Goal: Task Accomplishment & Management: Use online tool/utility

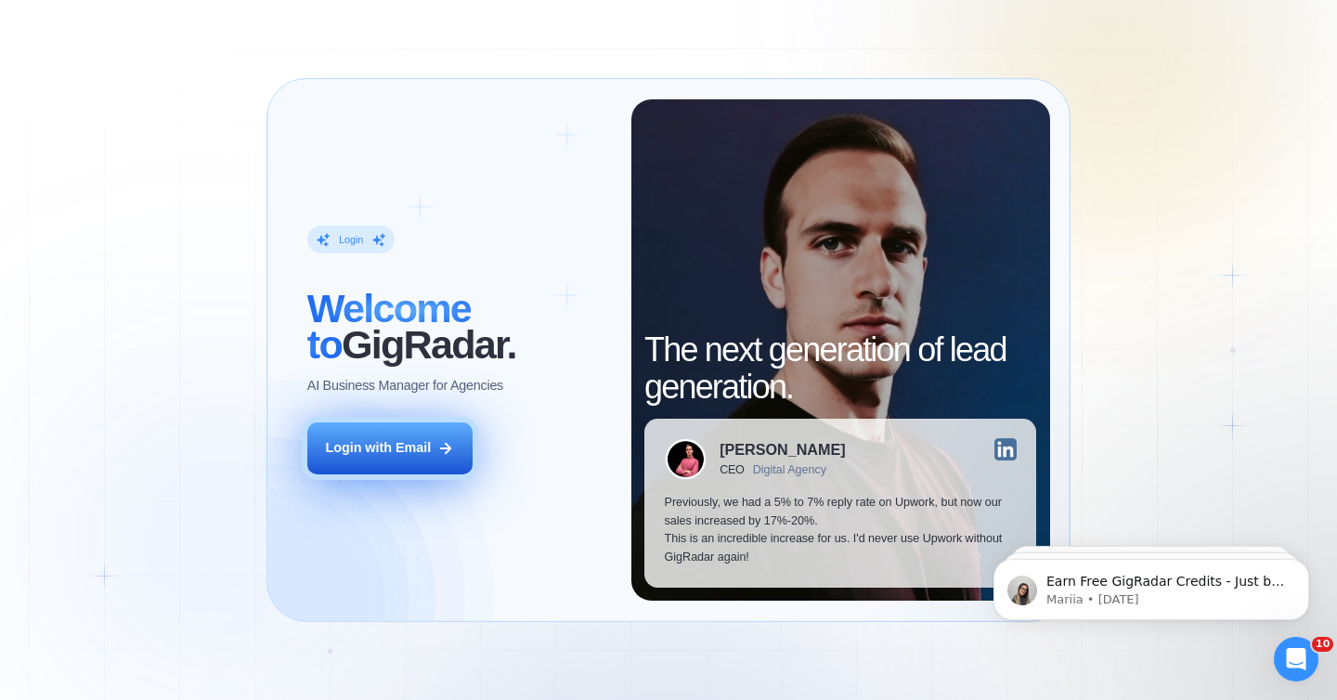
click at [421, 445] on div "Login with Email" at bounding box center [378, 448] width 106 height 19
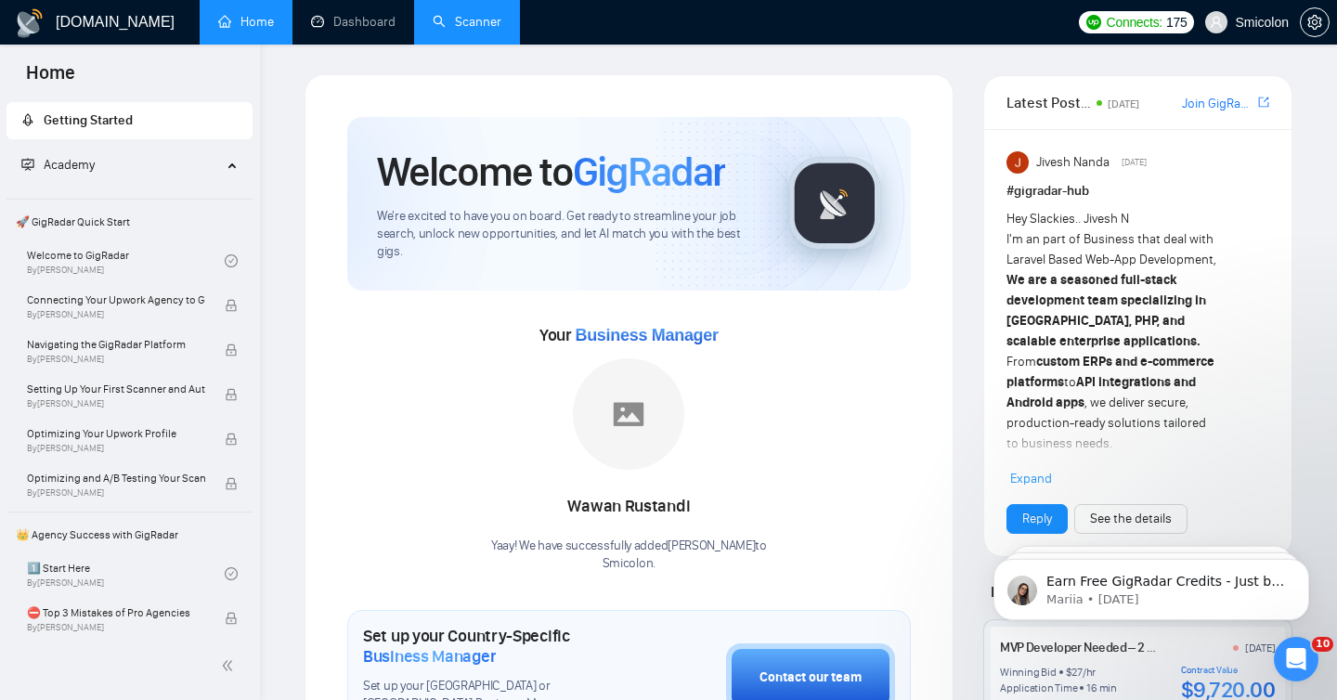
click at [462, 14] on link "Scanner" at bounding box center [467, 22] width 69 height 16
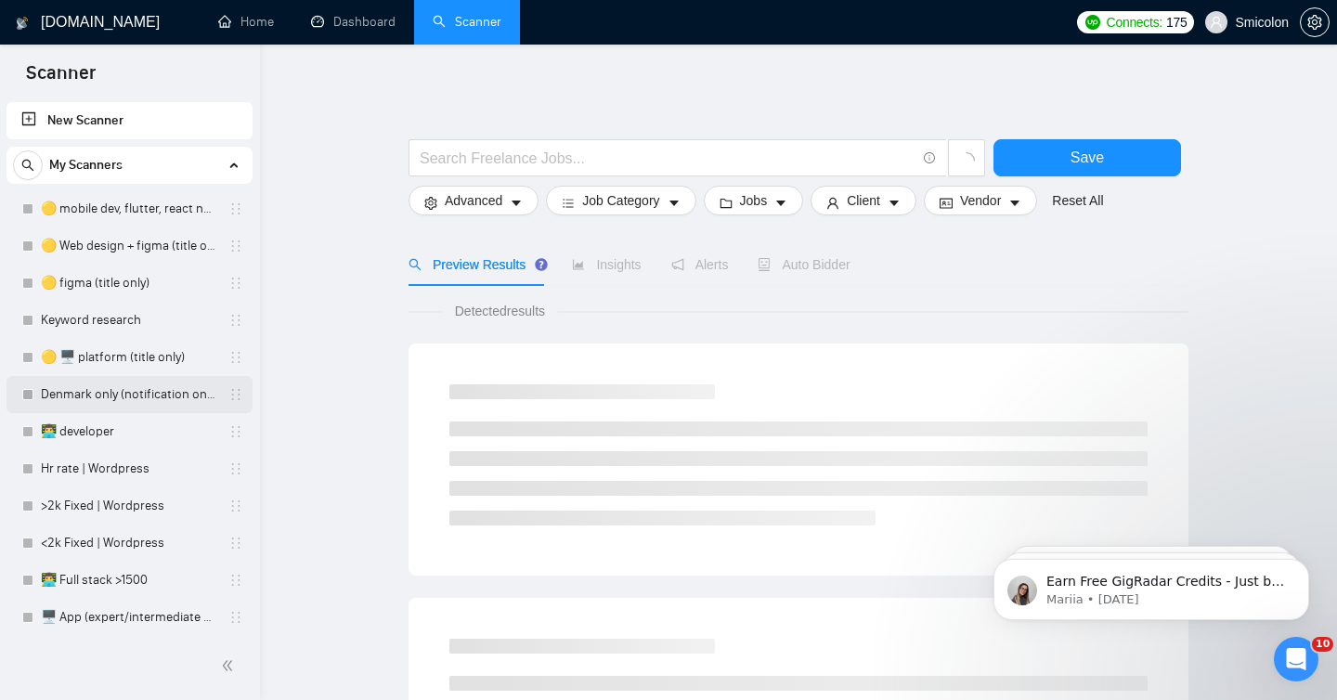
click at [117, 388] on link "Denmark only (notification only)" at bounding box center [129, 394] width 176 height 37
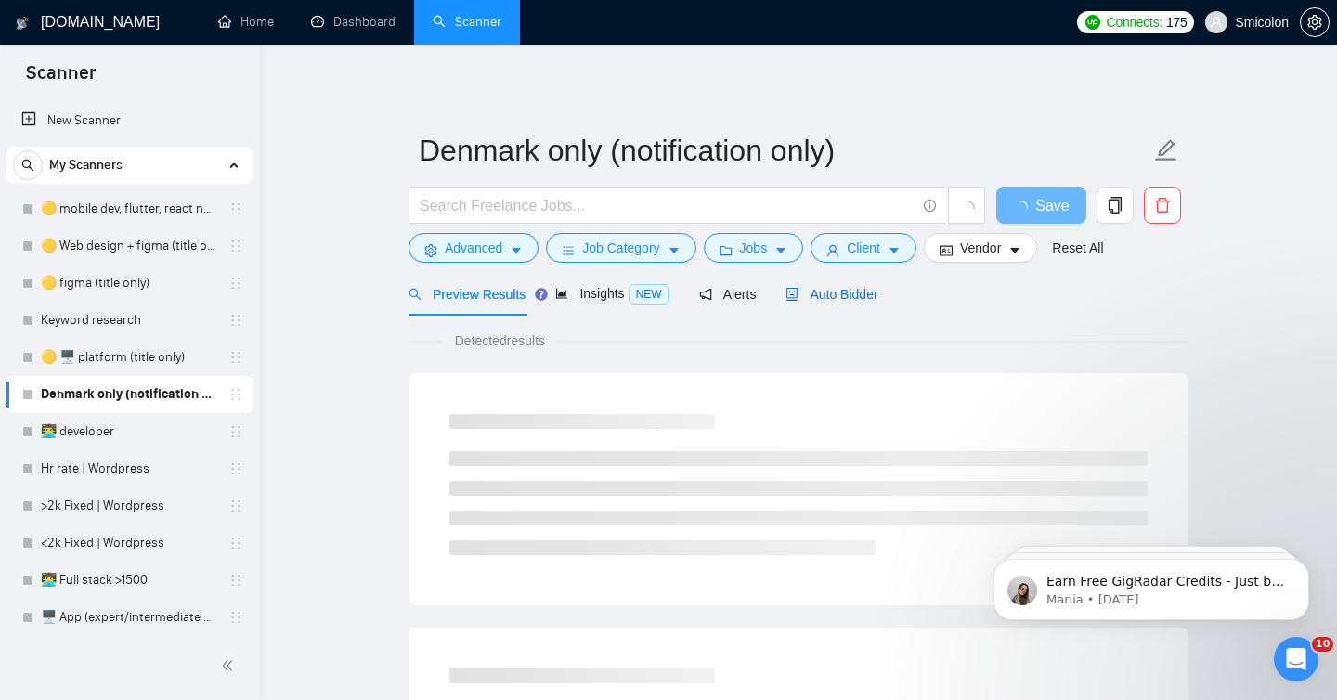
click at [856, 300] on span "Auto Bidder" at bounding box center [832, 294] width 92 height 15
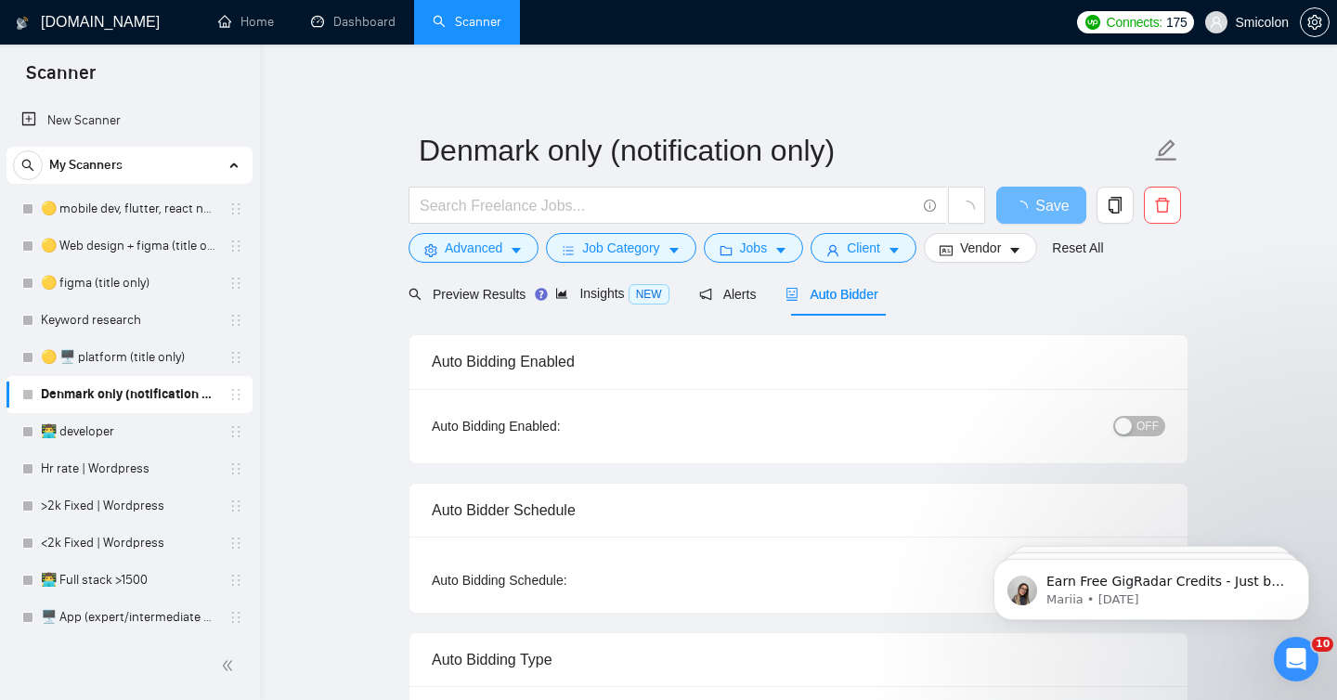
radio input "false"
radio input "true"
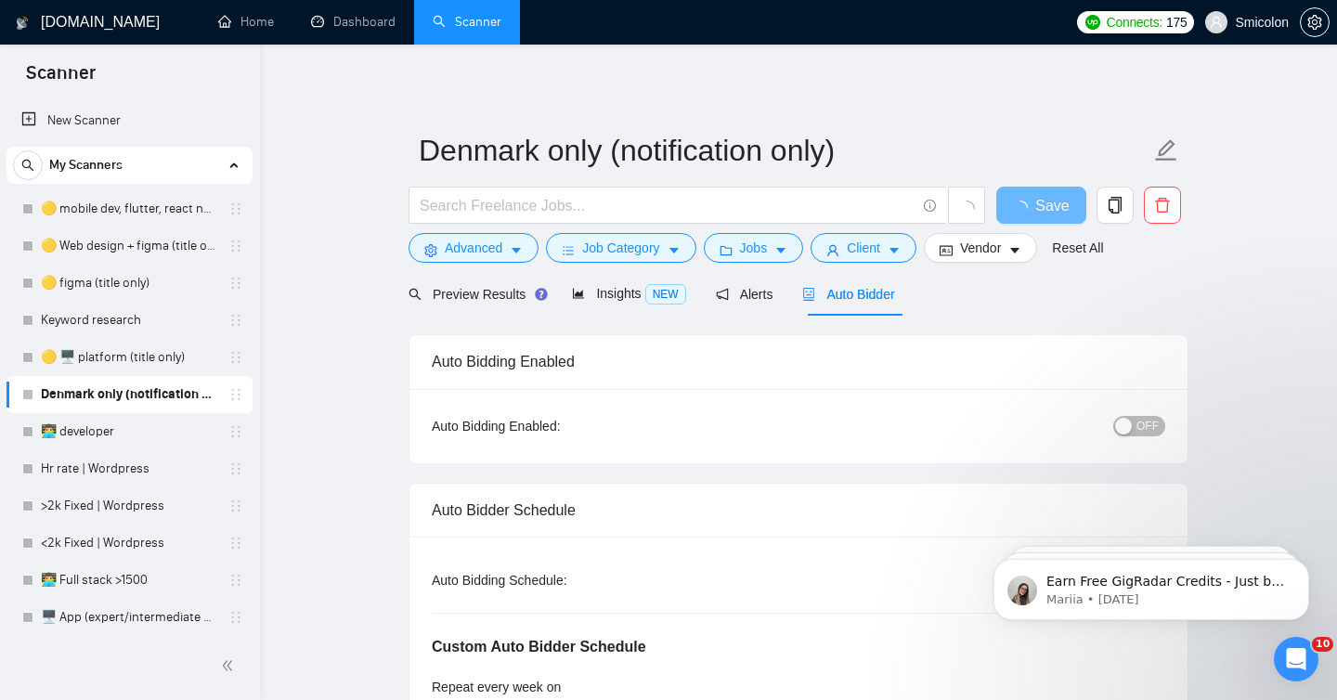
click at [1142, 423] on span "OFF" at bounding box center [1148, 426] width 22 height 20
click at [1050, 204] on span "Save" at bounding box center [1040, 205] width 33 height 23
click at [1129, 417] on span "ON" at bounding box center [1134, 426] width 17 height 20
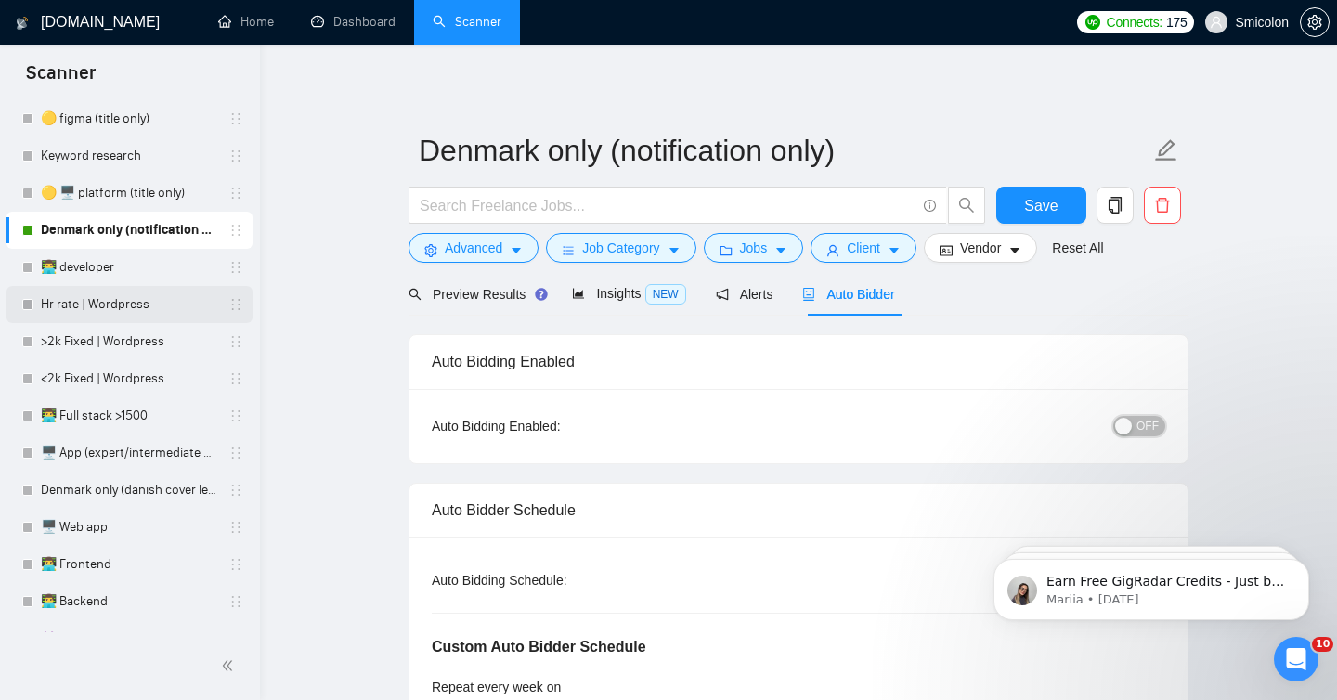
scroll to position [169, 0]
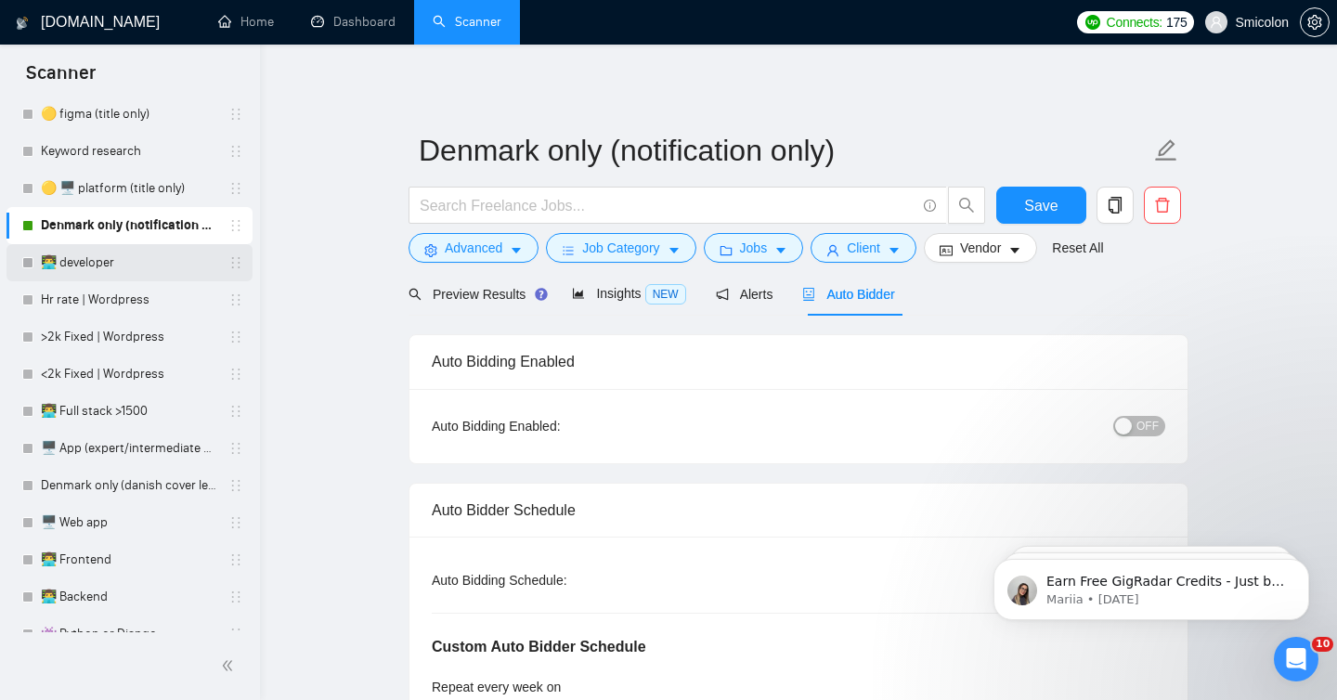
click at [118, 263] on link "👨‍💻 developer" at bounding box center [129, 262] width 176 height 37
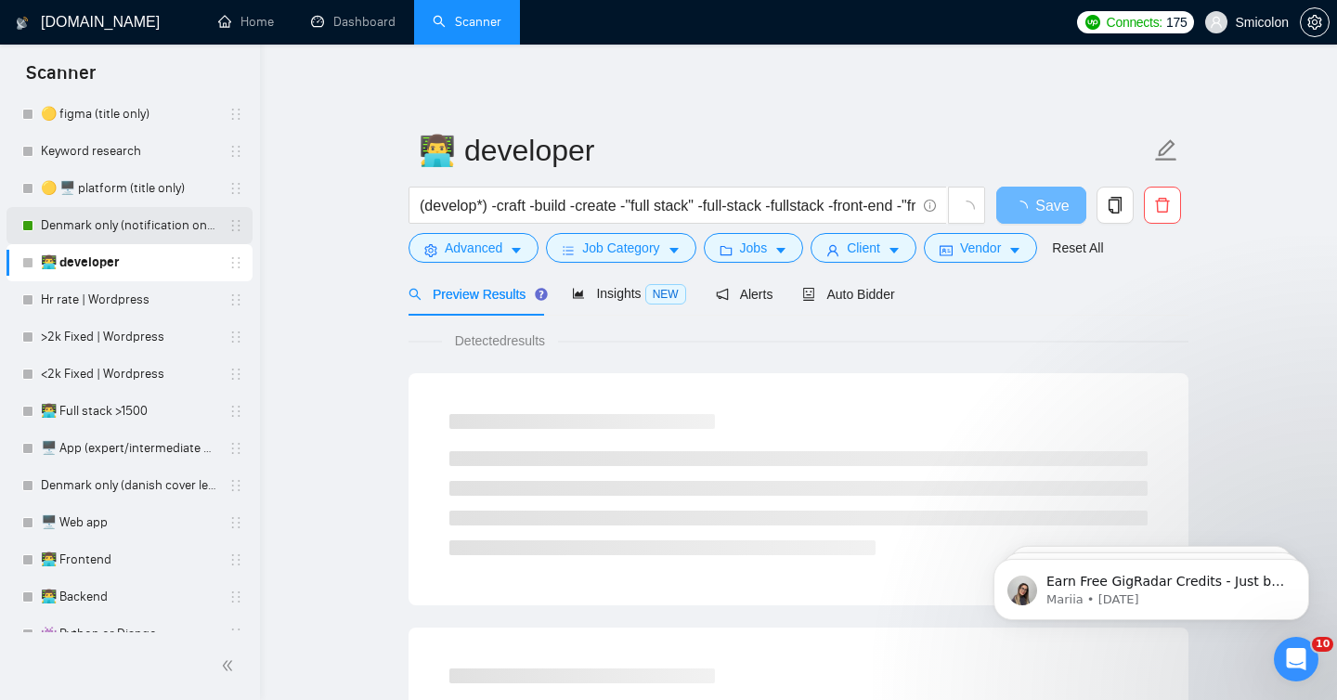
click at [105, 231] on link "Denmark only (notification only)" at bounding box center [129, 225] width 176 height 37
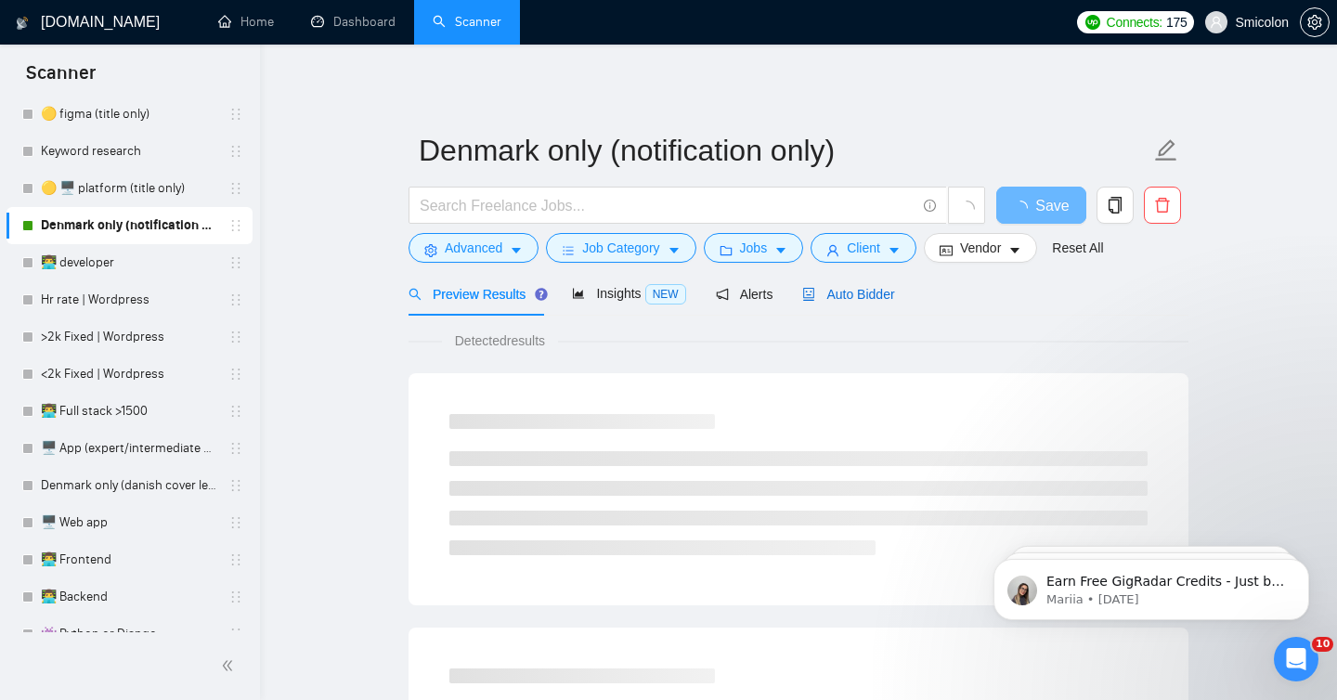
click at [882, 303] on div "Auto Bidder" at bounding box center [848, 294] width 92 height 20
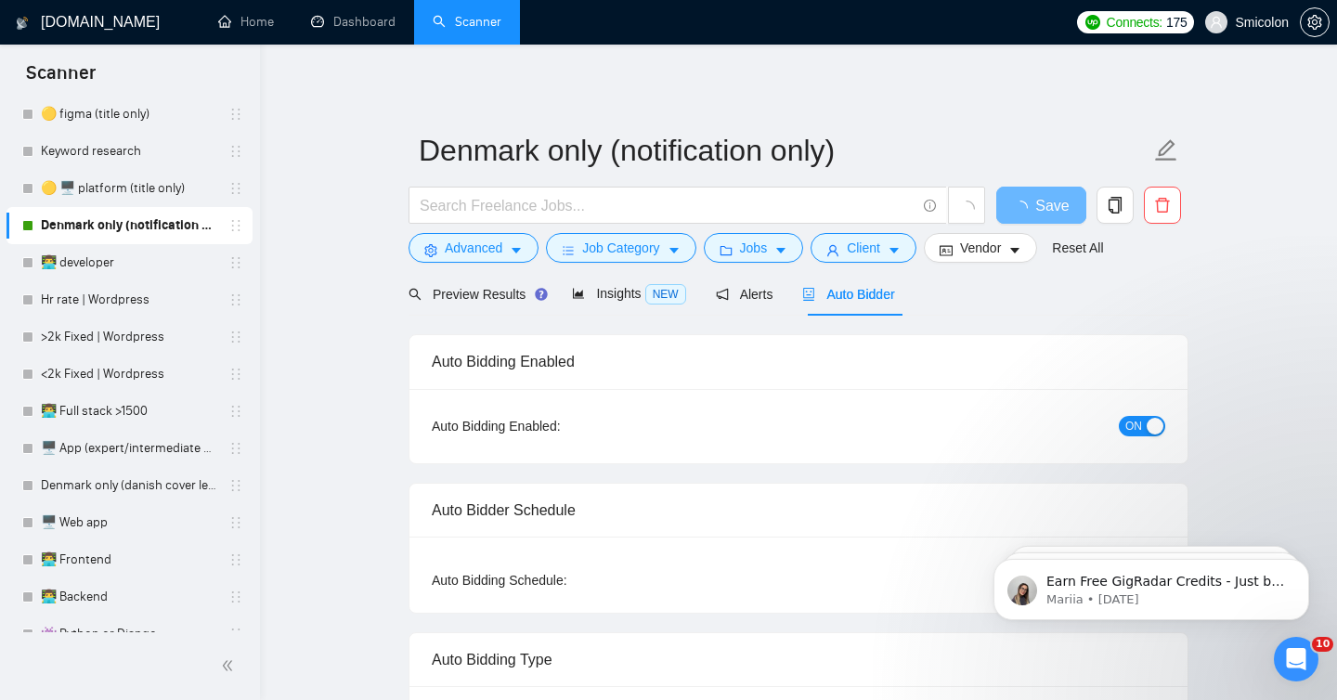
radio input "false"
radio input "true"
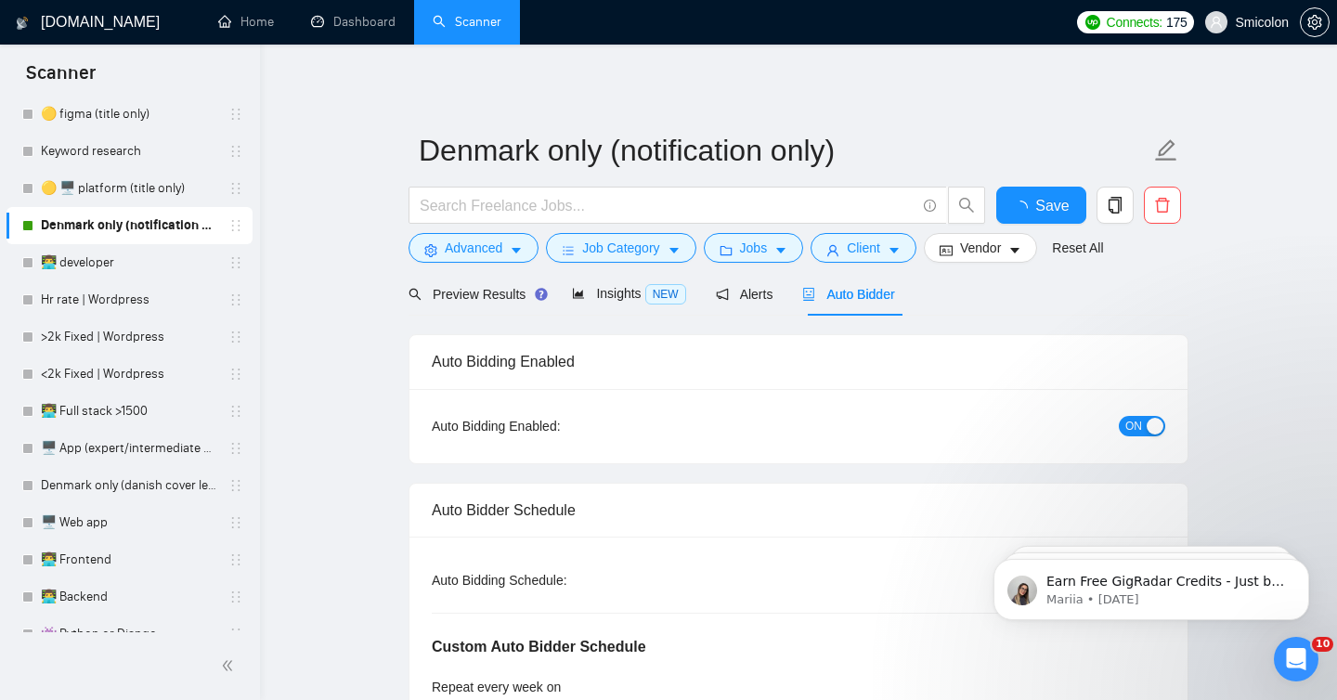
click at [1137, 428] on span "ON" at bounding box center [1134, 426] width 17 height 20
click at [1054, 201] on span "Save" at bounding box center [1040, 205] width 33 height 23
click at [123, 278] on link "👨‍💻 developer" at bounding box center [129, 262] width 176 height 37
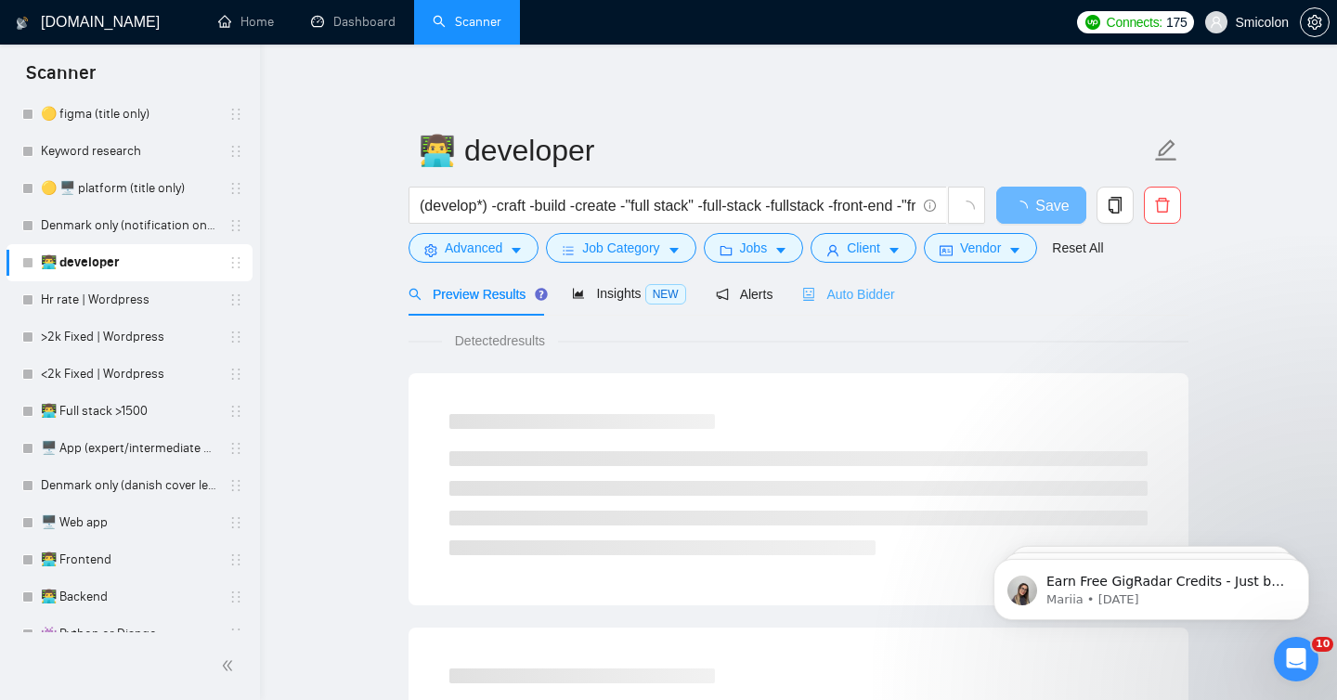
click at [874, 281] on div "Auto Bidder" at bounding box center [848, 294] width 92 height 44
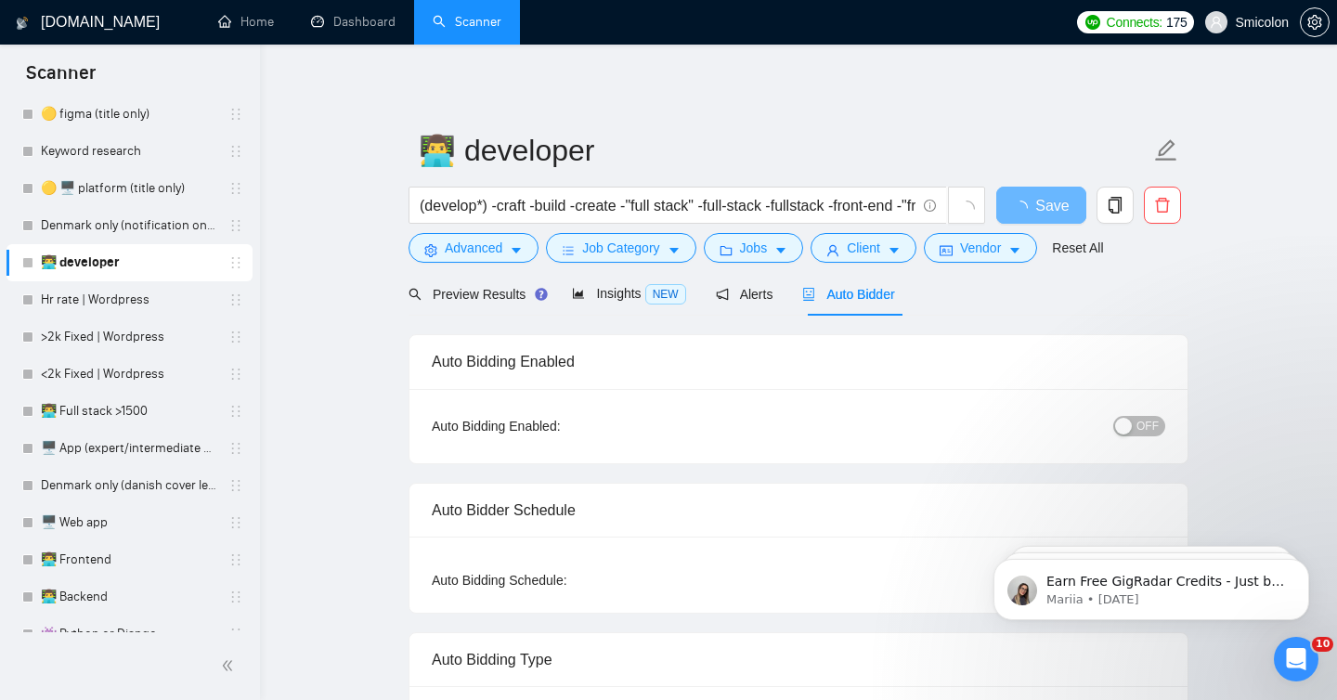
click at [1145, 420] on span "OFF" at bounding box center [1148, 426] width 22 height 20
click at [1059, 206] on button "Save" at bounding box center [1041, 205] width 90 height 37
click at [100, 297] on link "Hr rate | Wordpress" at bounding box center [129, 299] width 176 height 37
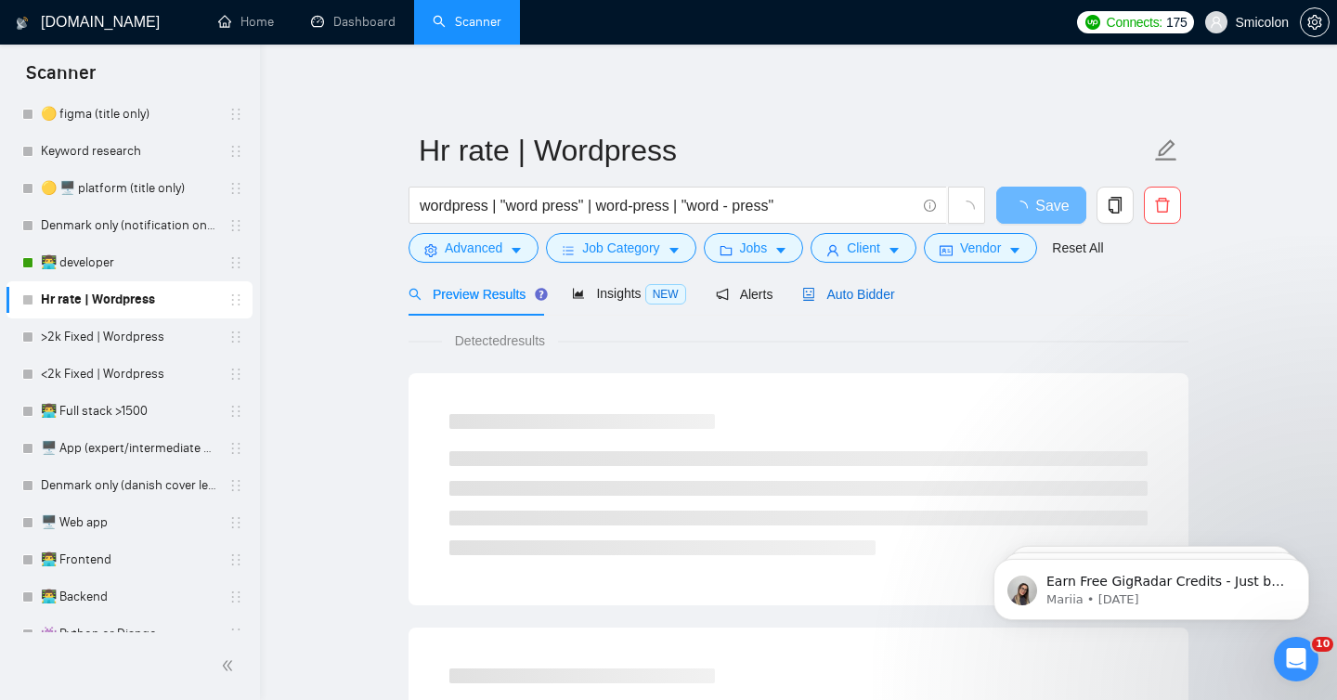
click at [865, 293] on span "Auto Bidder" at bounding box center [848, 294] width 92 height 15
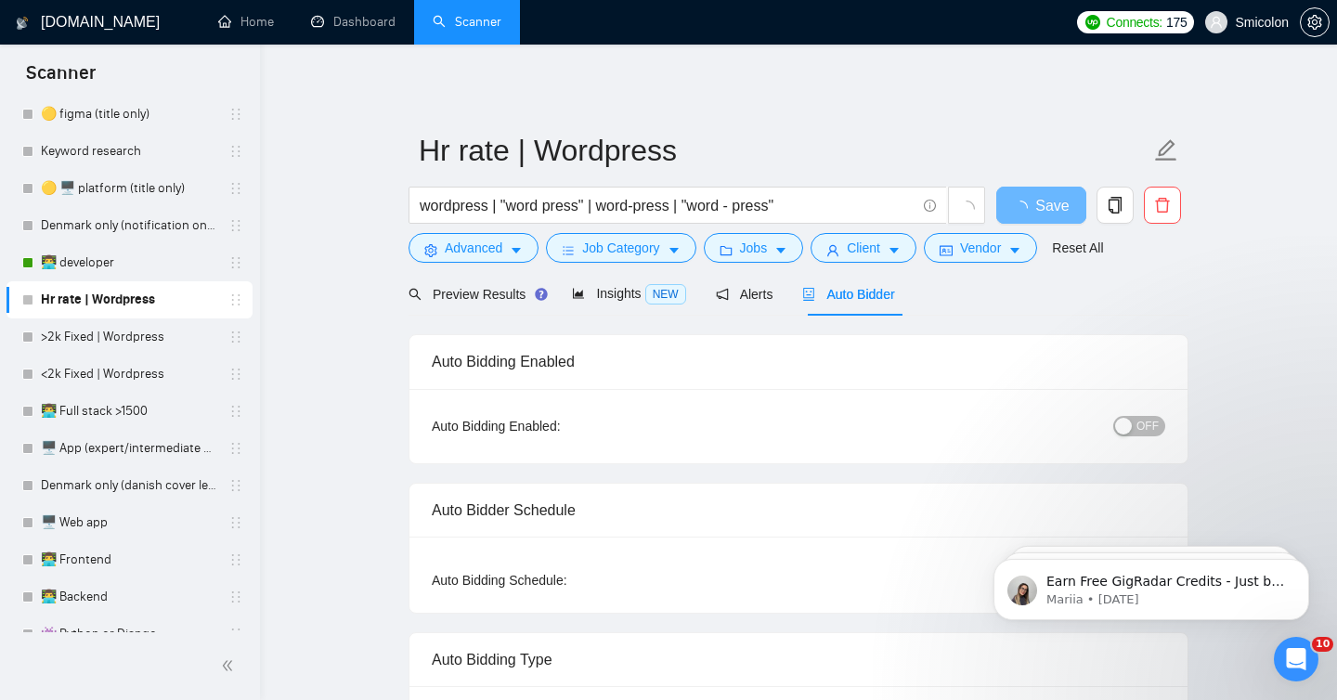
click at [1164, 441] on div "Auto Bidding Enabled: OFF" at bounding box center [799, 426] width 778 height 74
click at [1152, 432] on span "OFF" at bounding box center [1148, 426] width 22 height 20
click at [1045, 201] on span "Save" at bounding box center [1040, 205] width 33 height 23
click at [154, 331] on link ">2k Fixed | Wordpress" at bounding box center [129, 337] width 176 height 37
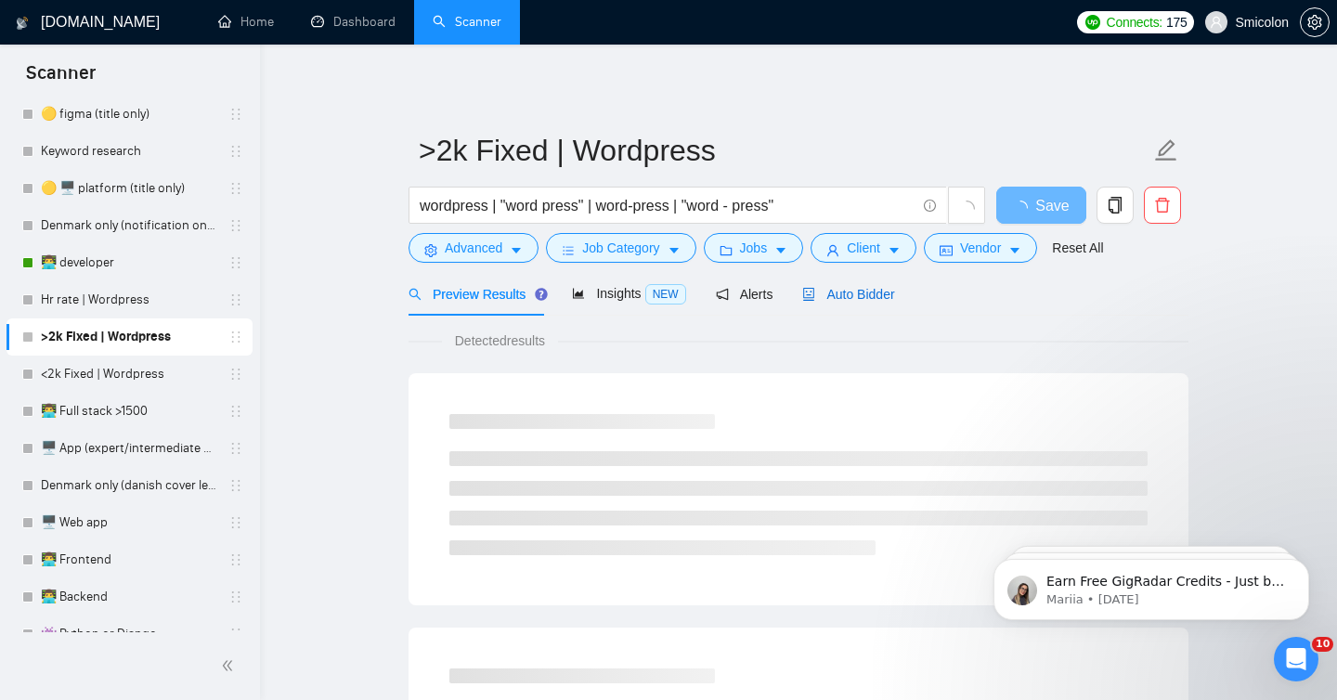
click at [865, 295] on span "Auto Bidder" at bounding box center [848, 294] width 92 height 15
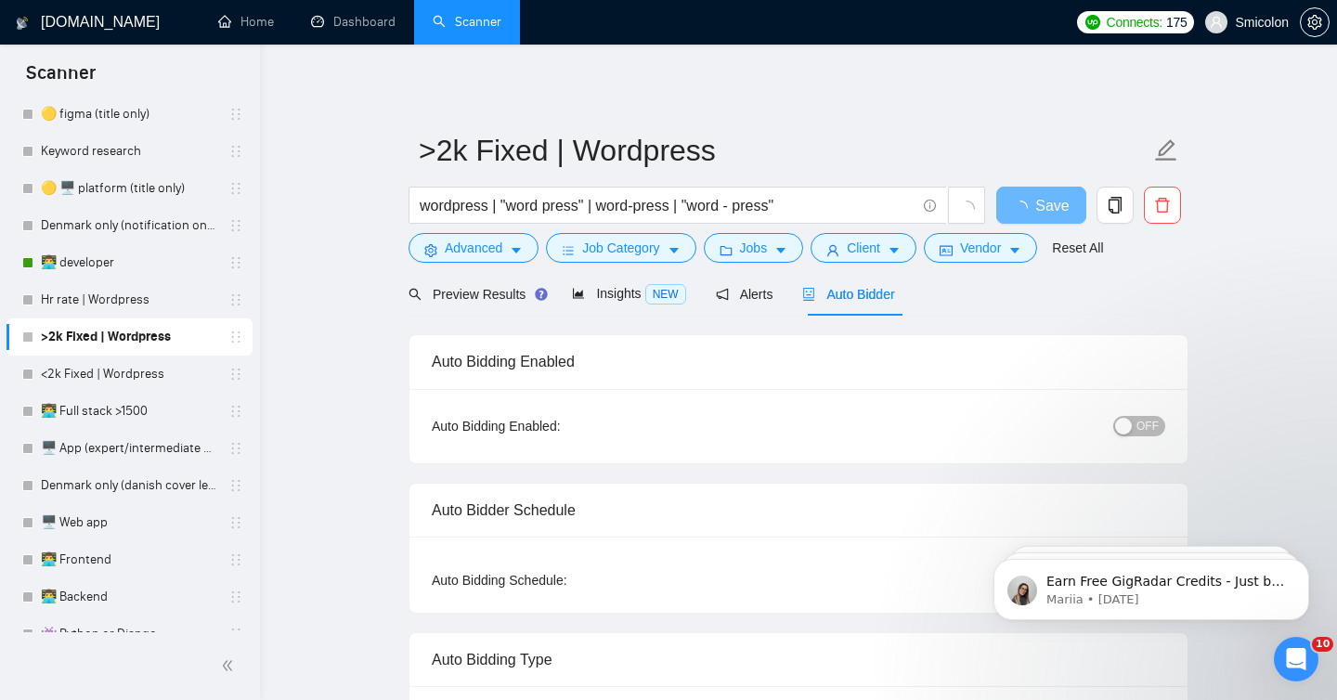
click at [1147, 424] on span "OFF" at bounding box center [1148, 426] width 22 height 20
click at [1025, 203] on span "Save" at bounding box center [1040, 205] width 33 height 23
click at [153, 372] on link "<2k Fixed | Wordpress" at bounding box center [129, 374] width 176 height 37
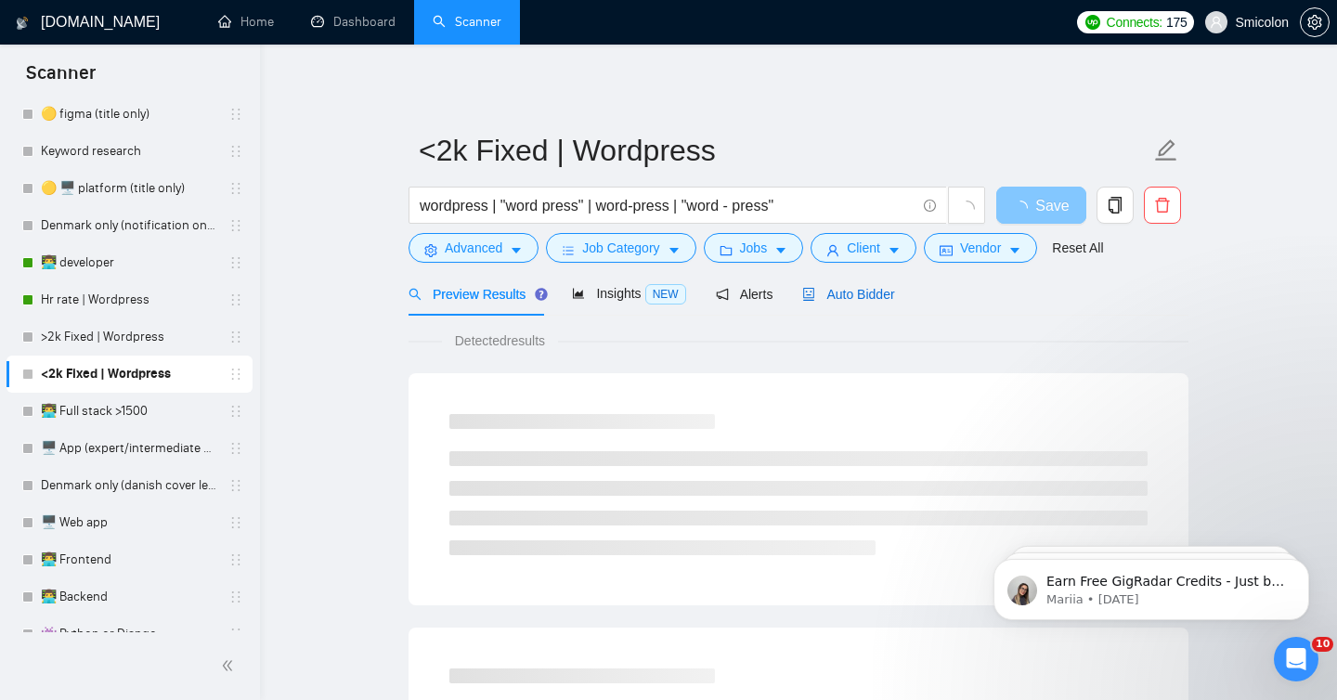
click at [884, 293] on span "Auto Bidder" at bounding box center [848, 294] width 92 height 15
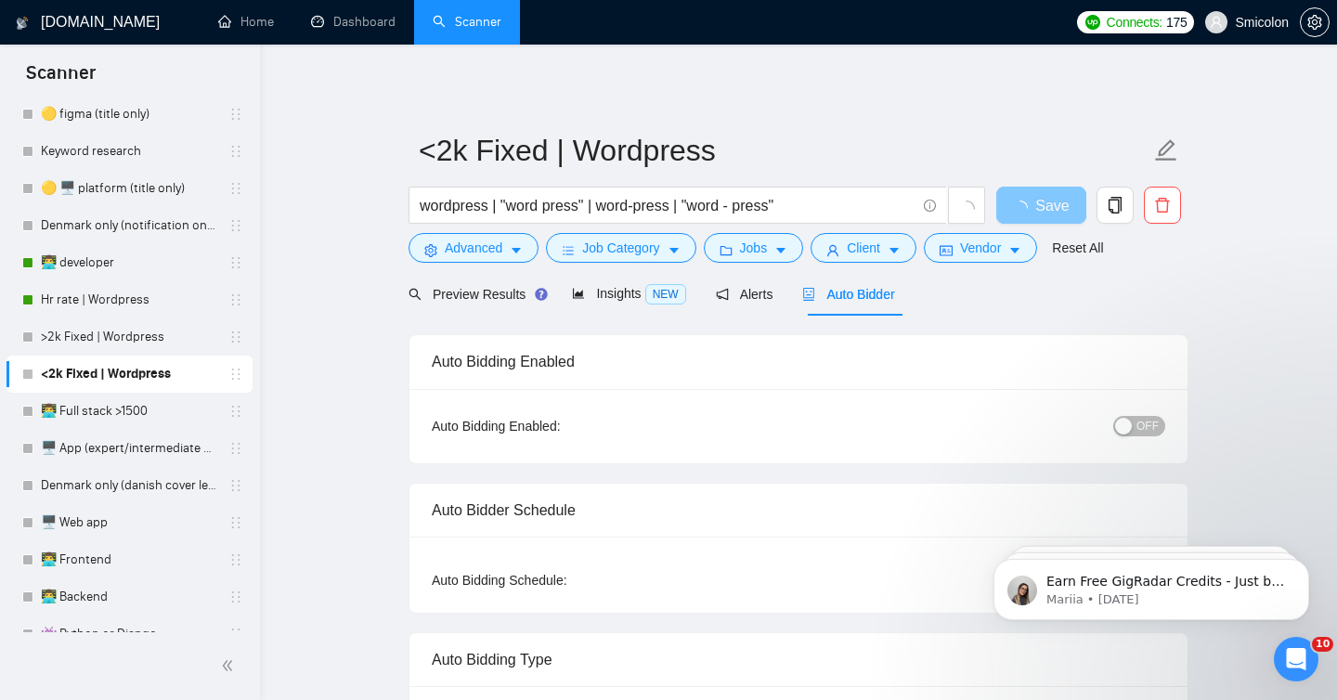
click at [1146, 426] on span "OFF" at bounding box center [1148, 426] width 22 height 20
click at [1020, 204] on button "Save" at bounding box center [1041, 205] width 90 height 37
click at [127, 342] on link ">2k Fixed | Wordpress" at bounding box center [129, 337] width 176 height 37
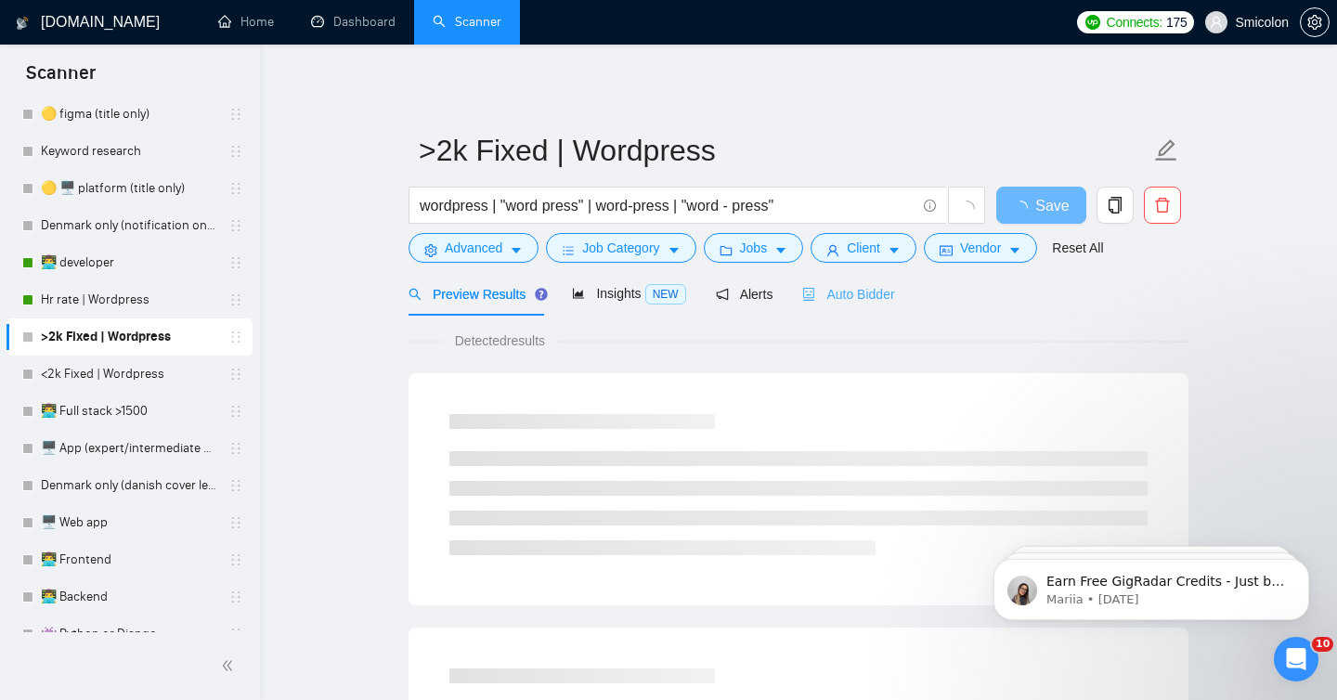
click at [880, 305] on div "Auto Bidder" at bounding box center [848, 294] width 92 height 44
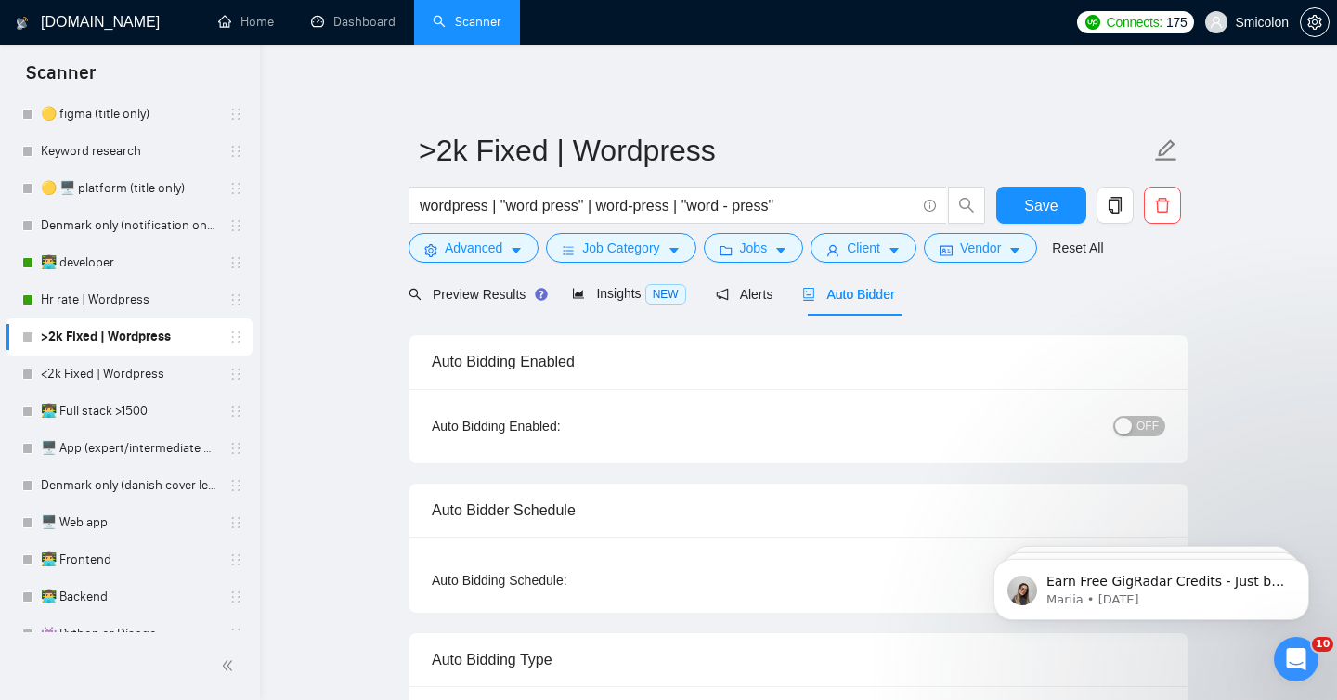
click at [1162, 425] on button "OFF" at bounding box center [1139, 426] width 52 height 20
click at [1063, 197] on button "Save" at bounding box center [1041, 205] width 90 height 37
click at [148, 359] on link "<2k Fixed | Wordpress" at bounding box center [129, 374] width 176 height 37
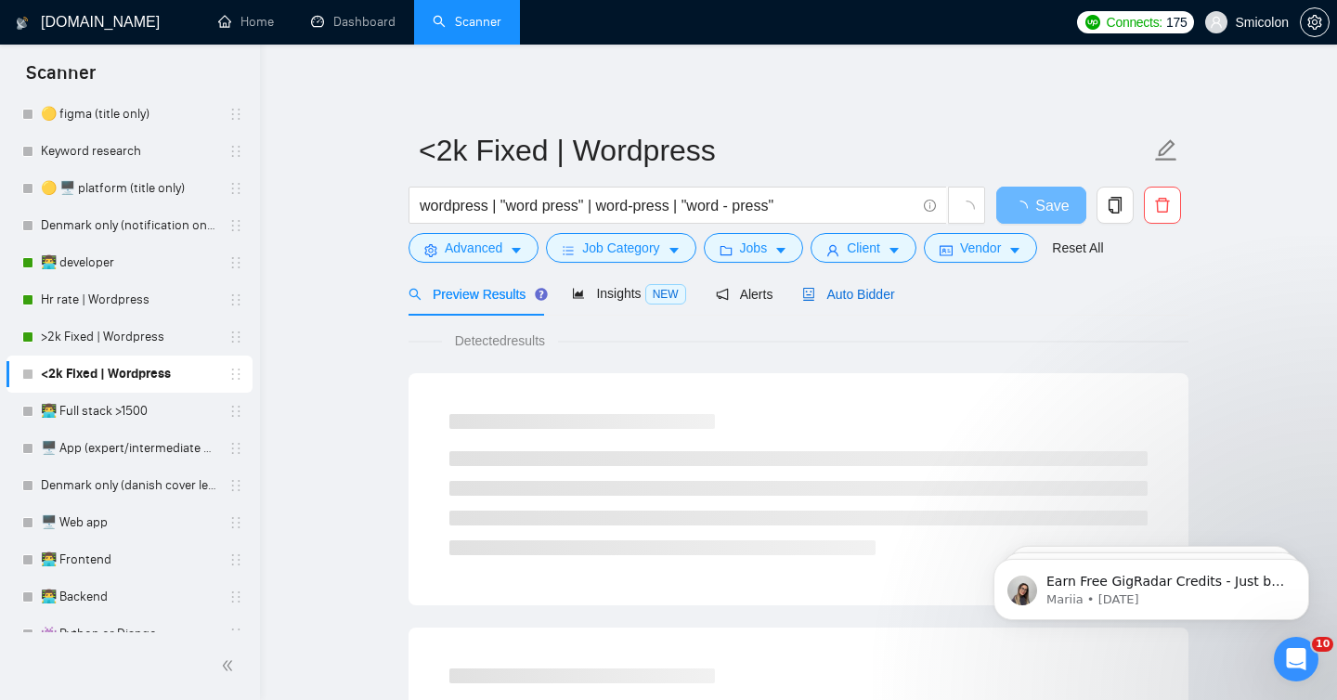
click at [859, 288] on span "Auto Bidder" at bounding box center [848, 294] width 92 height 15
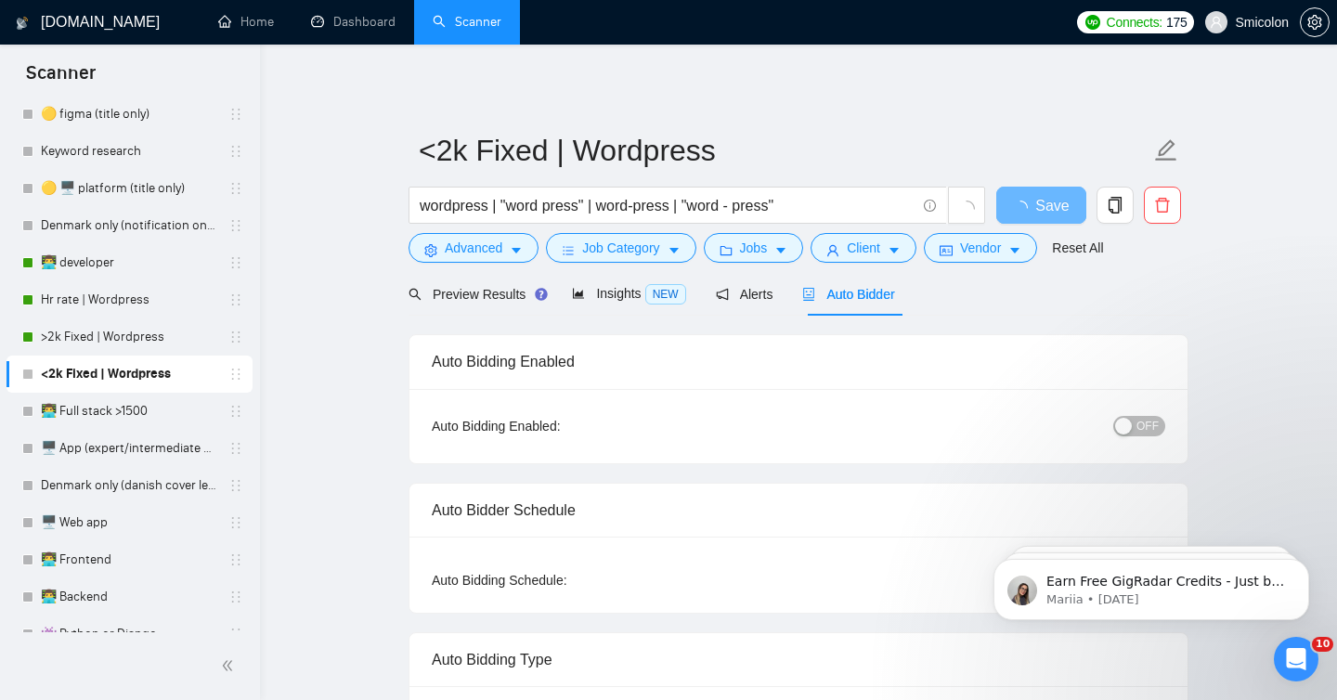
click at [1165, 432] on div "Auto Bidding Enabled: OFF" at bounding box center [799, 426] width 778 height 74
click at [1143, 420] on span "OFF" at bounding box center [1148, 426] width 22 height 20
click at [1061, 211] on button "Save" at bounding box center [1041, 205] width 90 height 37
click at [126, 415] on link "👨‍💻 Full stack >1500" at bounding box center [129, 411] width 176 height 37
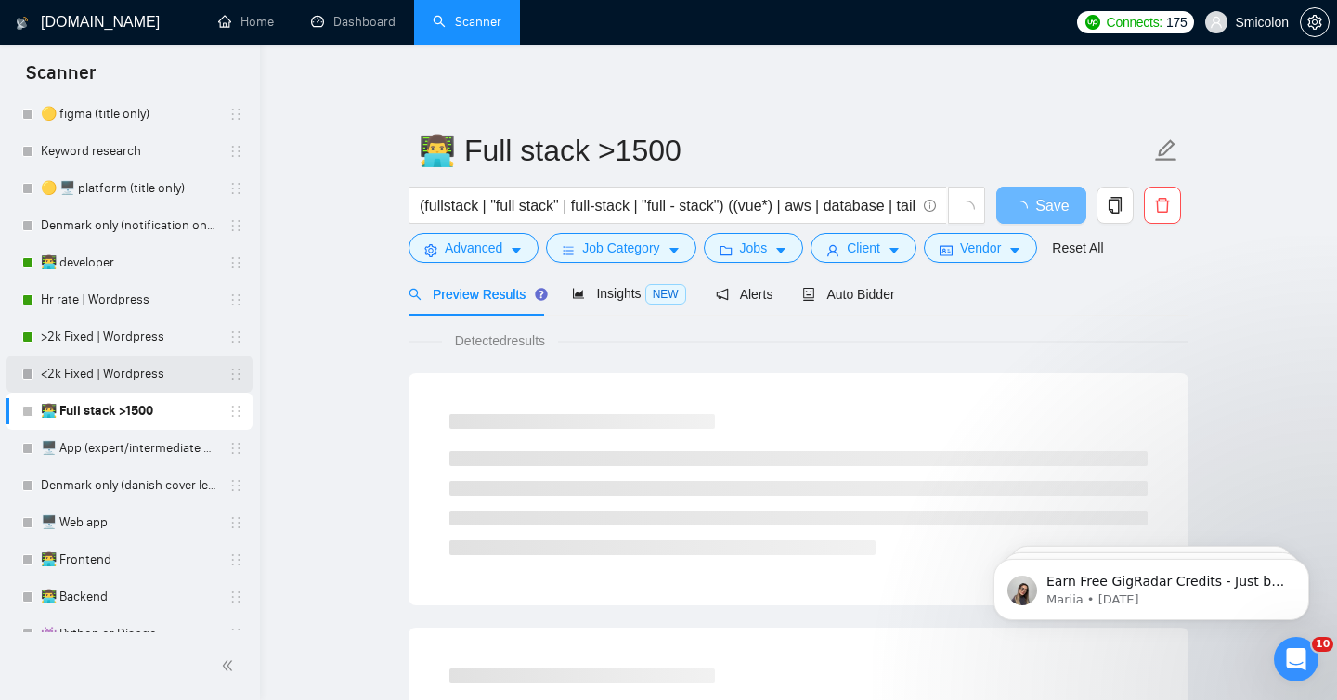
click at [105, 380] on link "<2k Fixed | Wordpress" at bounding box center [129, 374] width 176 height 37
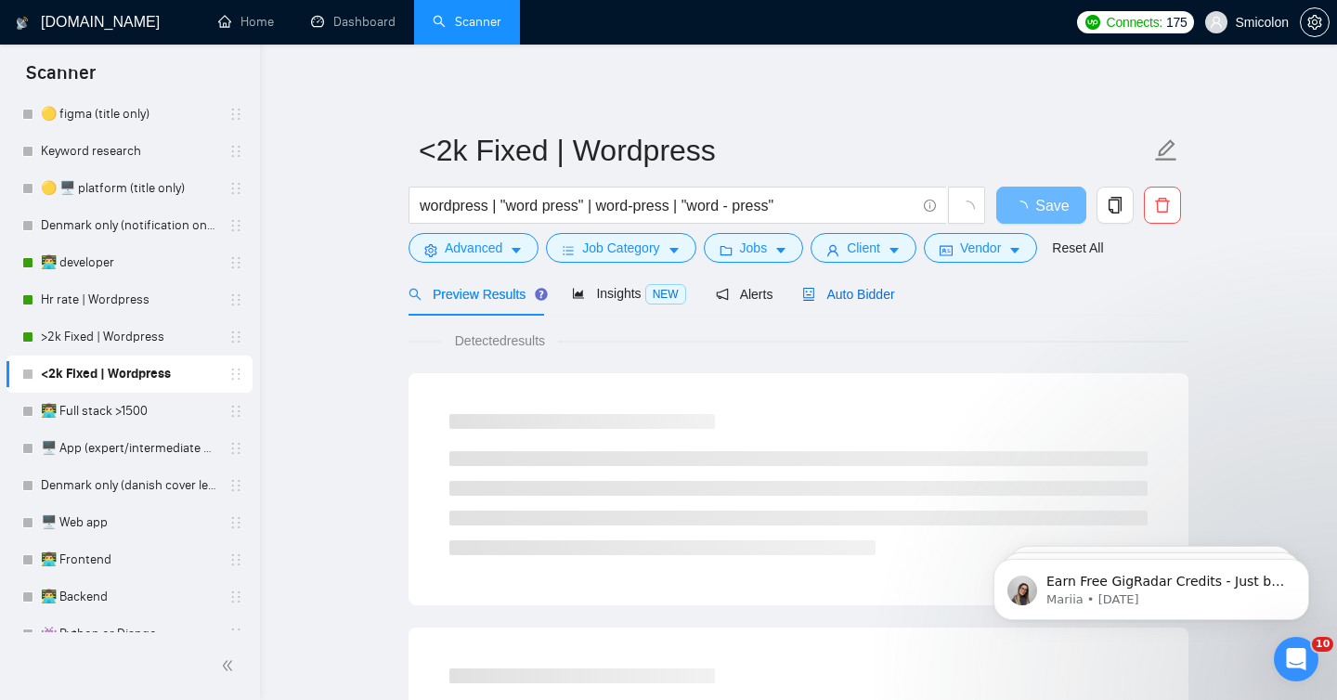
click at [861, 288] on span "Auto Bidder" at bounding box center [848, 294] width 92 height 15
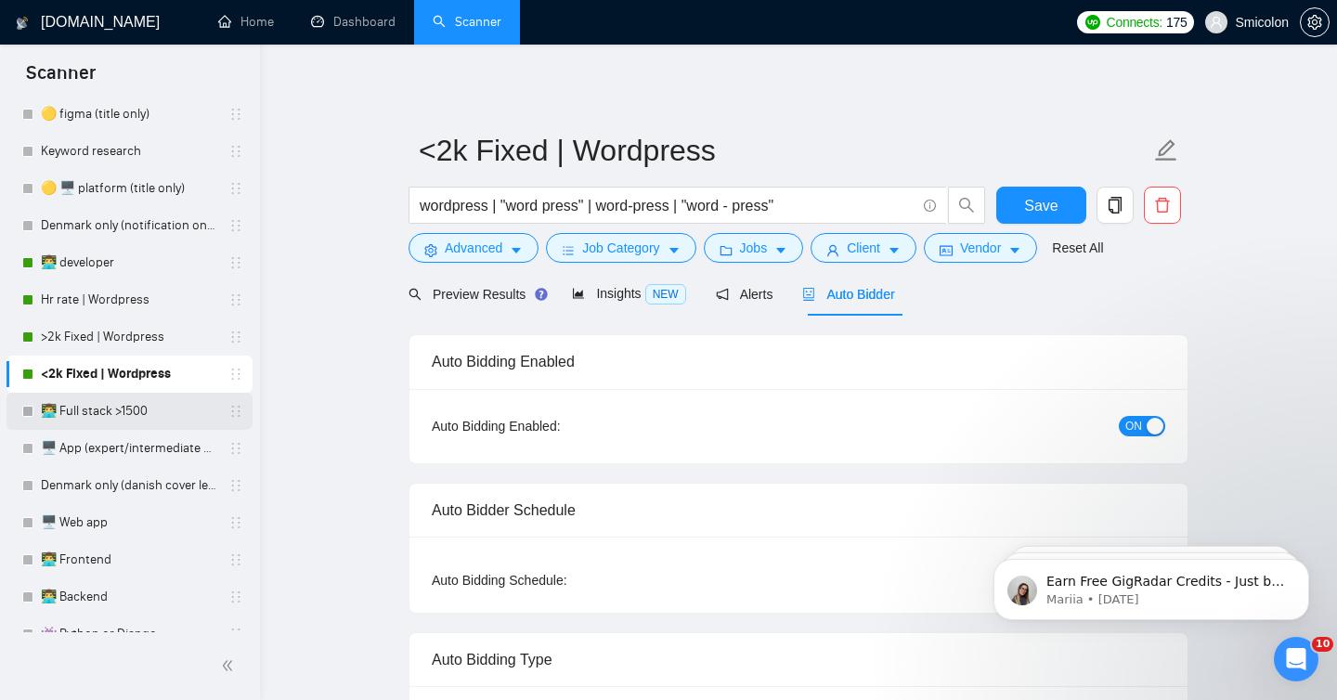
click at [103, 411] on link "👨‍💻 Full stack >1500" at bounding box center [129, 411] width 176 height 37
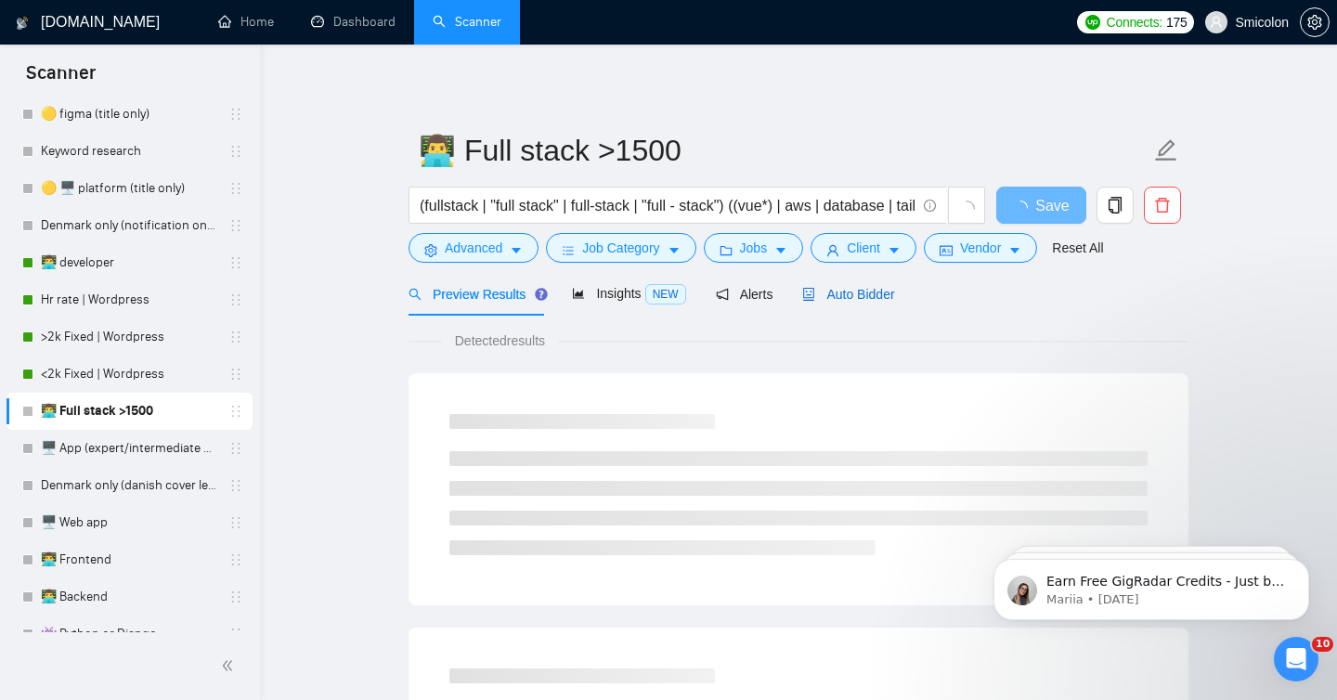
click at [894, 300] on span "Auto Bidder" at bounding box center [848, 294] width 92 height 15
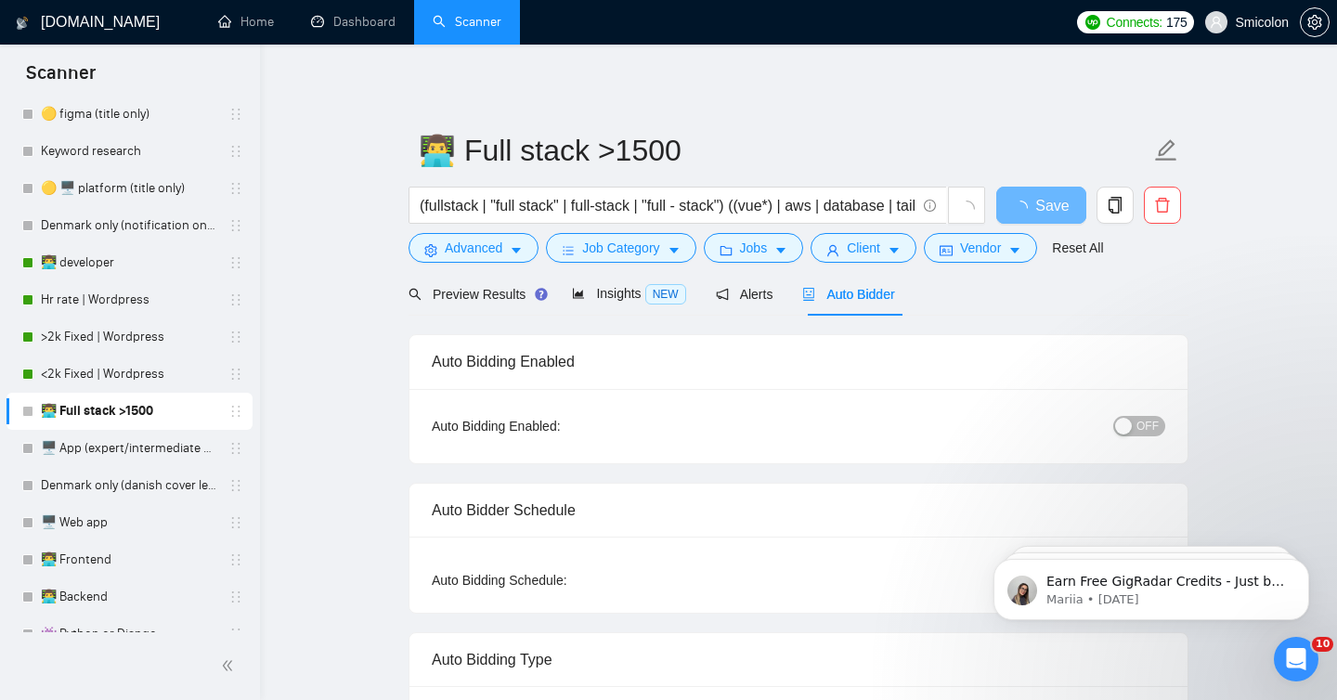
click at [1131, 419] on div "button" at bounding box center [1123, 426] width 17 height 17
click at [1021, 199] on button "Save" at bounding box center [1041, 205] width 90 height 37
click at [127, 443] on link "🖥️ App (expert/intermediate only) co. size (min3k)" at bounding box center [129, 448] width 176 height 37
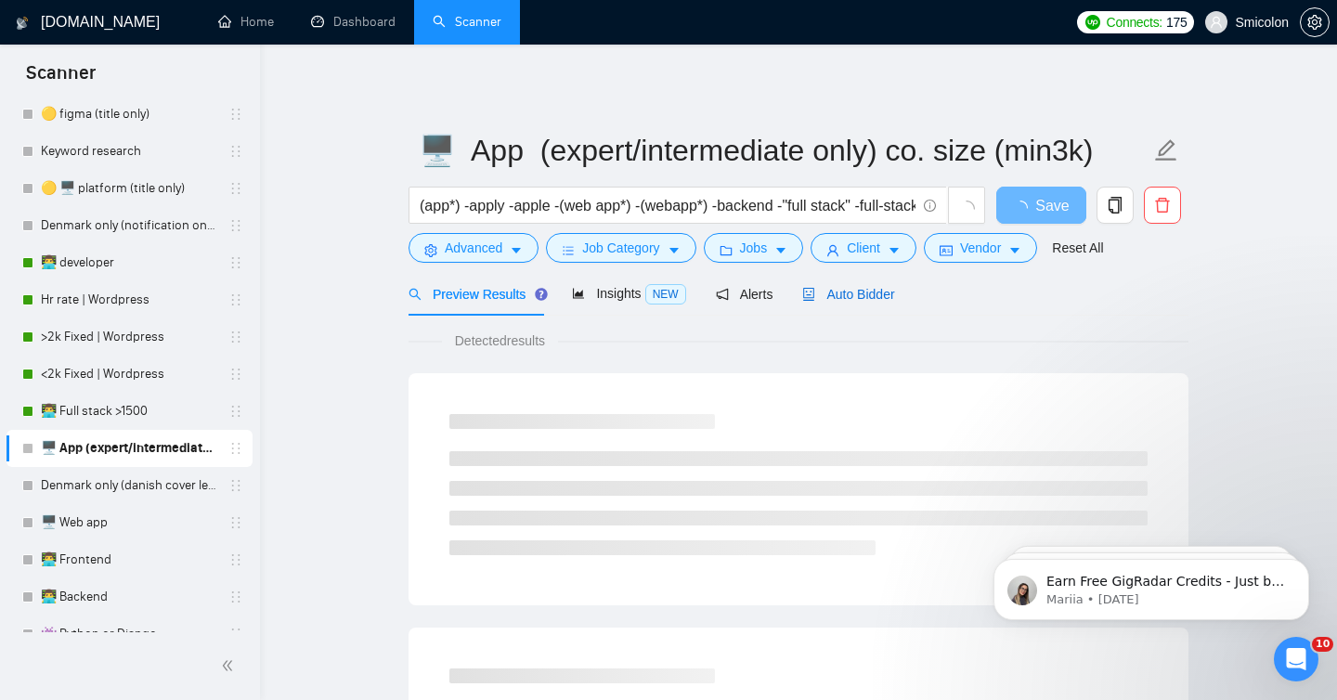
click at [857, 301] on span "Auto Bidder" at bounding box center [848, 294] width 92 height 15
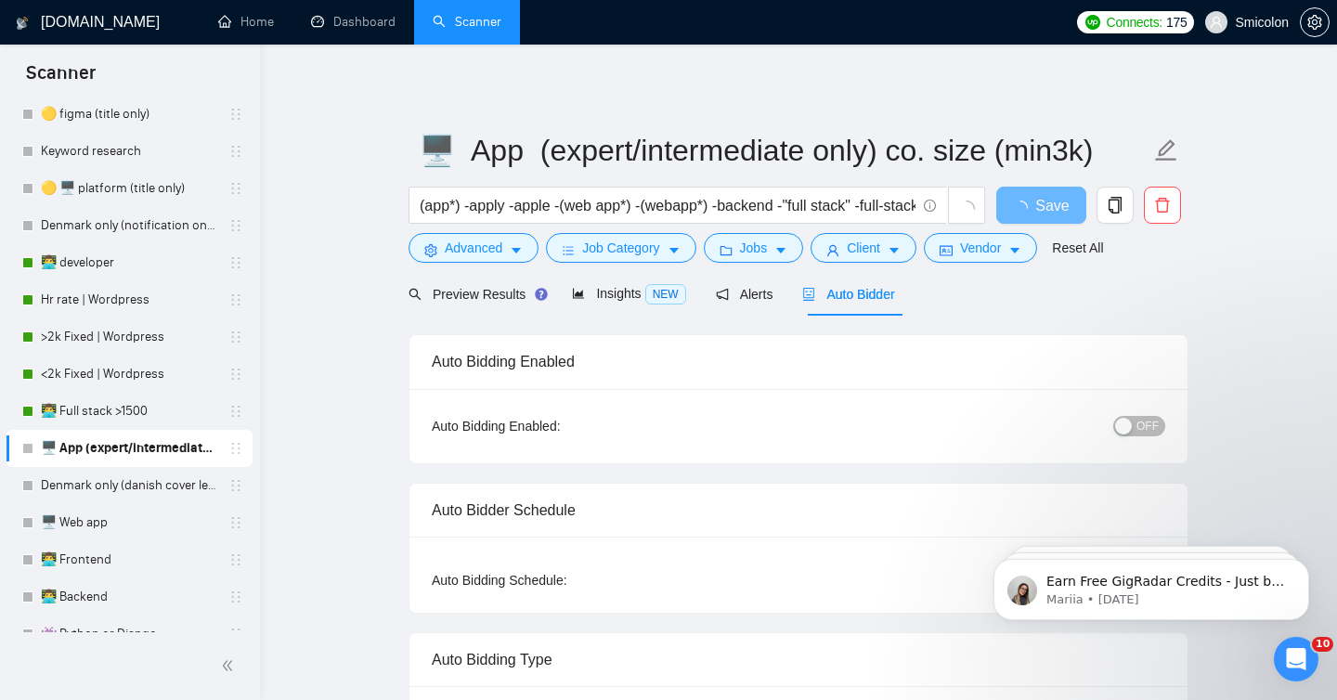
click at [1158, 413] on div "OFF" at bounding box center [1043, 426] width 244 height 30
click at [1145, 425] on span "OFF" at bounding box center [1148, 426] width 22 height 20
click at [1050, 199] on span "Save" at bounding box center [1040, 205] width 33 height 23
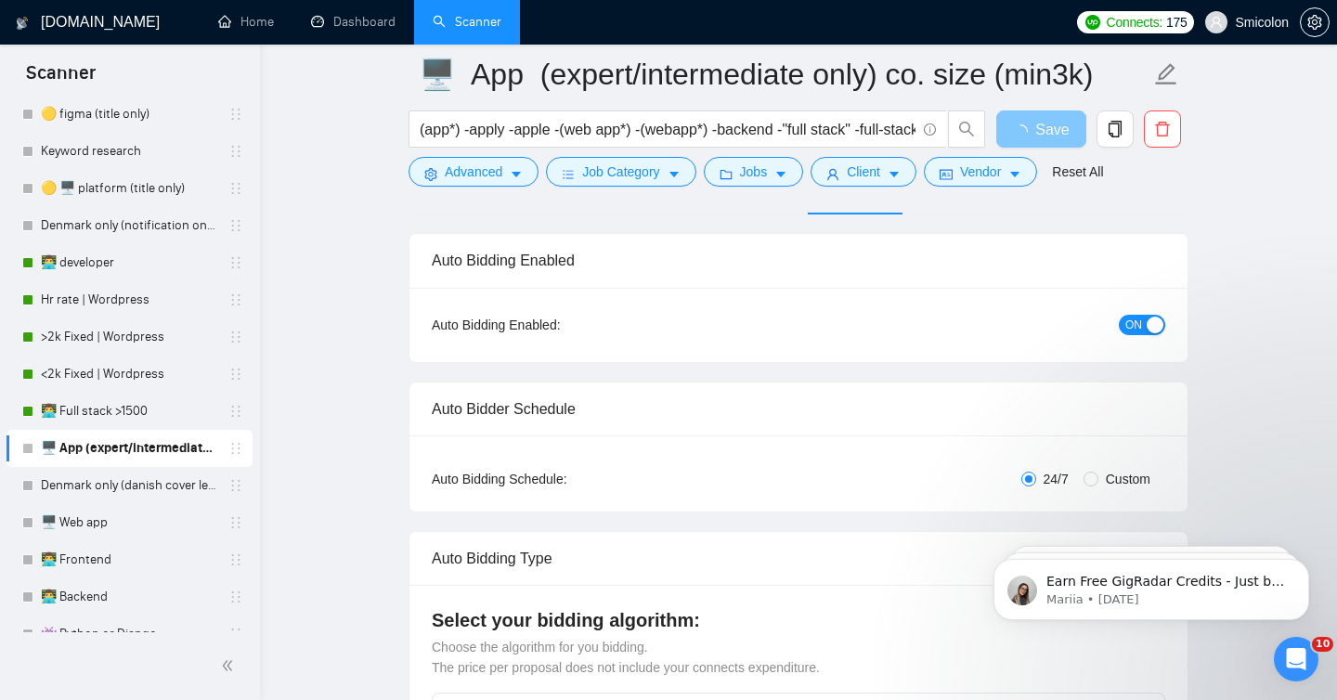
scroll to position [119, 0]
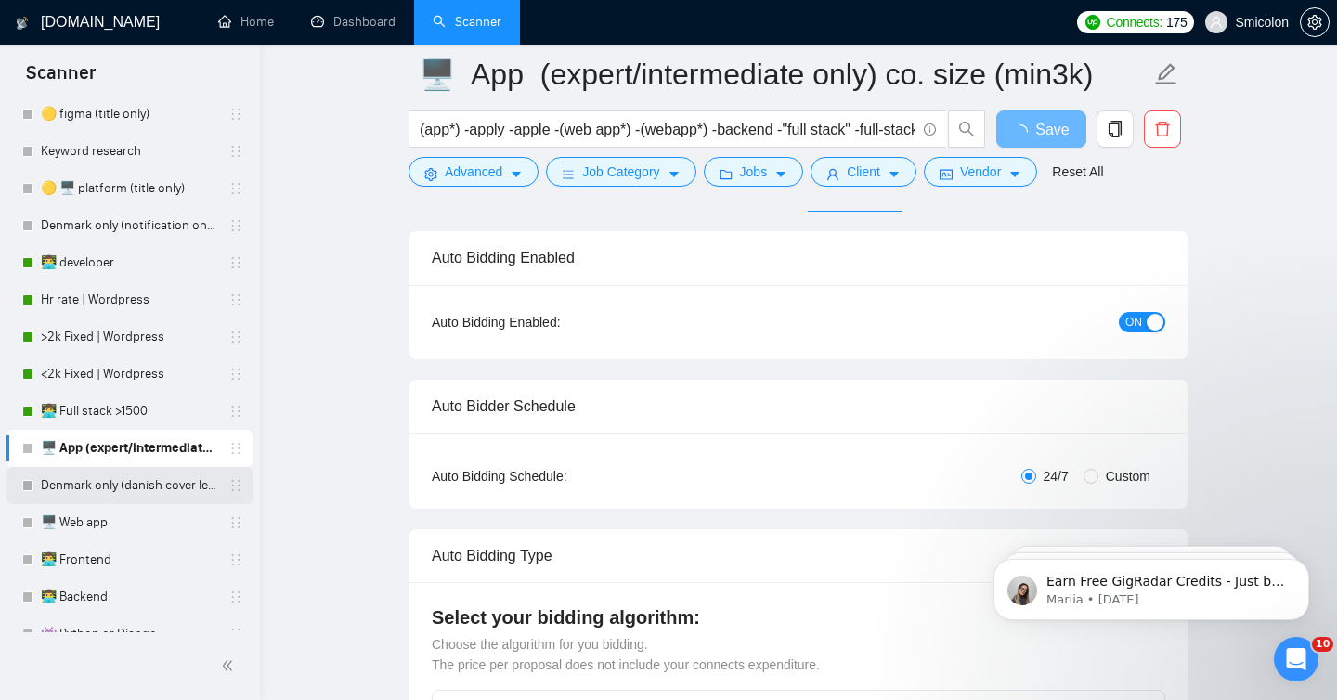
click at [151, 499] on link "Denmark only (danish cover letter)" at bounding box center [129, 485] width 176 height 37
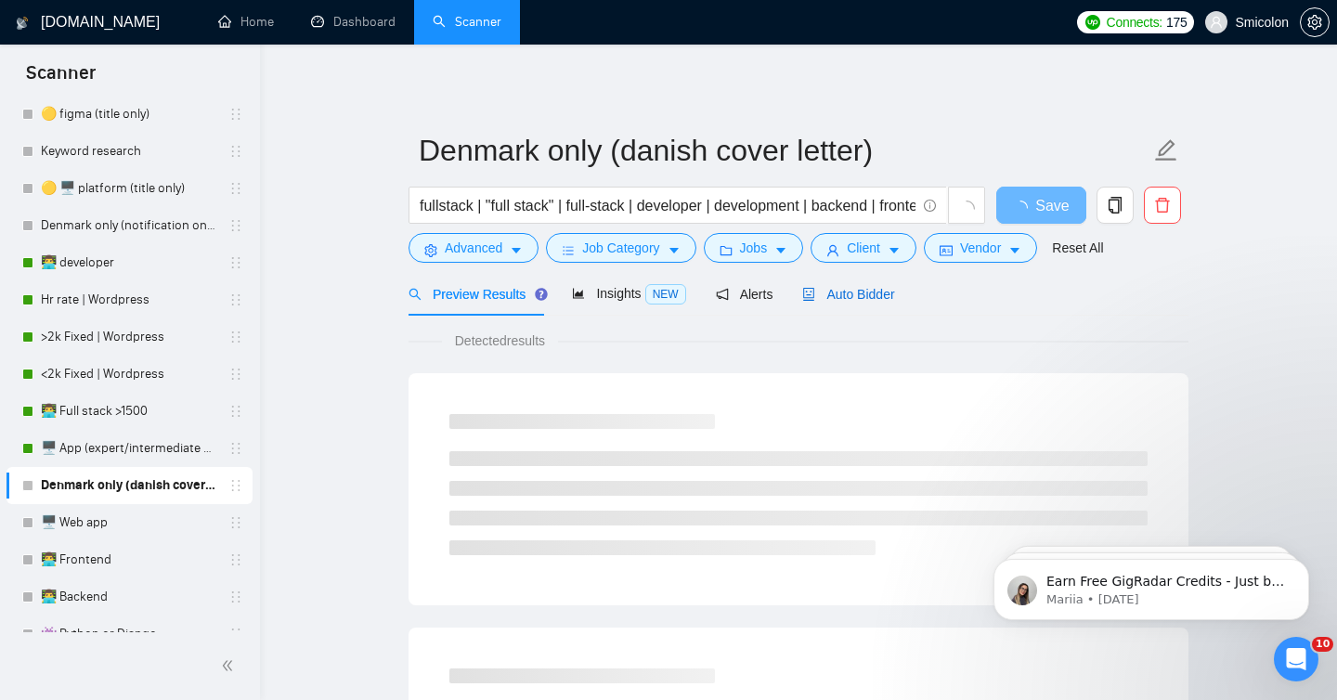
click at [877, 293] on span "Auto Bidder" at bounding box center [848, 294] width 92 height 15
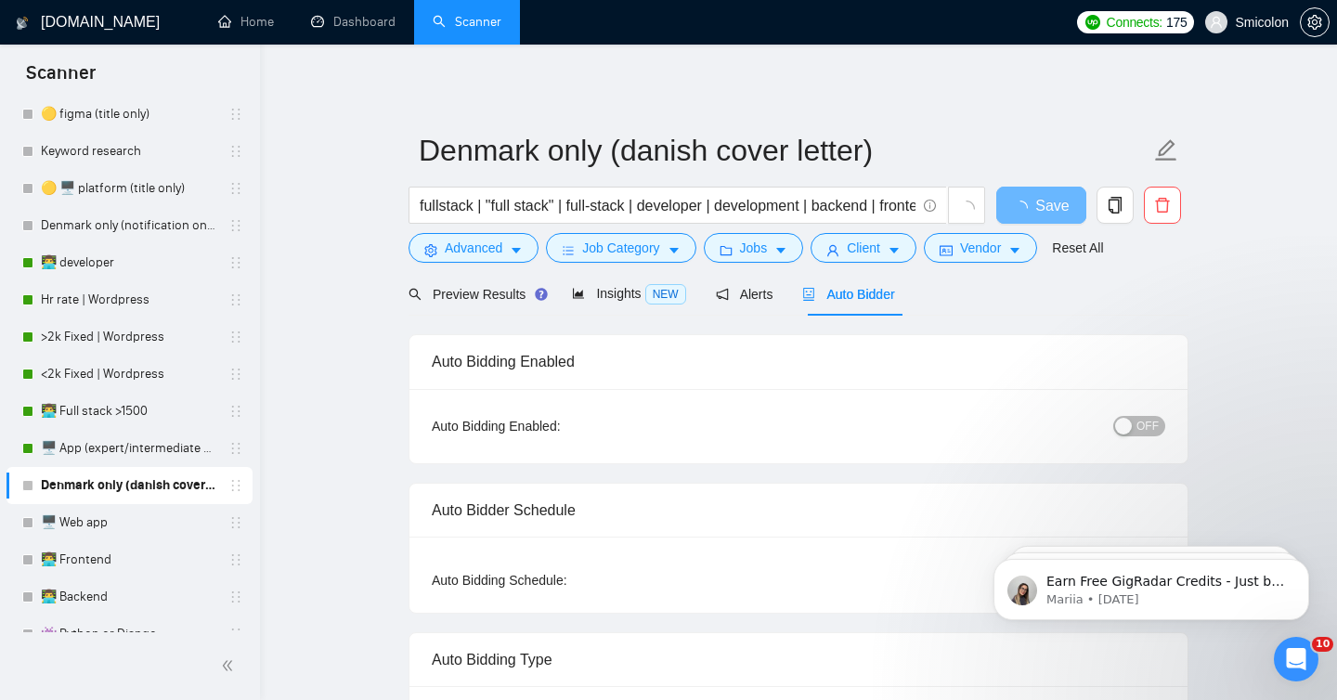
radio input "false"
radio input "true"
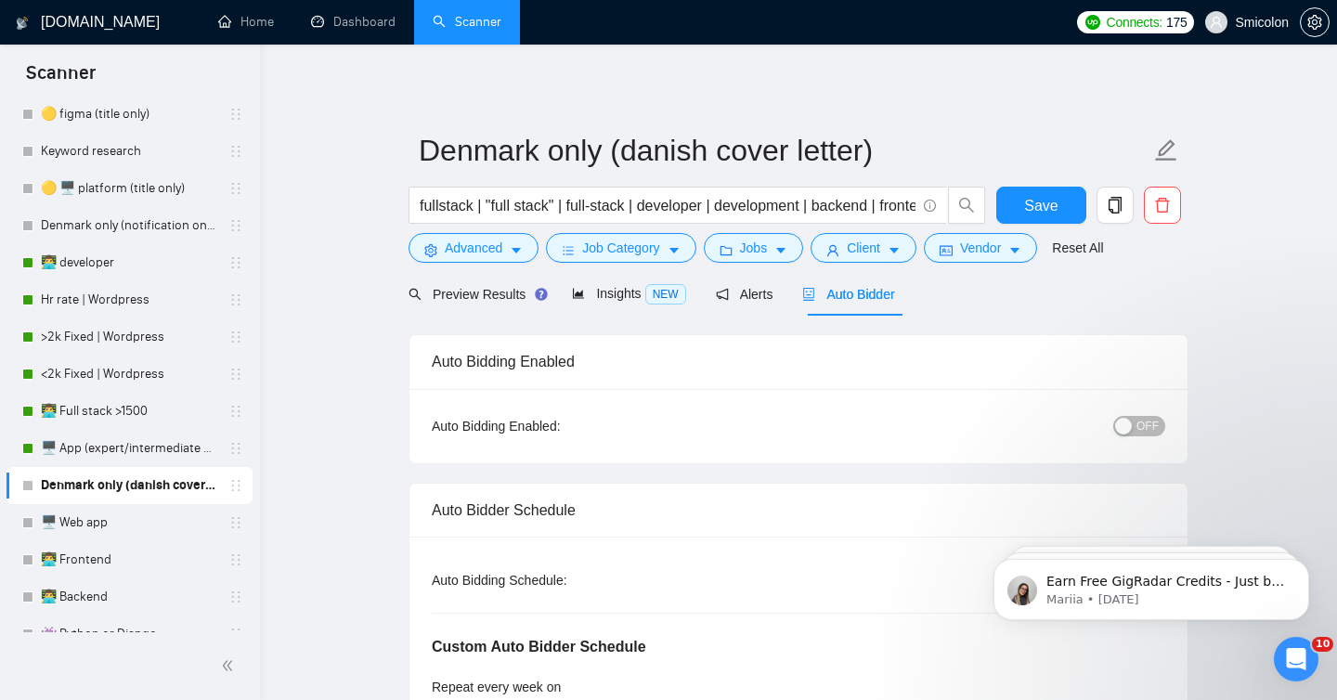
click at [1138, 439] on div "OFF" at bounding box center [1043, 426] width 244 height 30
click at [1142, 432] on span "OFF" at bounding box center [1148, 426] width 22 height 20
click at [1055, 210] on div "Reset all filters" at bounding box center [1086, 213] width 100 height 32
click at [1013, 199] on button "Save" at bounding box center [1041, 205] width 90 height 37
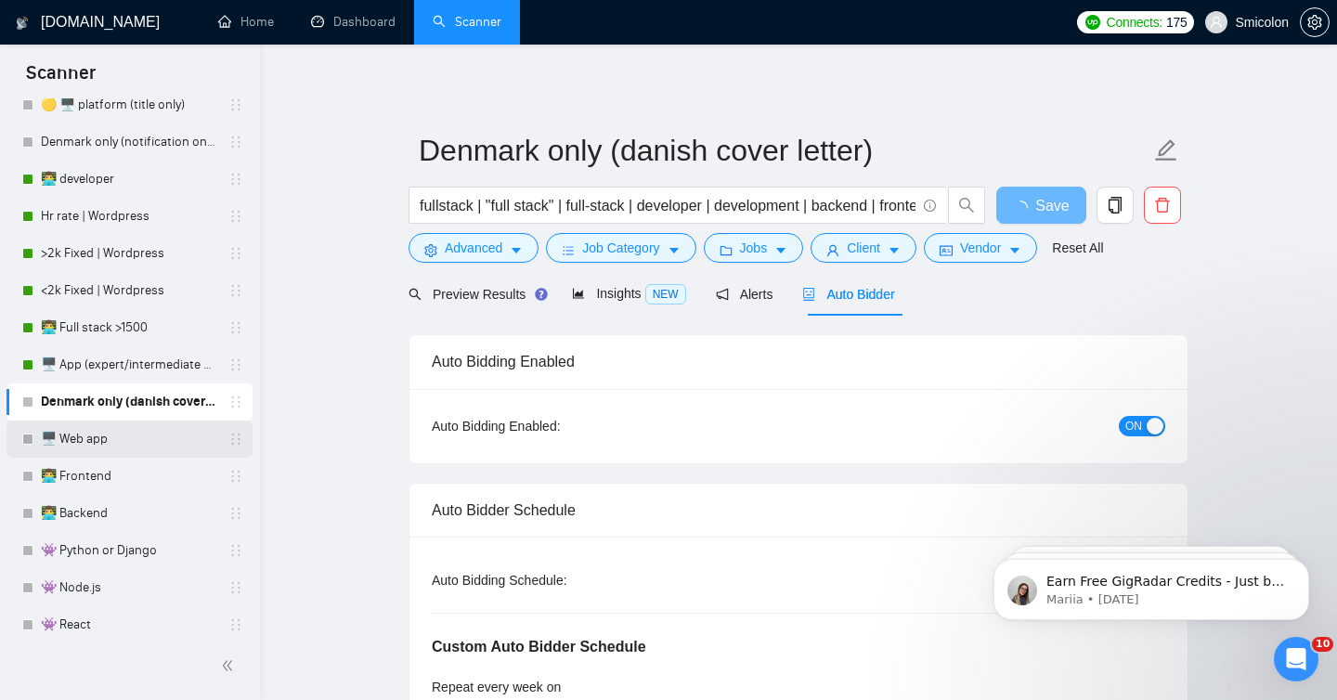
click at [85, 441] on link "🖥️ Web app" at bounding box center [129, 439] width 176 height 37
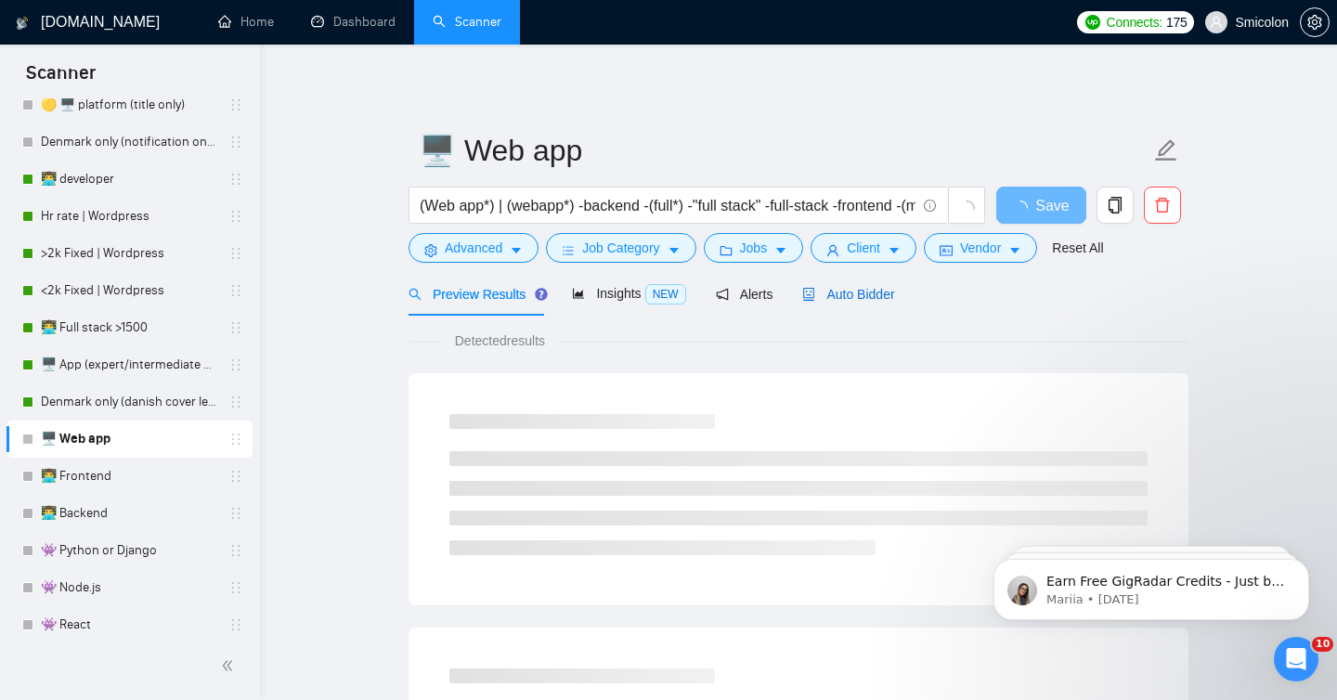
click at [863, 284] on div "Auto Bidder" at bounding box center [848, 294] width 92 height 20
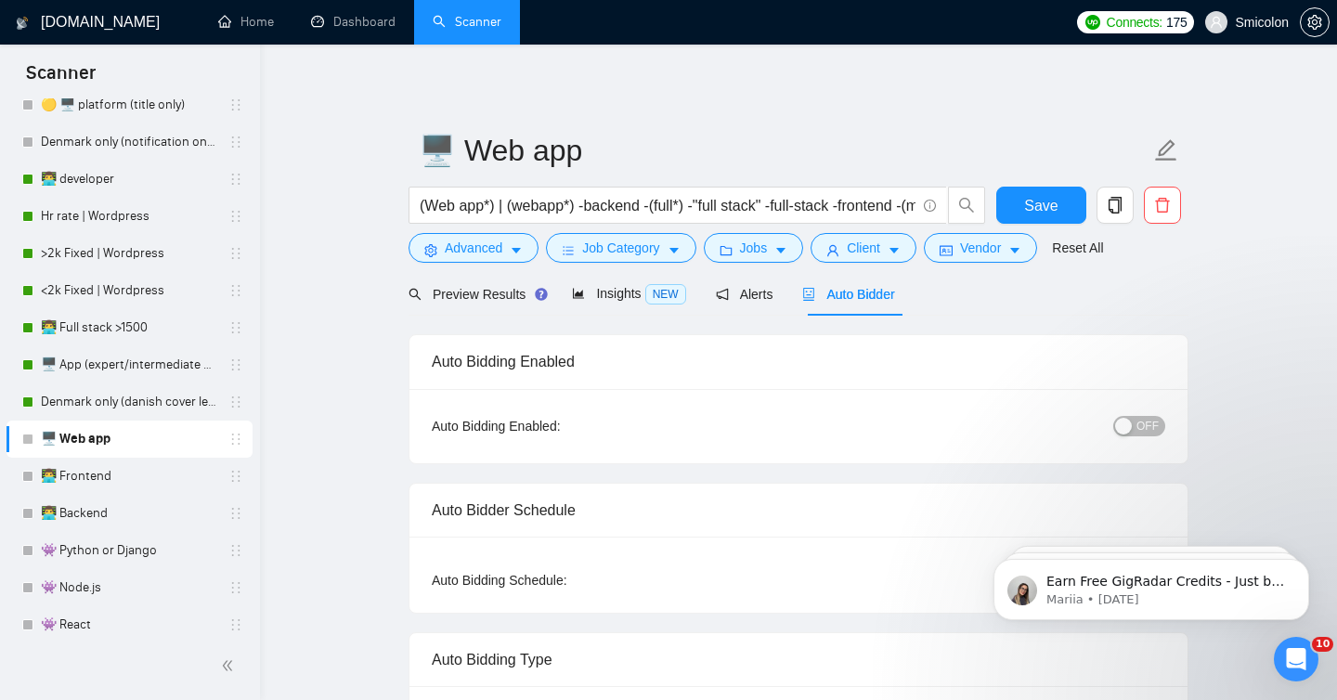
click at [1154, 422] on span "OFF" at bounding box center [1148, 426] width 22 height 20
click at [1046, 199] on div "Reset all filters" at bounding box center [1086, 213] width 100 height 32
click at [1017, 202] on button "Save" at bounding box center [1041, 205] width 90 height 37
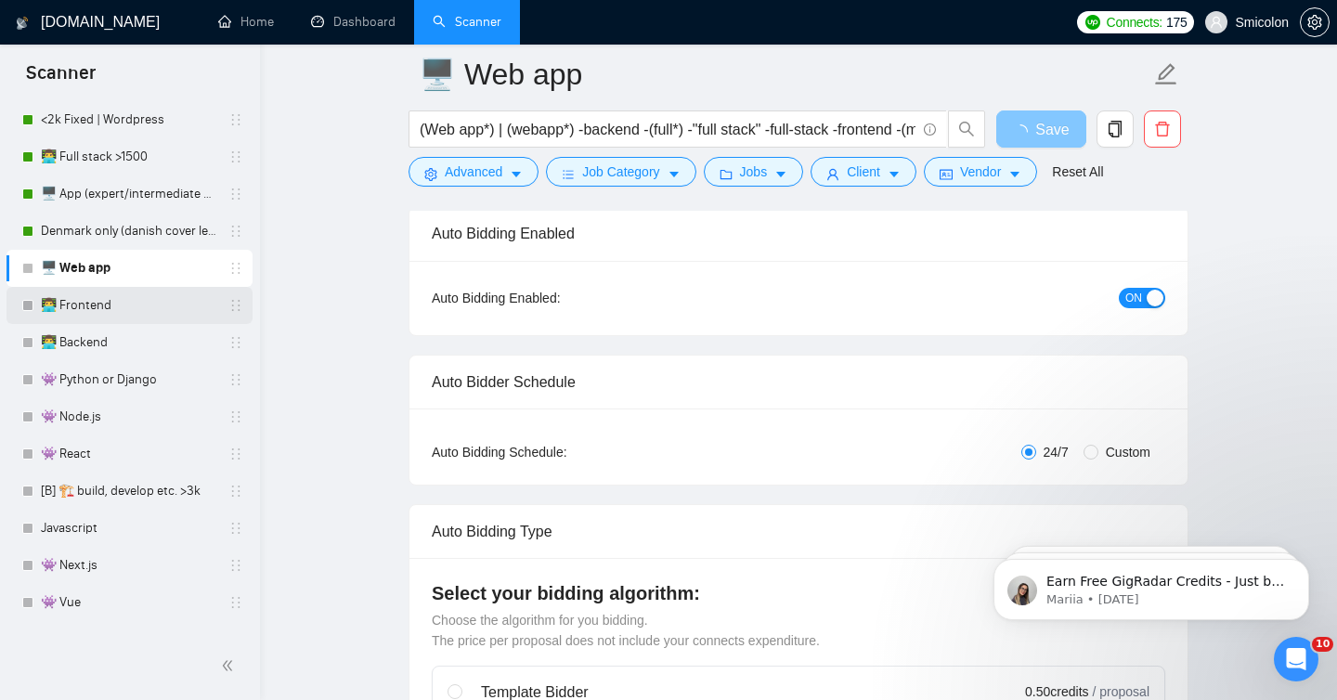
scroll to position [427, 0]
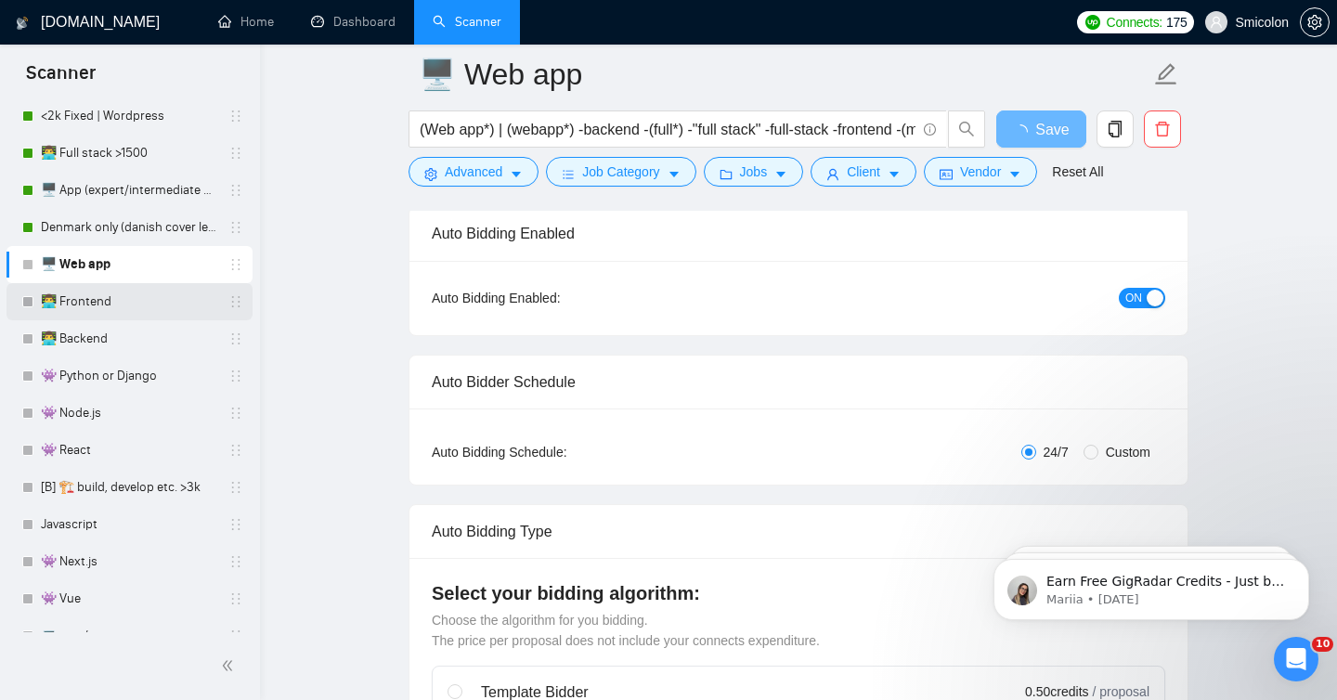
click at [115, 299] on link "👨‍💻 Frontend" at bounding box center [129, 301] width 176 height 37
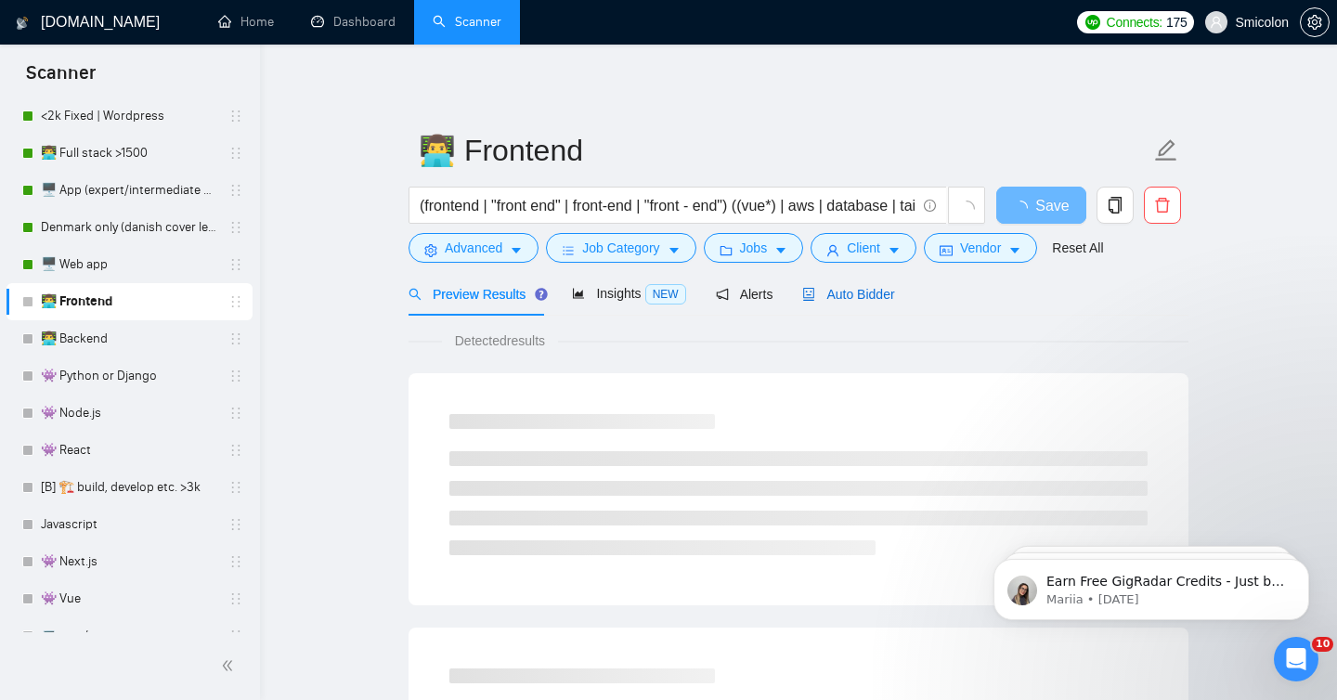
click at [865, 287] on span "Auto Bidder" at bounding box center [848, 294] width 92 height 15
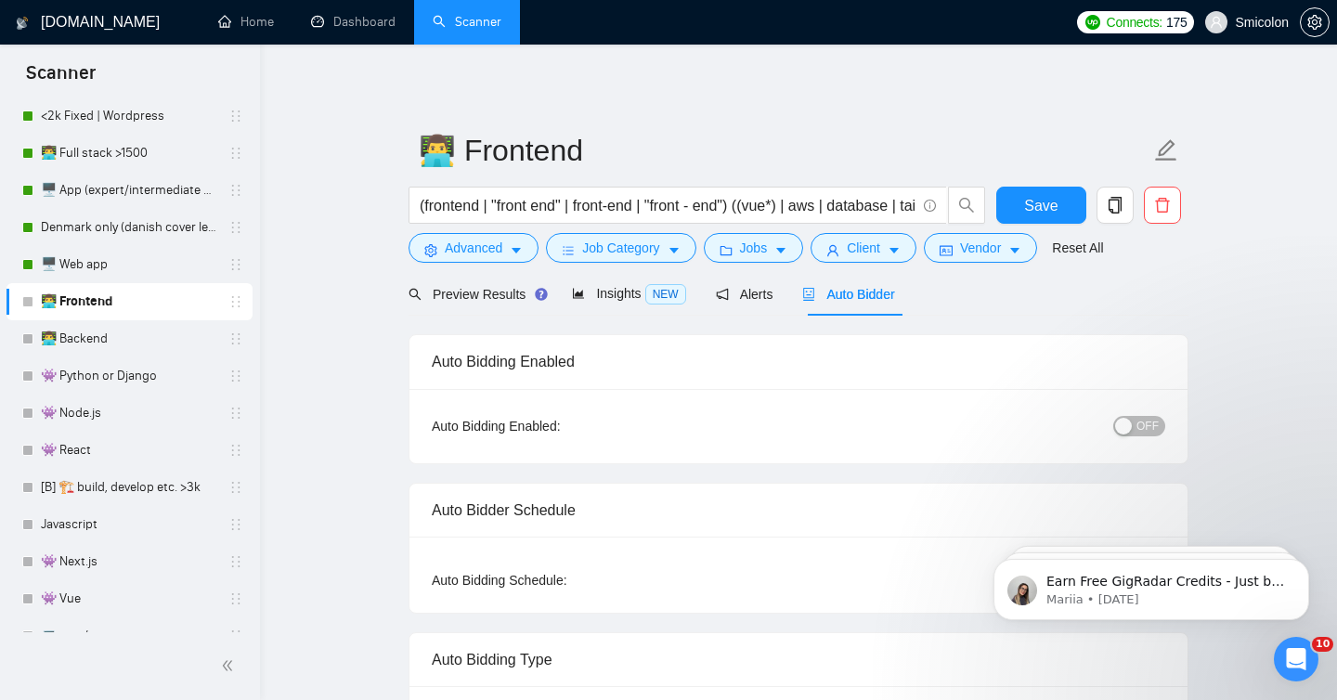
click at [1136, 428] on button "OFF" at bounding box center [1139, 426] width 52 height 20
click at [1057, 194] on span "Save" at bounding box center [1040, 205] width 33 height 23
click at [144, 335] on link "👨‍💻 Backend" at bounding box center [129, 338] width 176 height 37
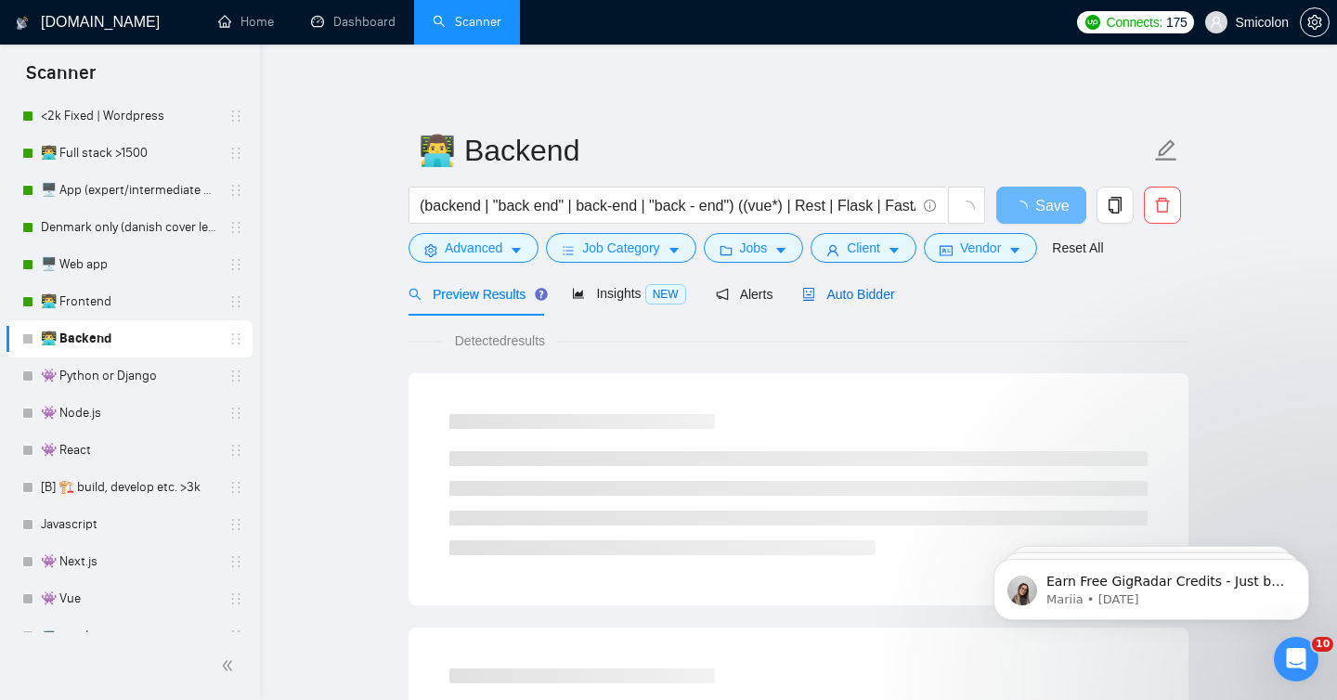
click at [883, 298] on span "Auto Bidder" at bounding box center [848, 294] width 92 height 15
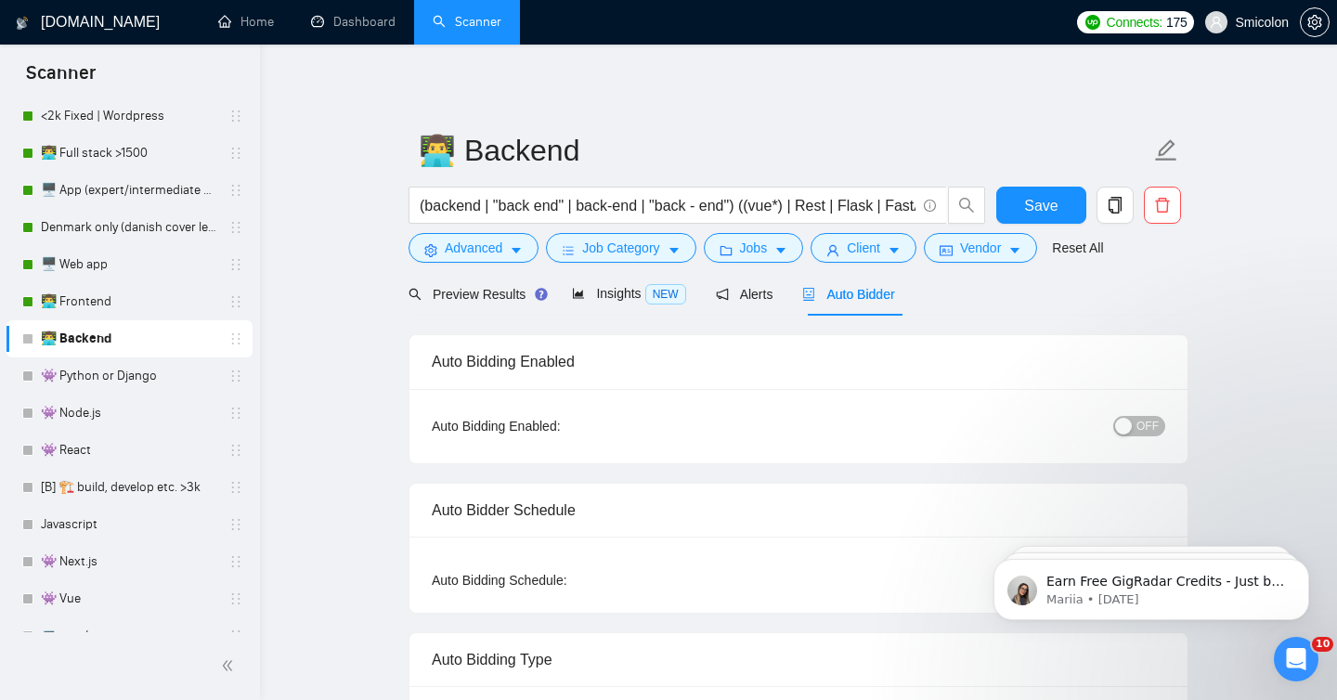
click at [1151, 423] on span "OFF" at bounding box center [1148, 426] width 22 height 20
click at [1052, 207] on span "Save" at bounding box center [1040, 205] width 33 height 23
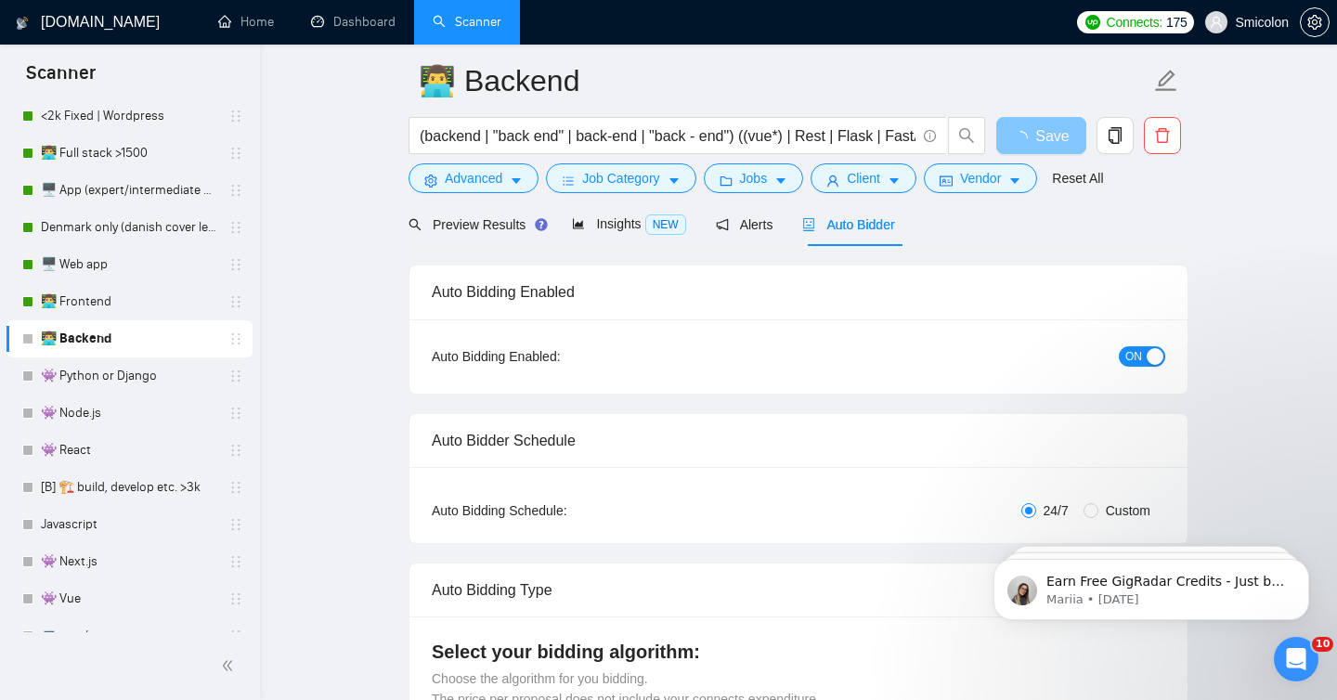
scroll to position [73, 0]
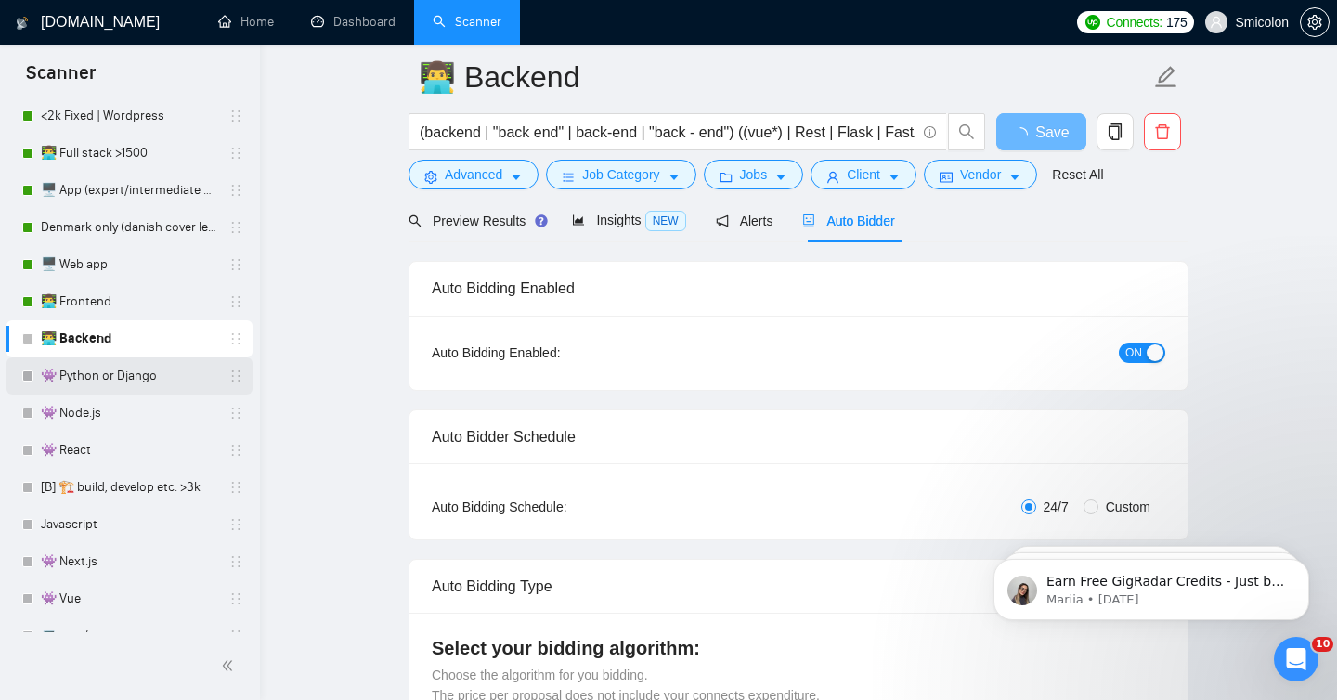
click at [152, 372] on link "👾 Python or Django" at bounding box center [129, 376] width 176 height 37
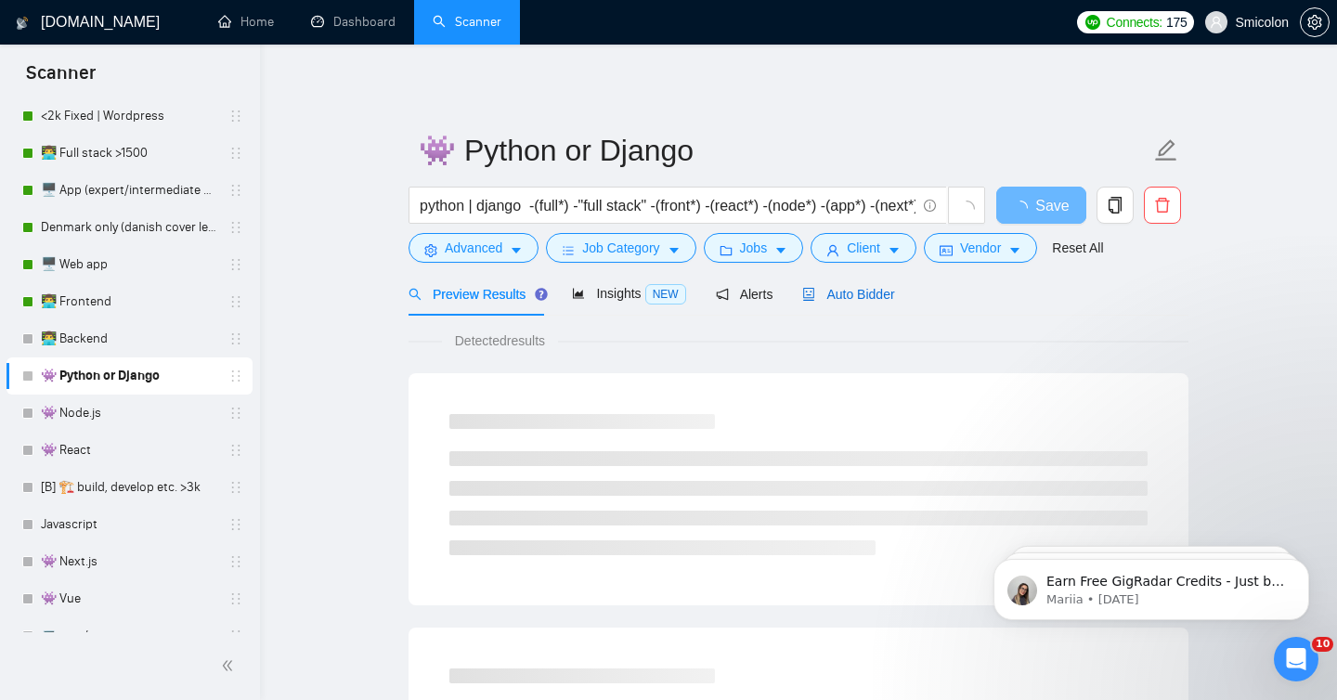
click at [878, 303] on div "Auto Bidder" at bounding box center [848, 294] width 92 height 20
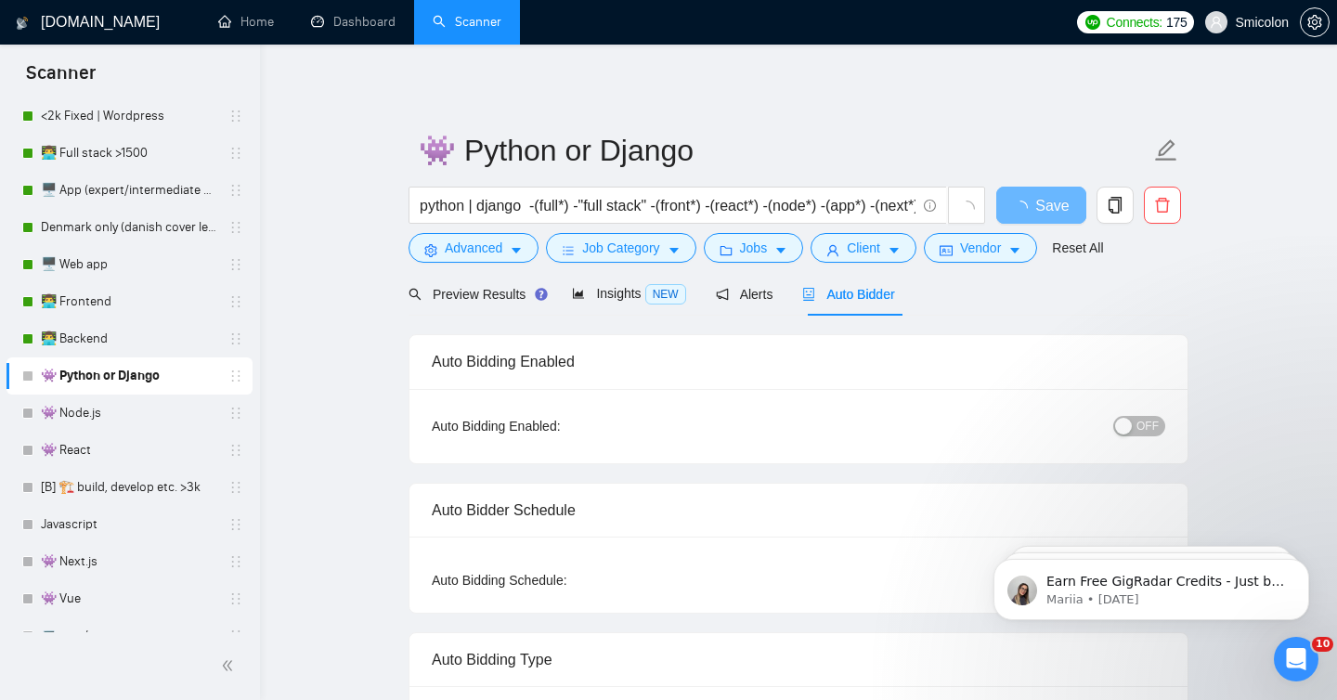
click at [1146, 432] on span "OFF" at bounding box center [1148, 426] width 22 height 20
click at [1039, 207] on span "Save" at bounding box center [1040, 205] width 33 height 23
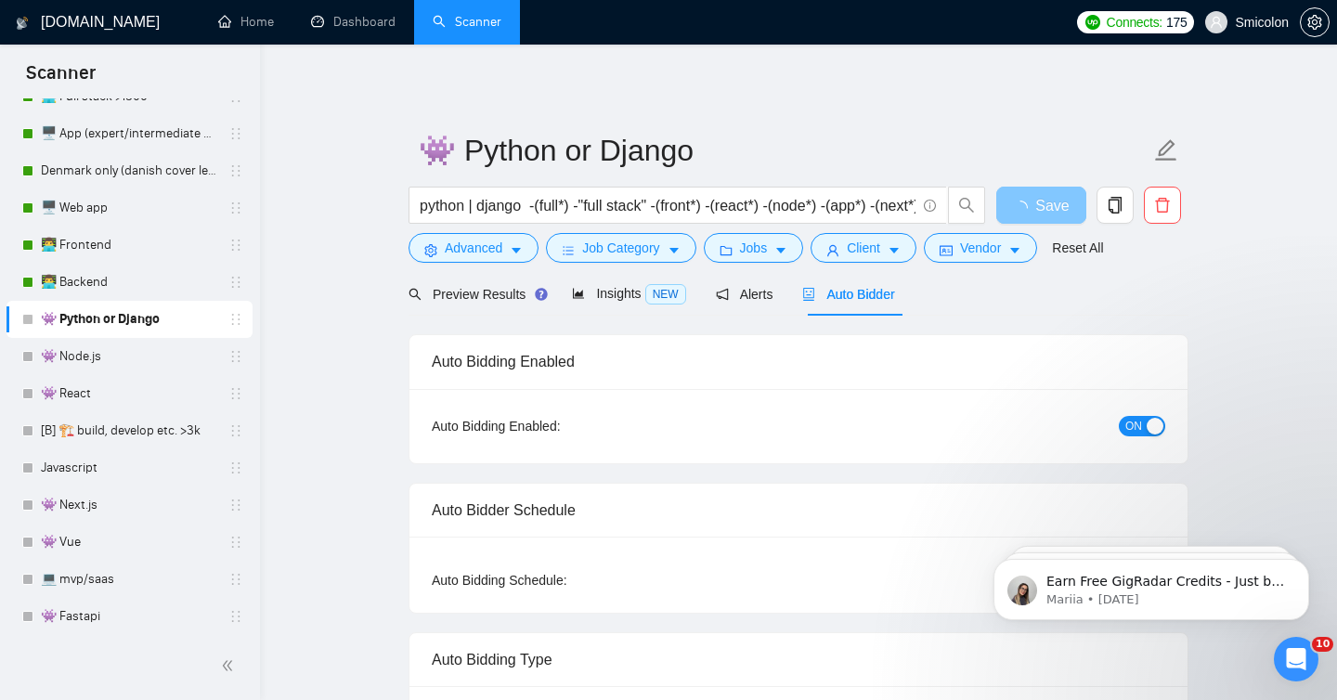
scroll to position [488, 0]
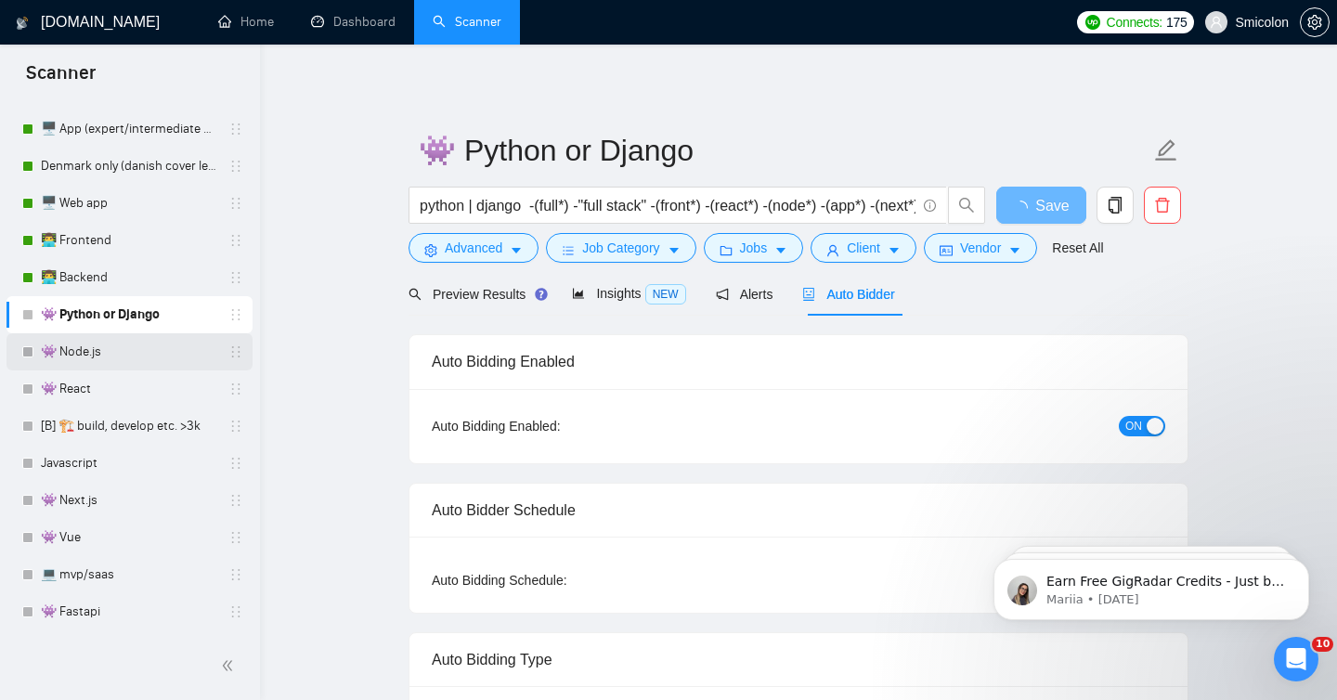
click at [127, 355] on link "👾 Node.js" at bounding box center [129, 351] width 176 height 37
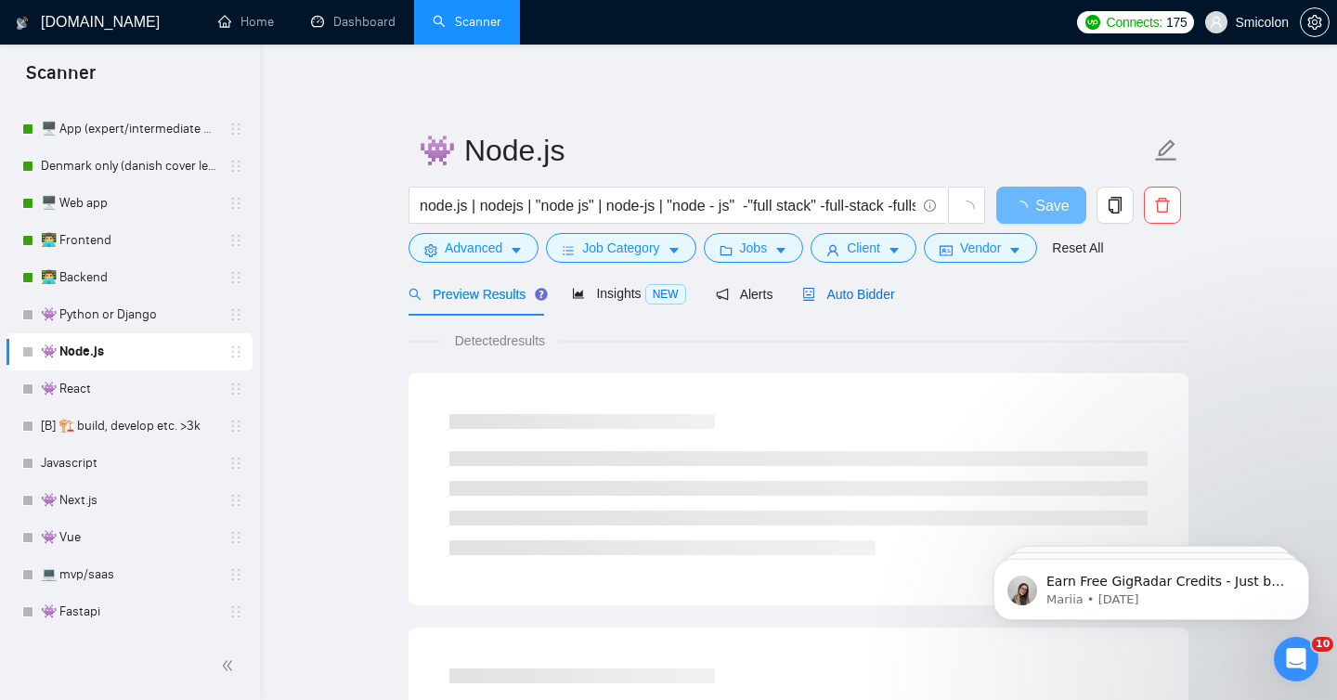
click at [861, 287] on span "Auto Bidder" at bounding box center [848, 294] width 92 height 15
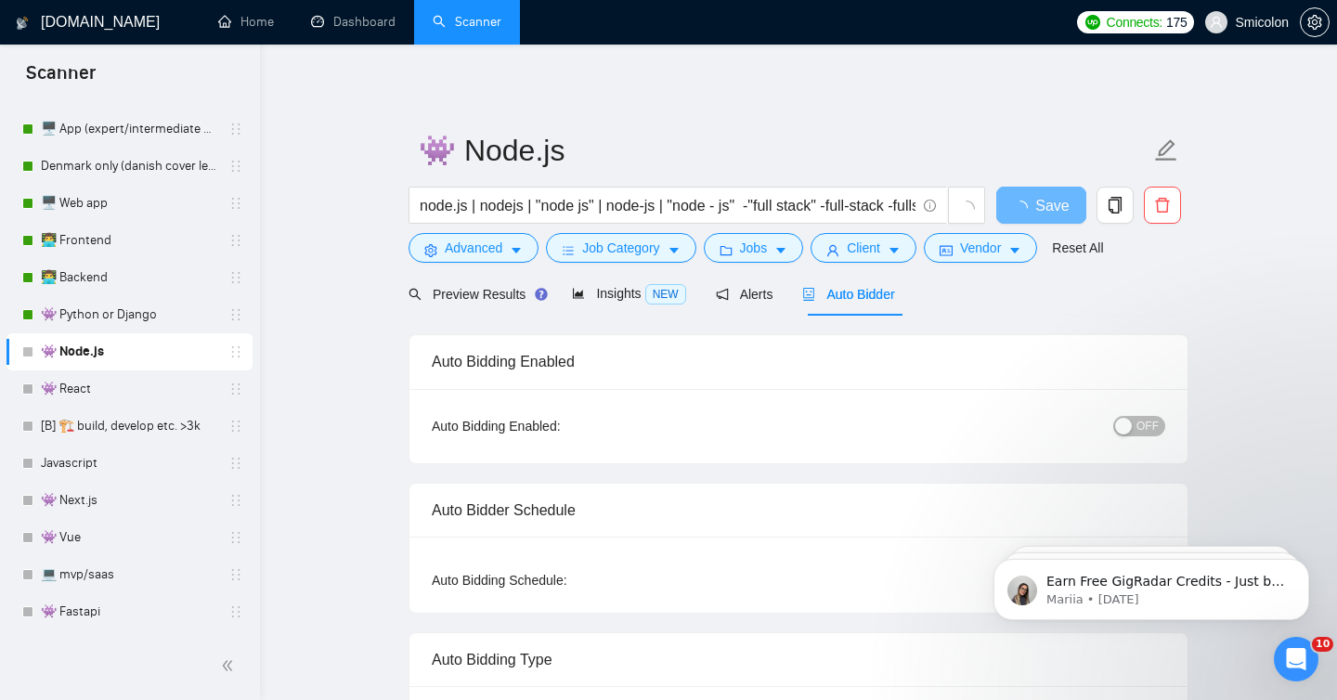
click at [1148, 418] on span "OFF" at bounding box center [1148, 426] width 22 height 20
click at [1048, 206] on span "Save" at bounding box center [1040, 205] width 33 height 23
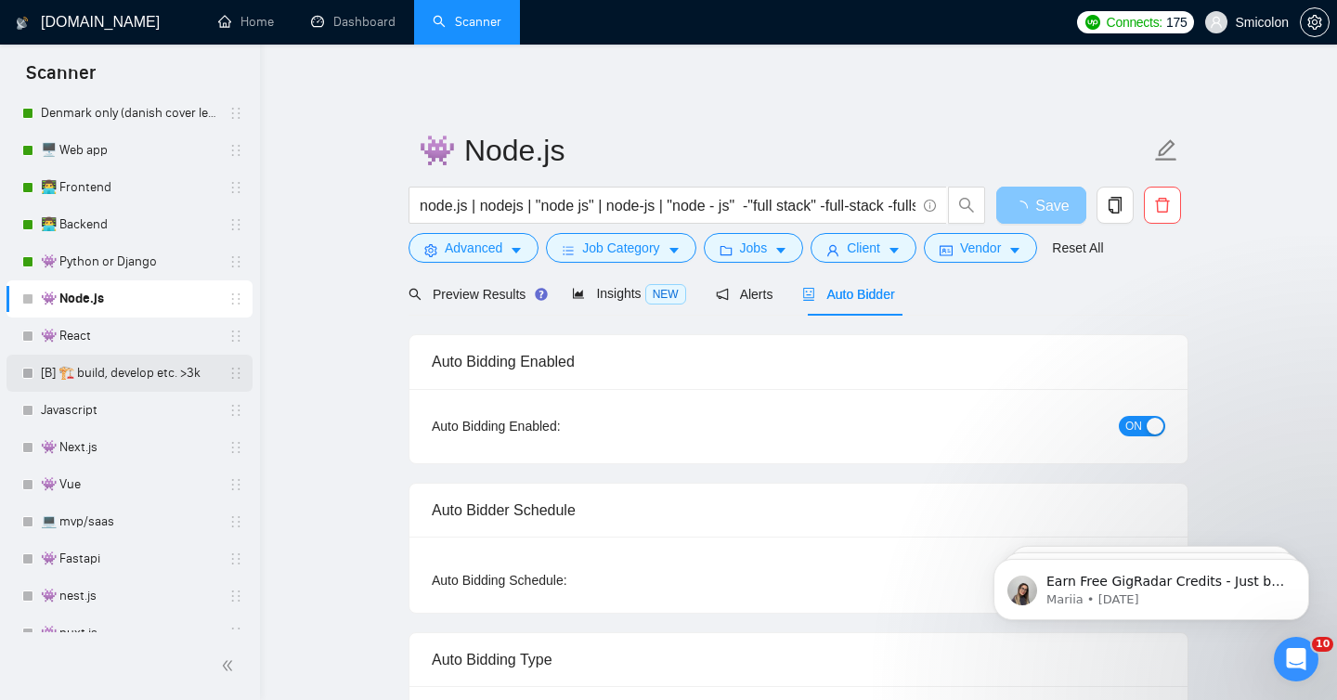
scroll to position [545, 0]
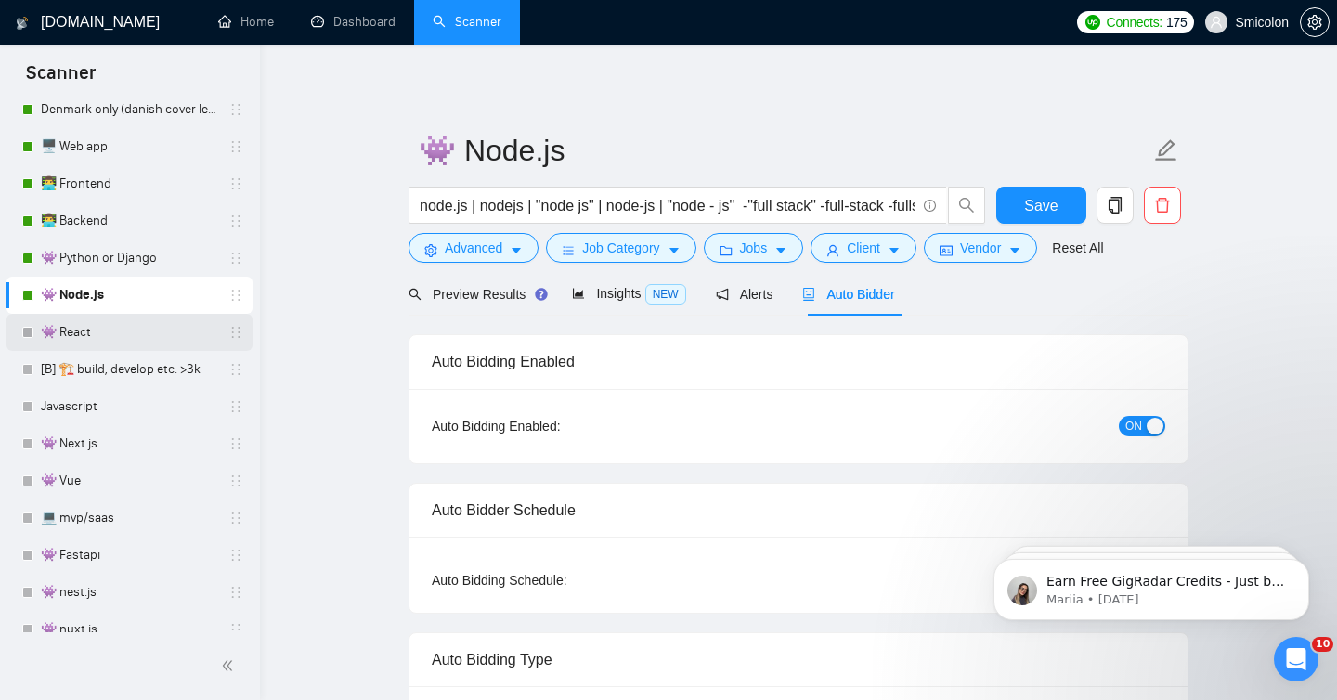
click at [136, 334] on link "👾 React" at bounding box center [129, 332] width 176 height 37
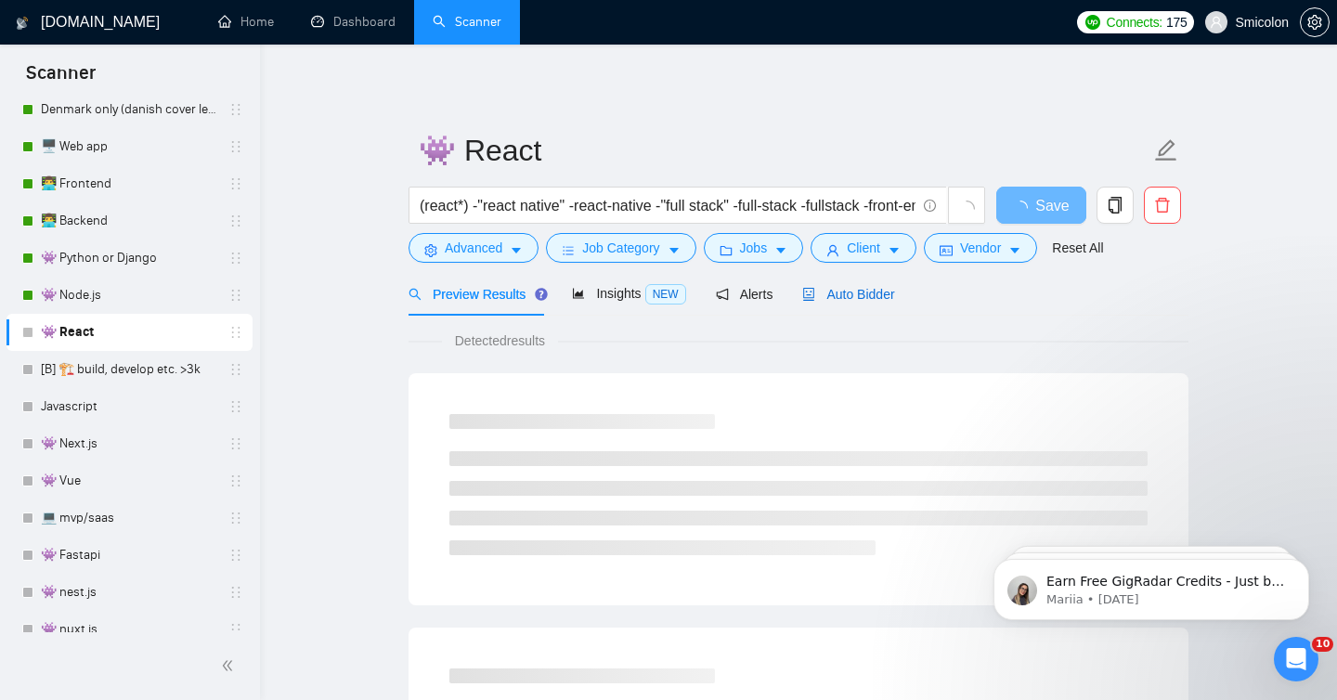
click at [864, 296] on span "Auto Bidder" at bounding box center [848, 294] width 92 height 15
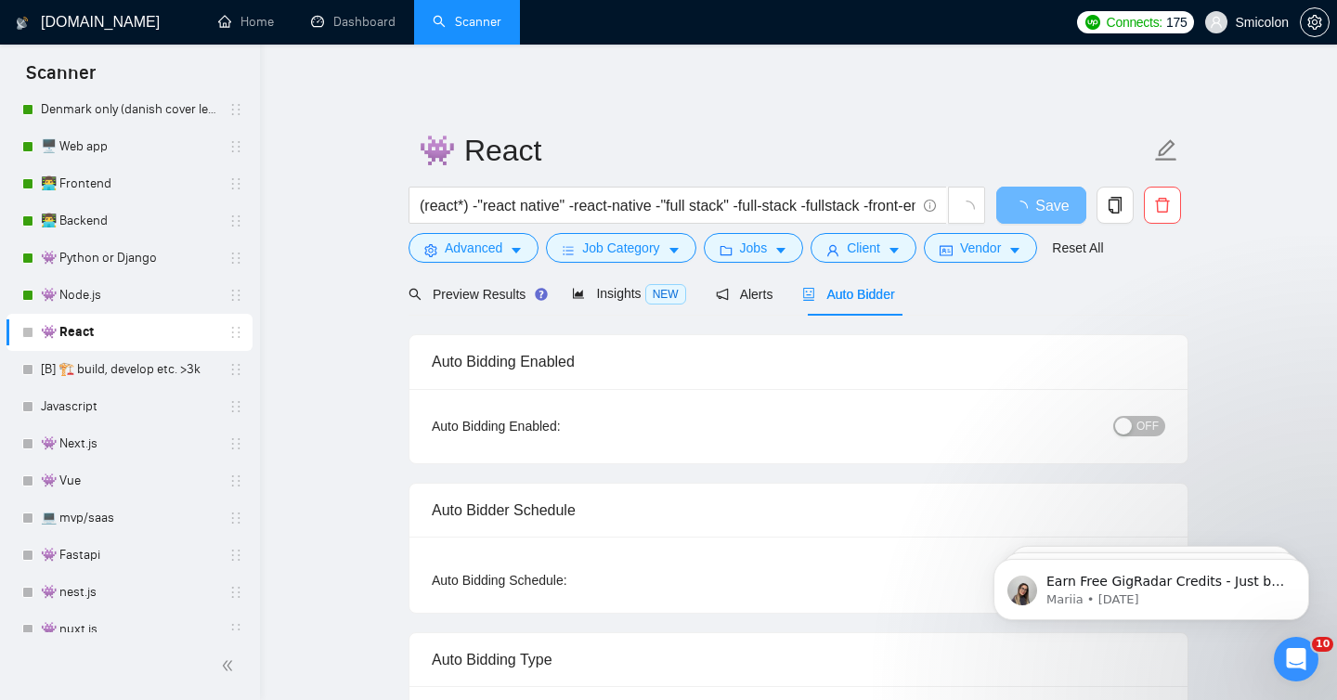
click at [1139, 432] on span "OFF" at bounding box center [1148, 426] width 22 height 20
click at [1049, 203] on span "Save" at bounding box center [1040, 205] width 33 height 23
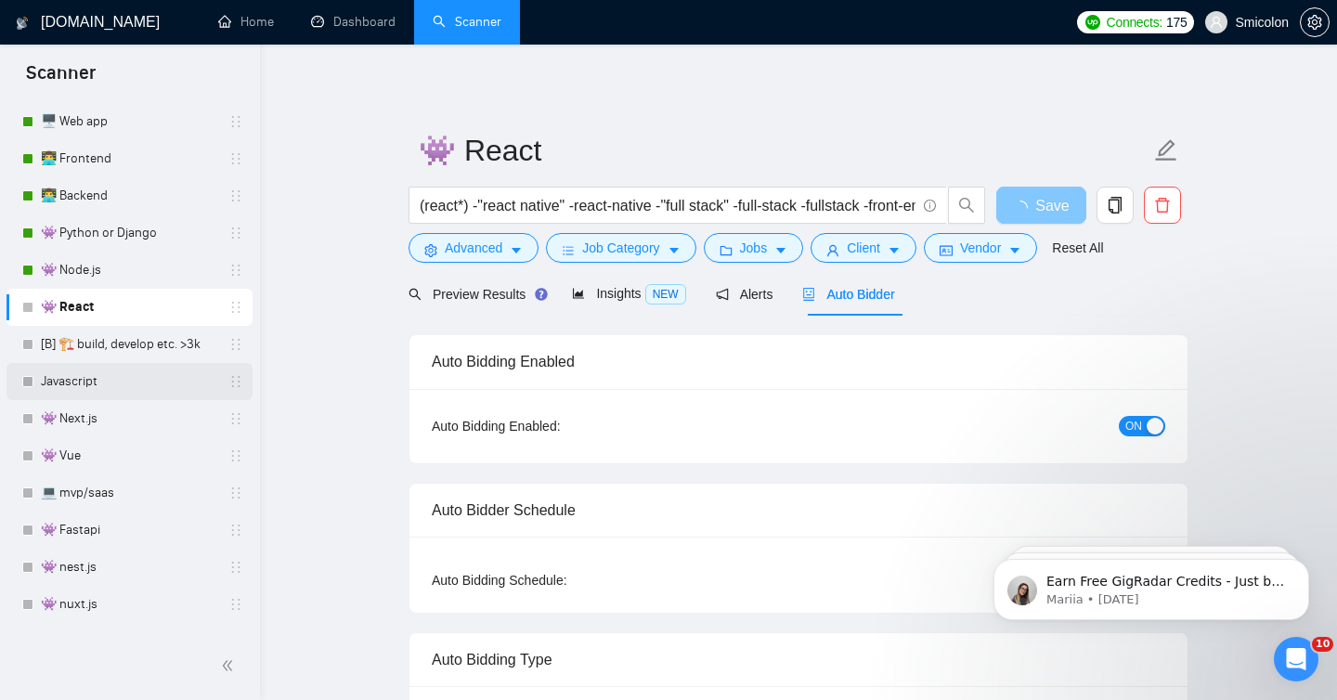
scroll to position [571, 0]
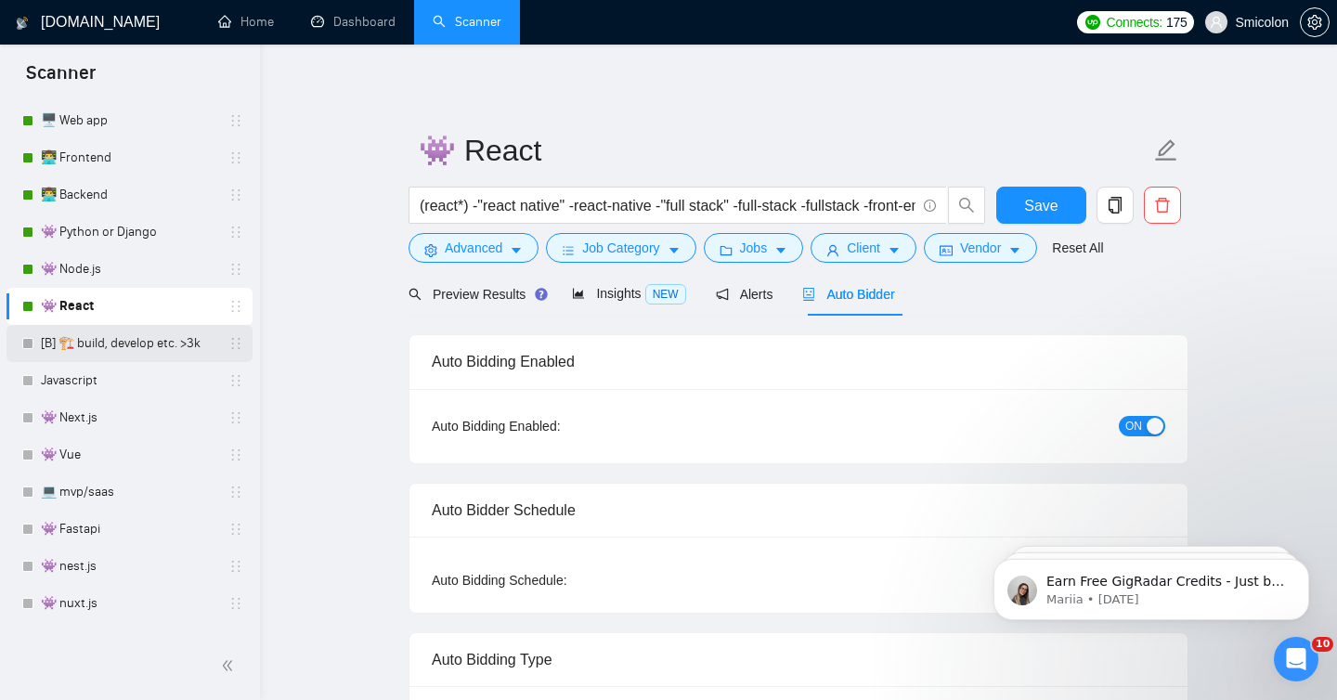
click at [73, 337] on link "[B] 🏗️ build, develop etc. >3k" at bounding box center [129, 343] width 176 height 37
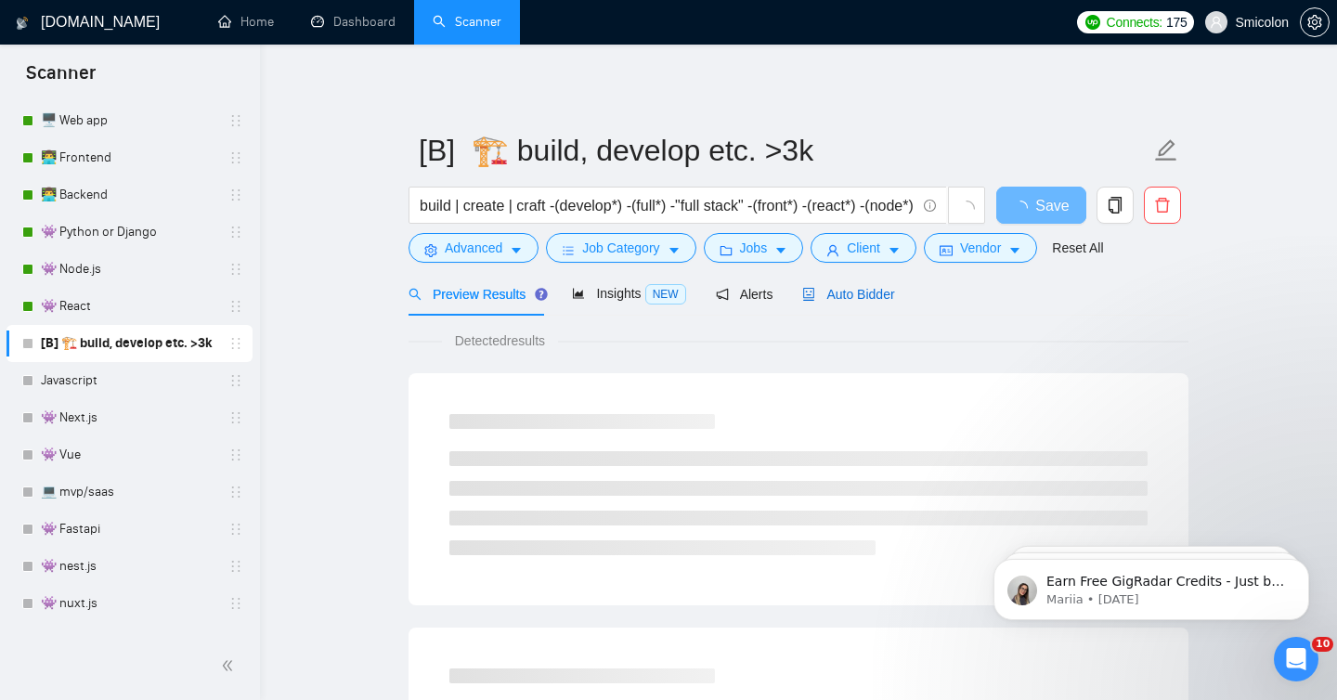
click at [864, 293] on span "Auto Bidder" at bounding box center [848, 294] width 92 height 15
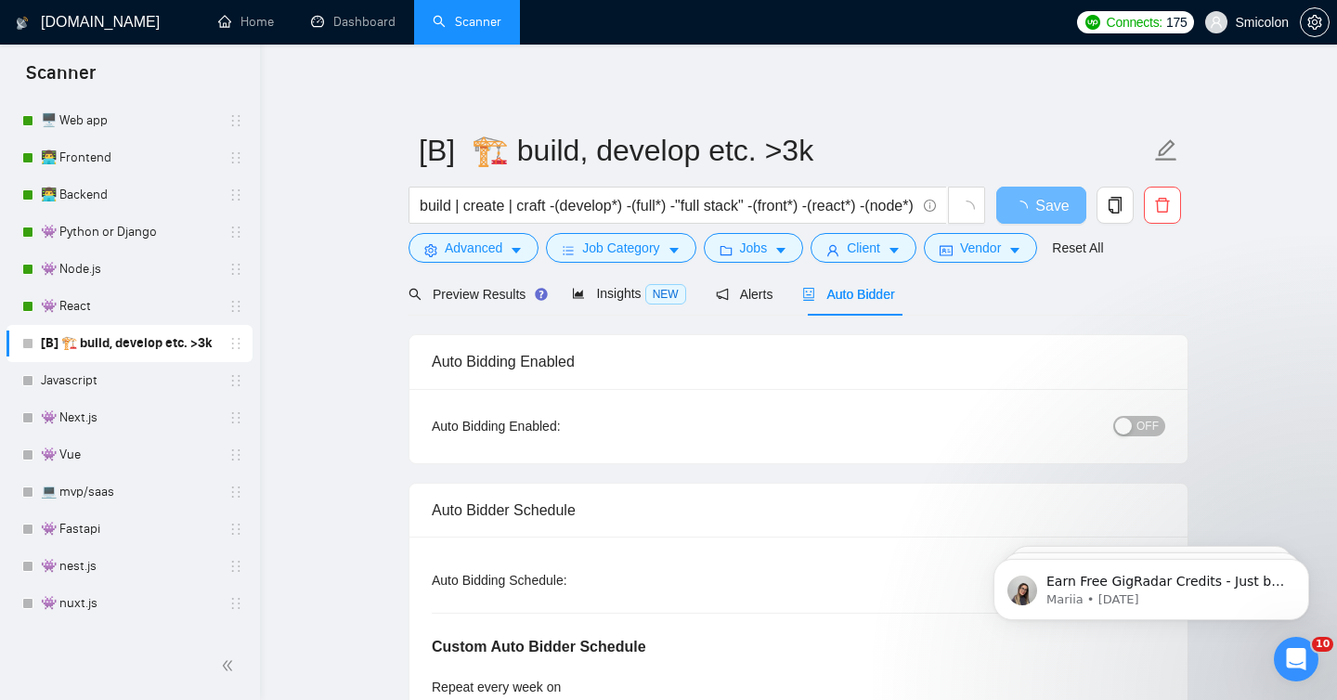
click at [1150, 419] on span "OFF" at bounding box center [1148, 426] width 22 height 20
click at [1026, 202] on span "Save" at bounding box center [1040, 205] width 33 height 23
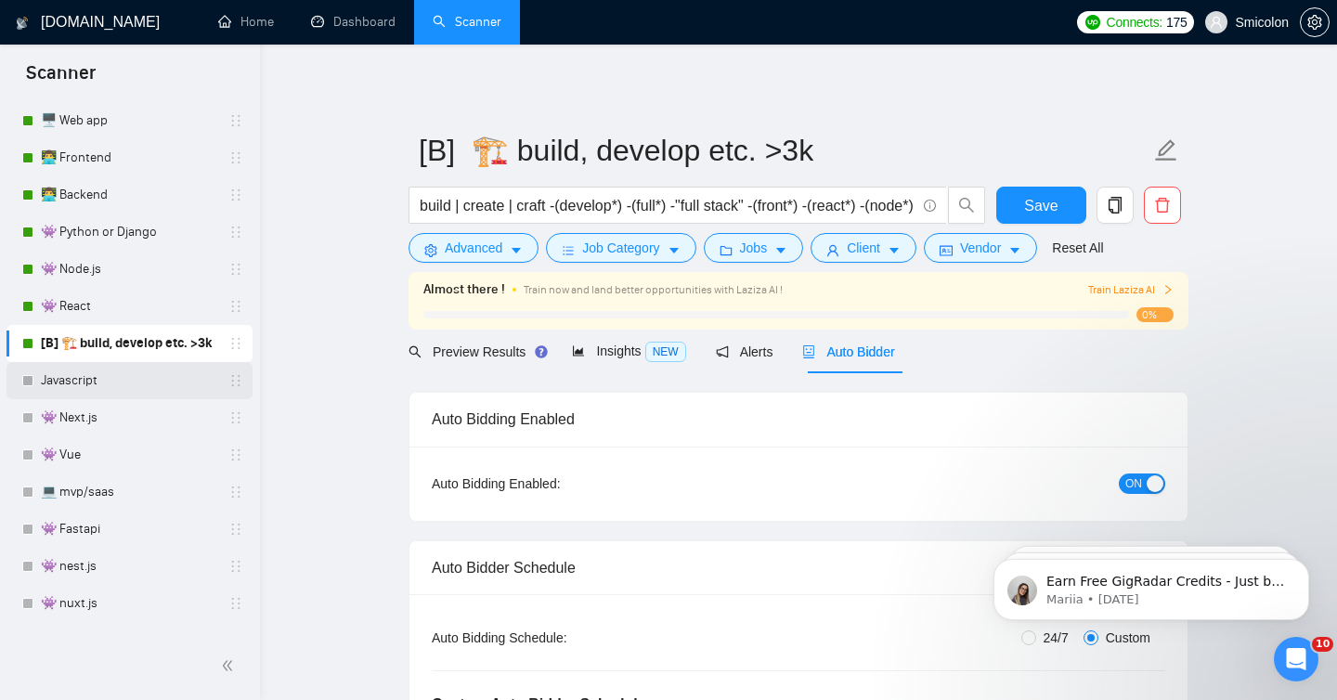
click at [89, 388] on link "Javascript" at bounding box center [129, 380] width 176 height 37
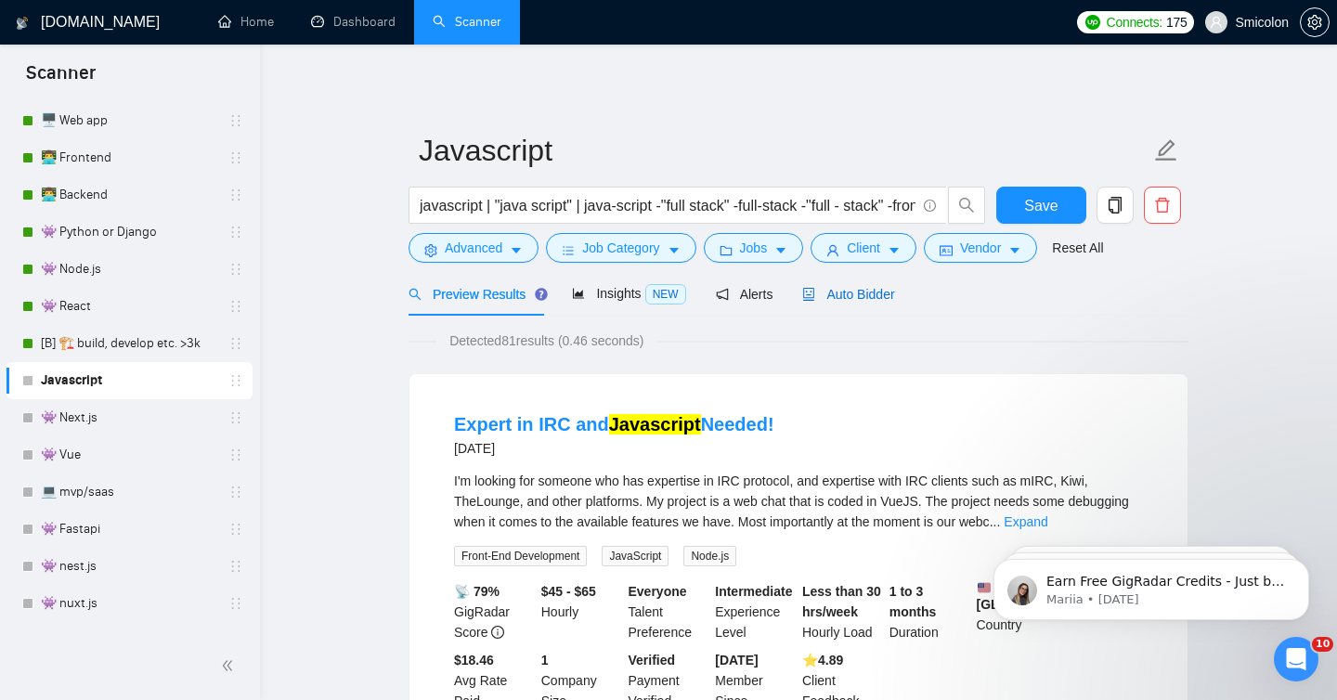
click at [881, 295] on span "Auto Bidder" at bounding box center [848, 294] width 92 height 15
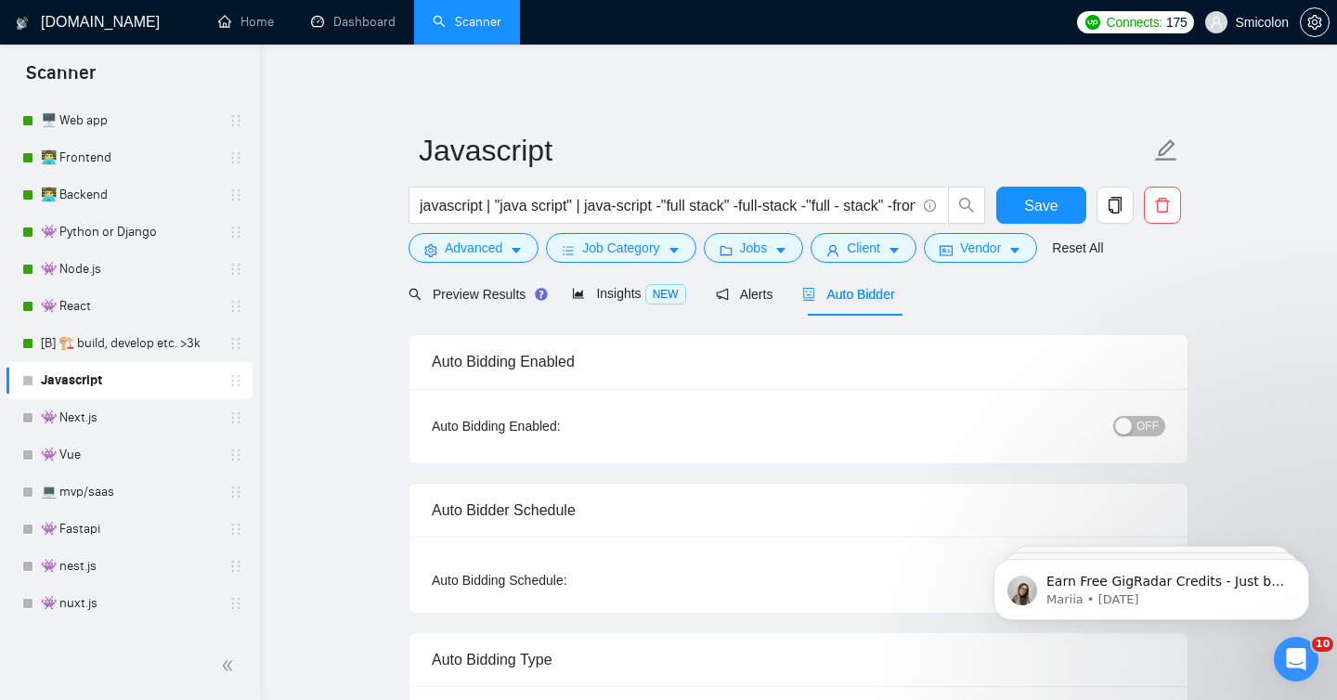
click at [1150, 427] on span "OFF" at bounding box center [1148, 426] width 22 height 20
click at [1045, 210] on span "Save" at bounding box center [1040, 205] width 33 height 23
click at [852, 202] on input "javascript | "java script" | java-script -"full stack" -full-stack -"full - sta…" at bounding box center [668, 205] width 496 height 23
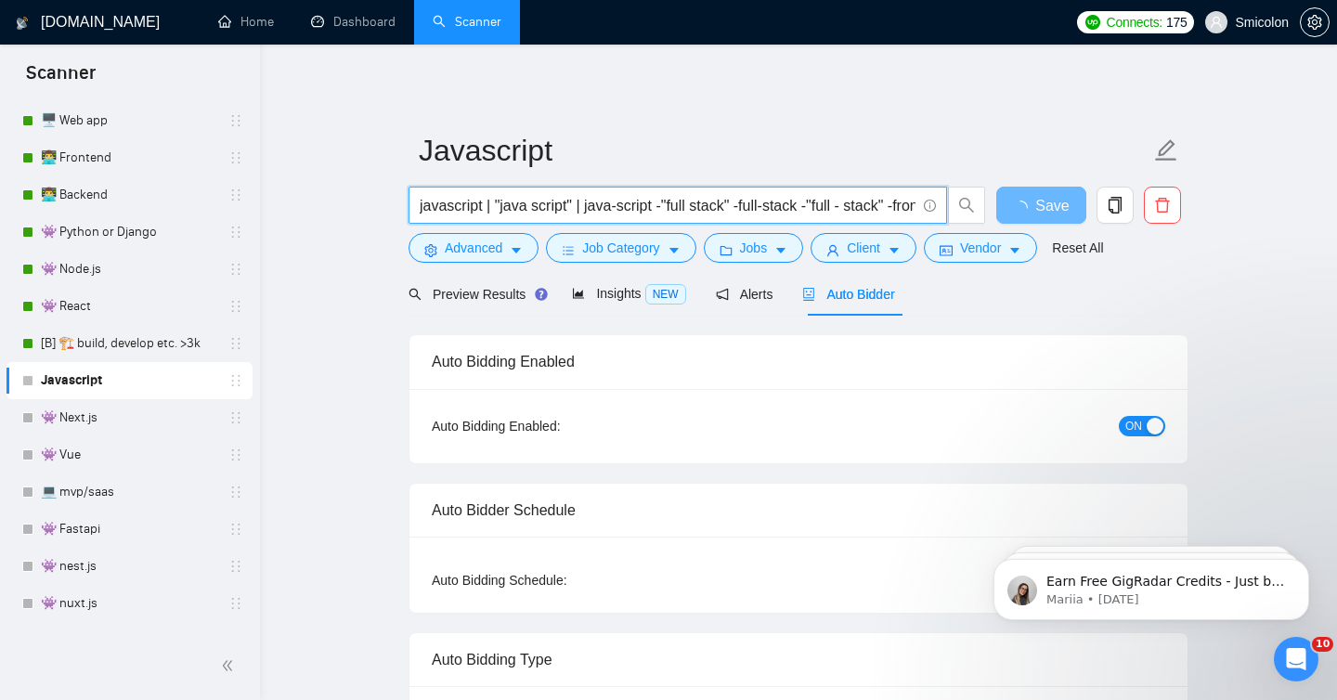
scroll to position [0, 311]
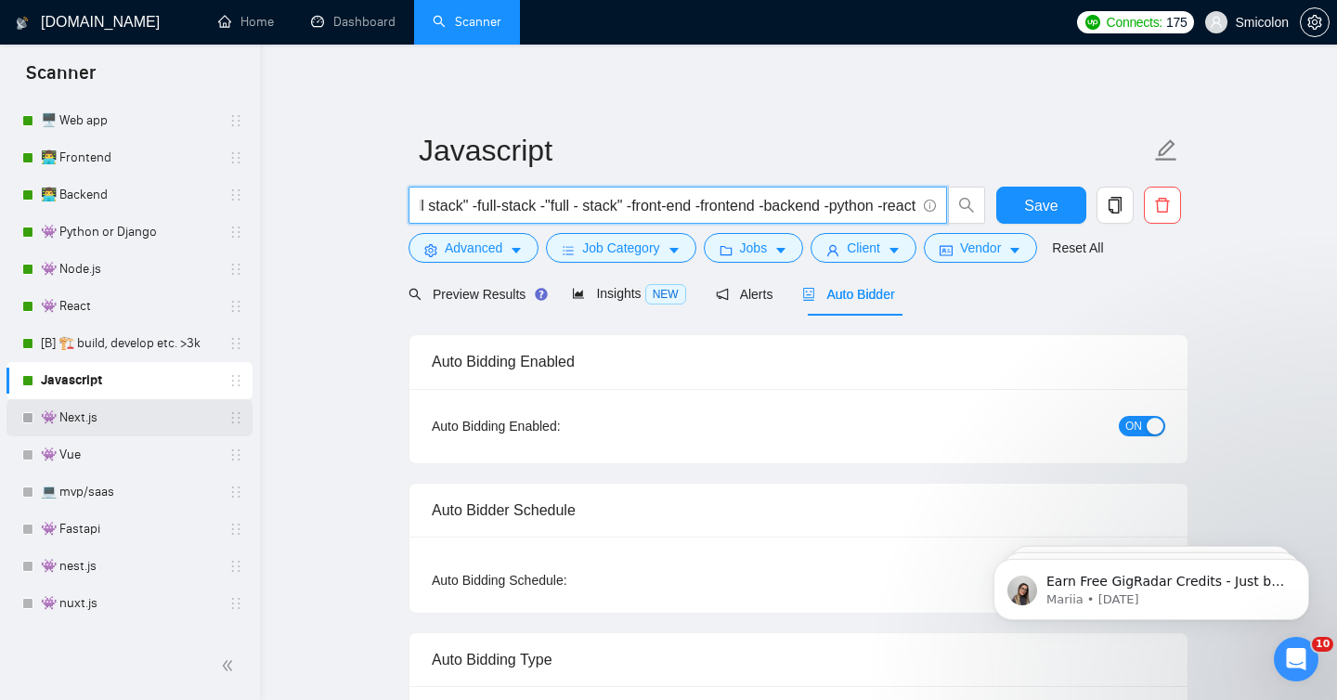
click at [108, 428] on link "👾 Next.js" at bounding box center [129, 417] width 176 height 37
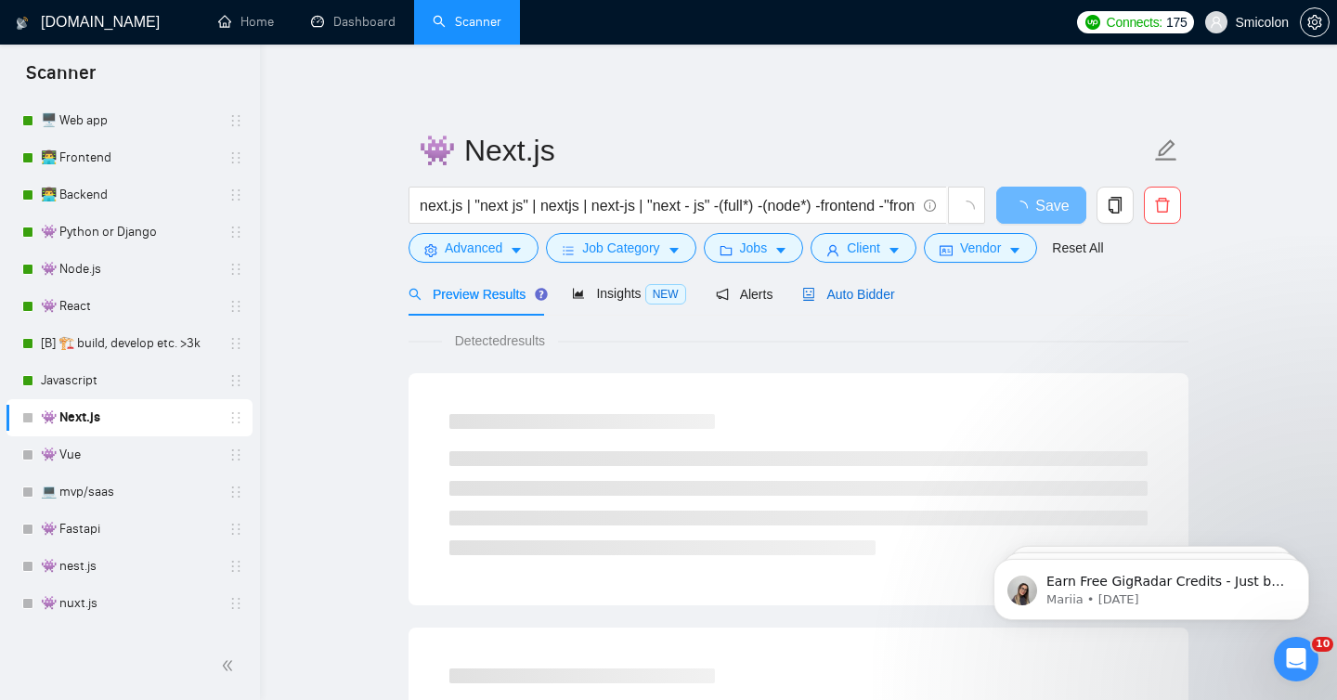
click at [894, 296] on span "Auto Bidder" at bounding box center [848, 294] width 92 height 15
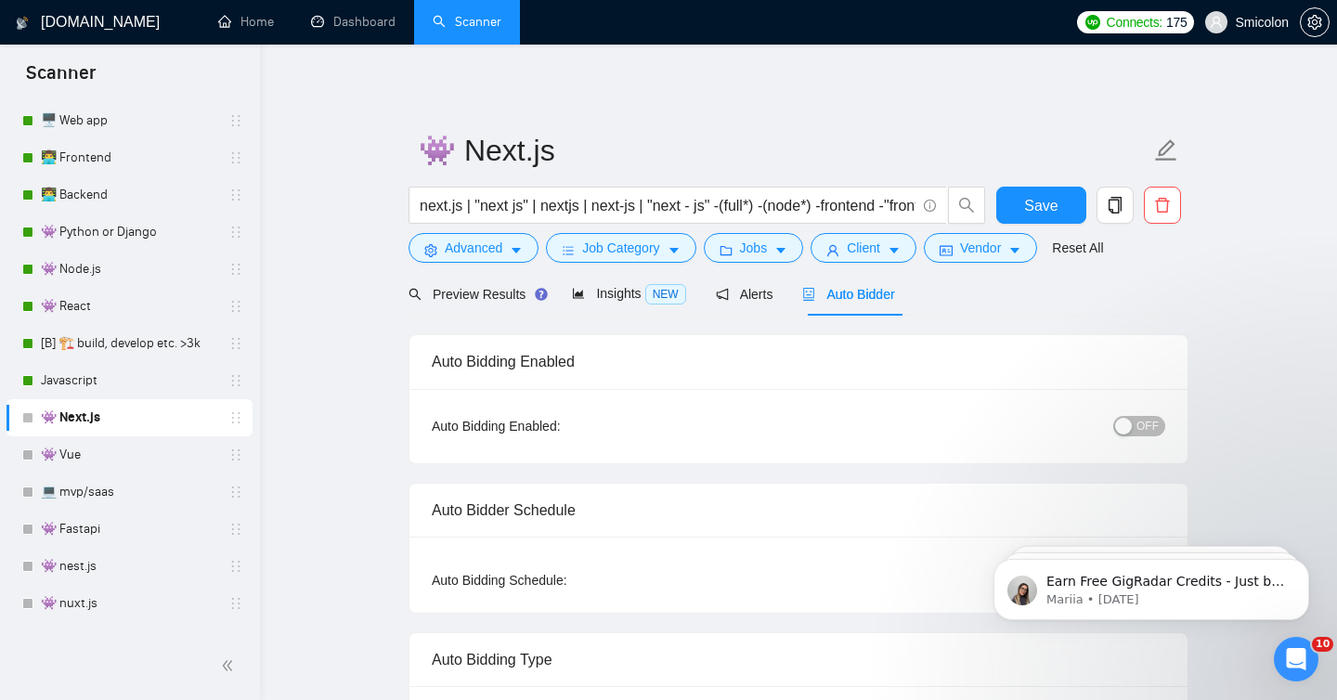
click at [1152, 432] on span "OFF" at bounding box center [1148, 426] width 22 height 20
click at [816, 207] on input "next.js | "next js" | nextjs | next-js | "next - js" -(full*) -(node*) -fronten…" at bounding box center [668, 205] width 496 height 23
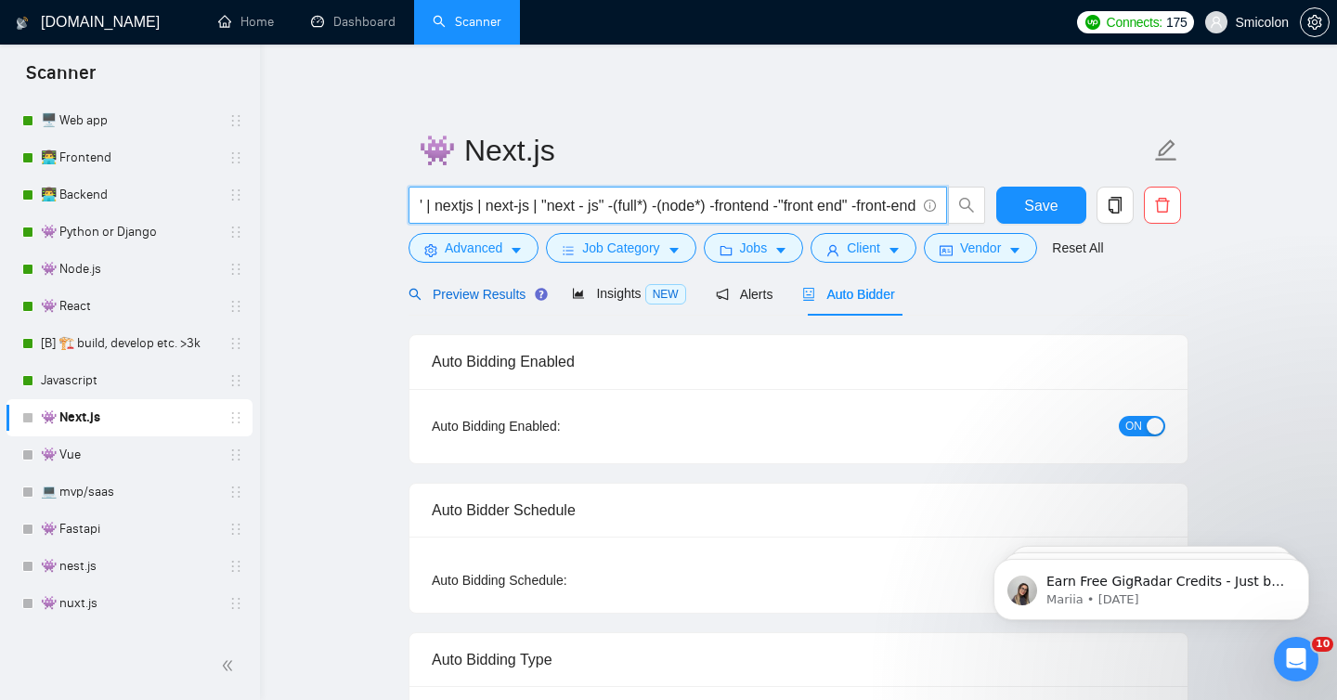
click at [463, 293] on span "Preview Results" at bounding box center [476, 294] width 134 height 15
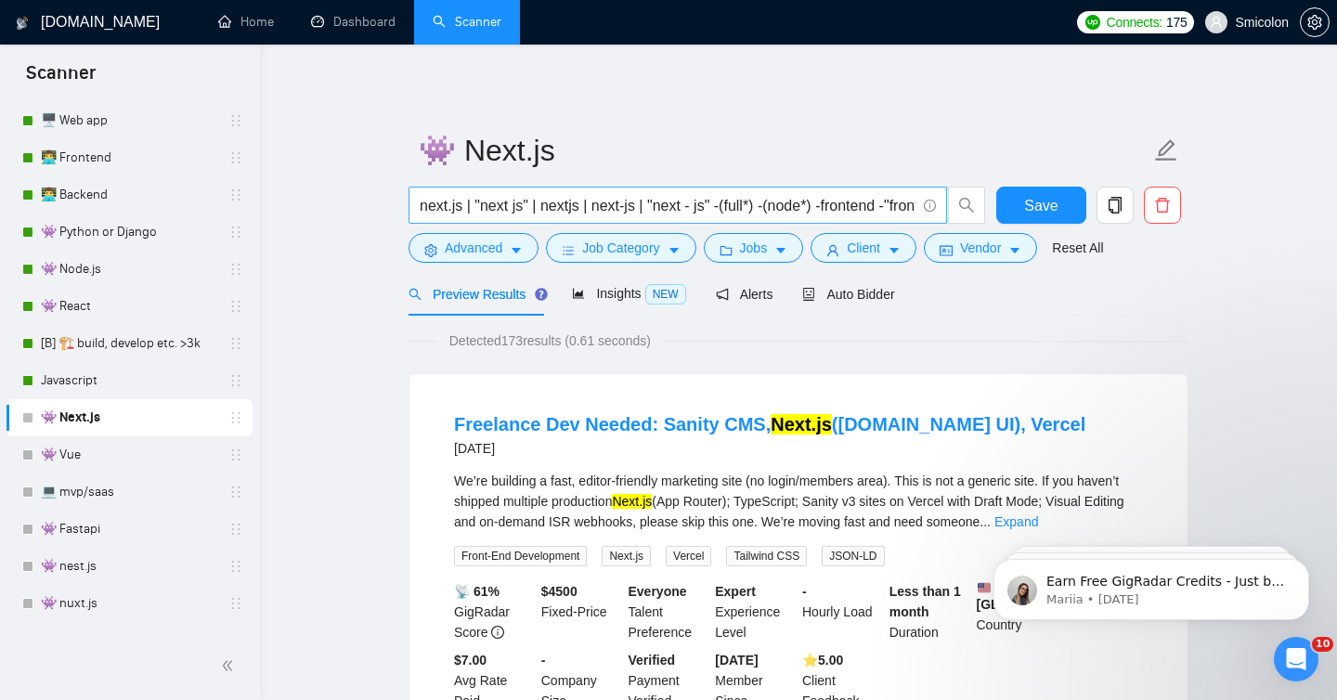
click at [836, 202] on input "next.js | "next js" | nextjs | next-js | "next - js" -(full*) -(node*) -fronten…" at bounding box center [668, 205] width 496 height 23
click at [140, 460] on link "👾 Vue" at bounding box center [129, 454] width 176 height 37
click at [1030, 210] on span "Save" at bounding box center [1040, 205] width 33 height 23
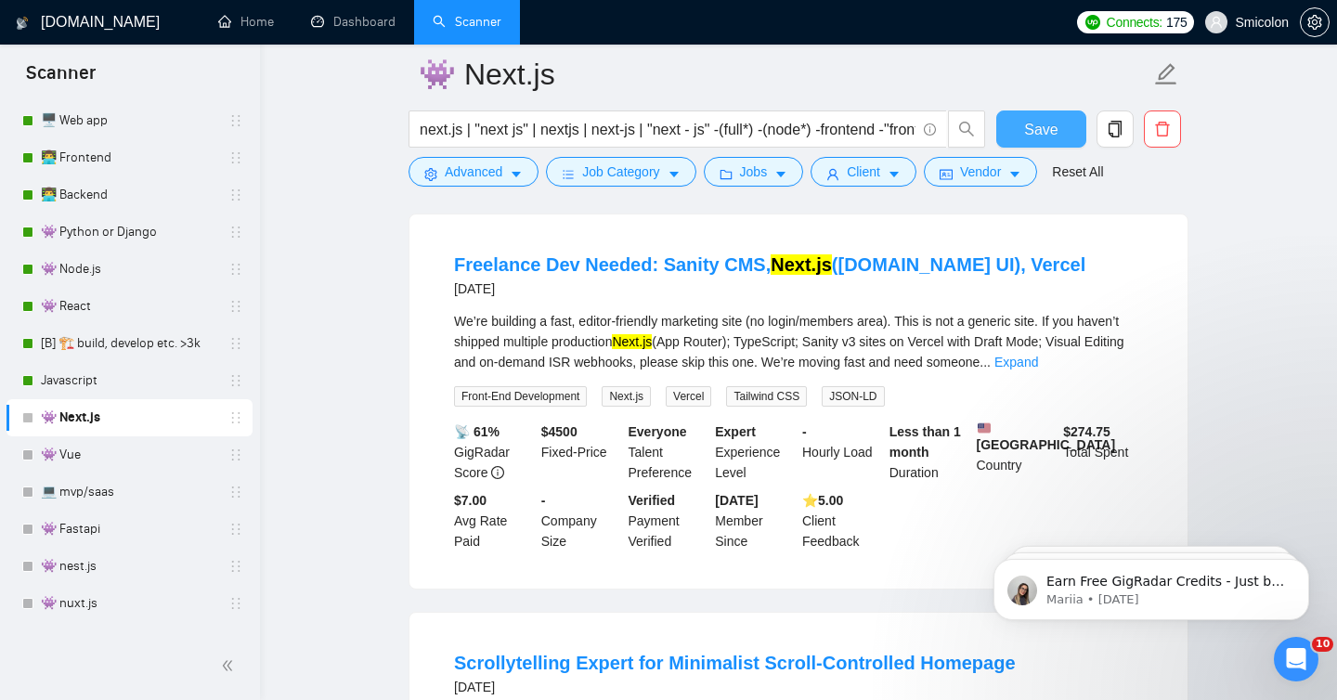
scroll to position [178, 0]
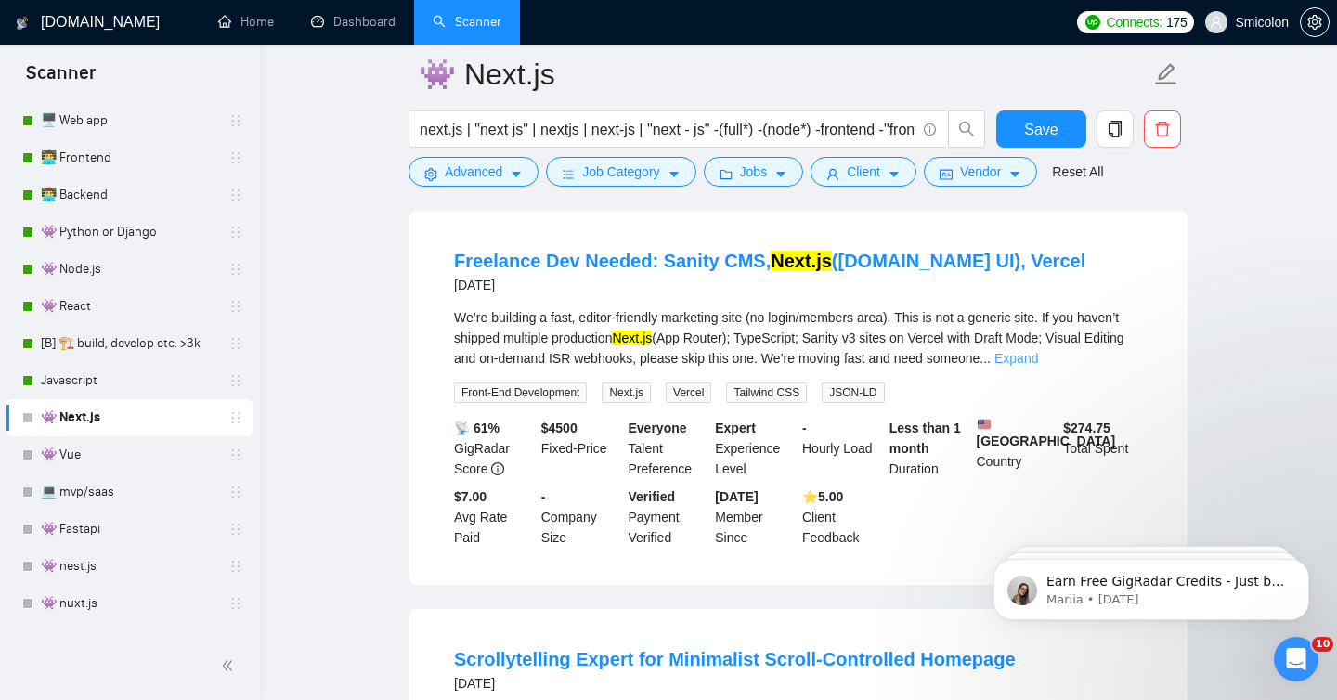
click at [1038, 361] on link "Expand" at bounding box center [1017, 358] width 44 height 15
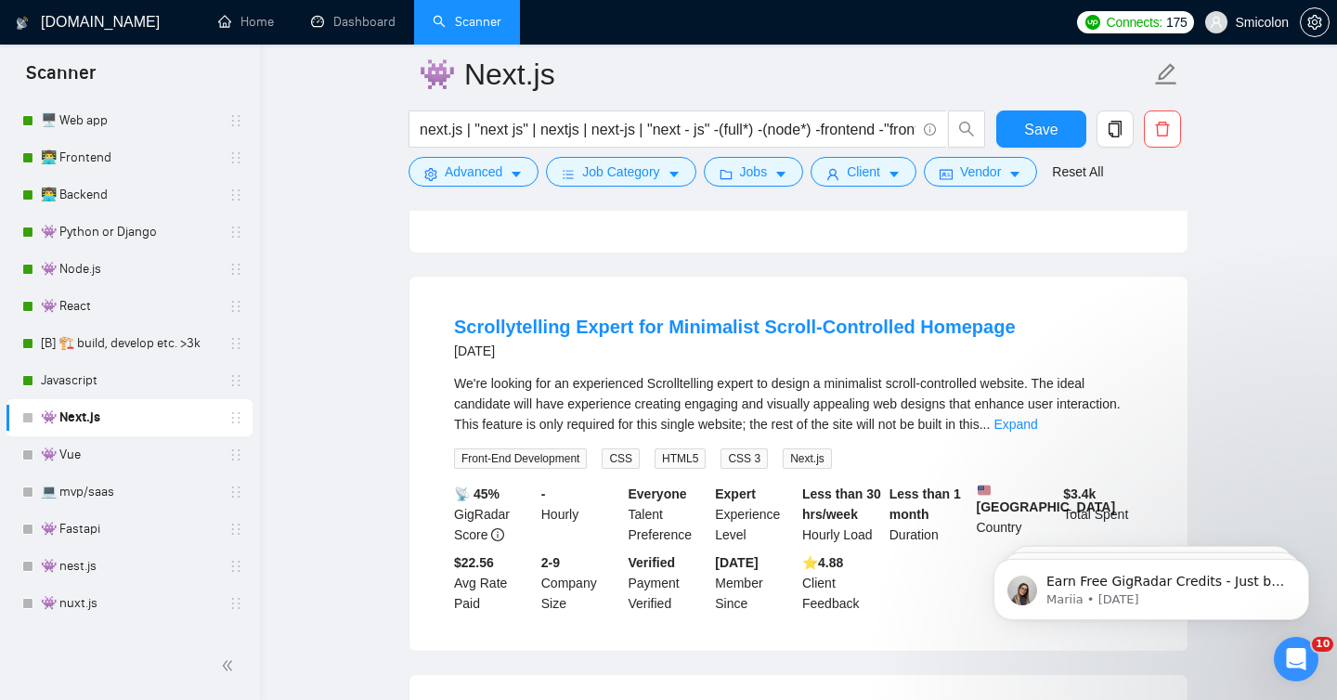
scroll to position [791, 0]
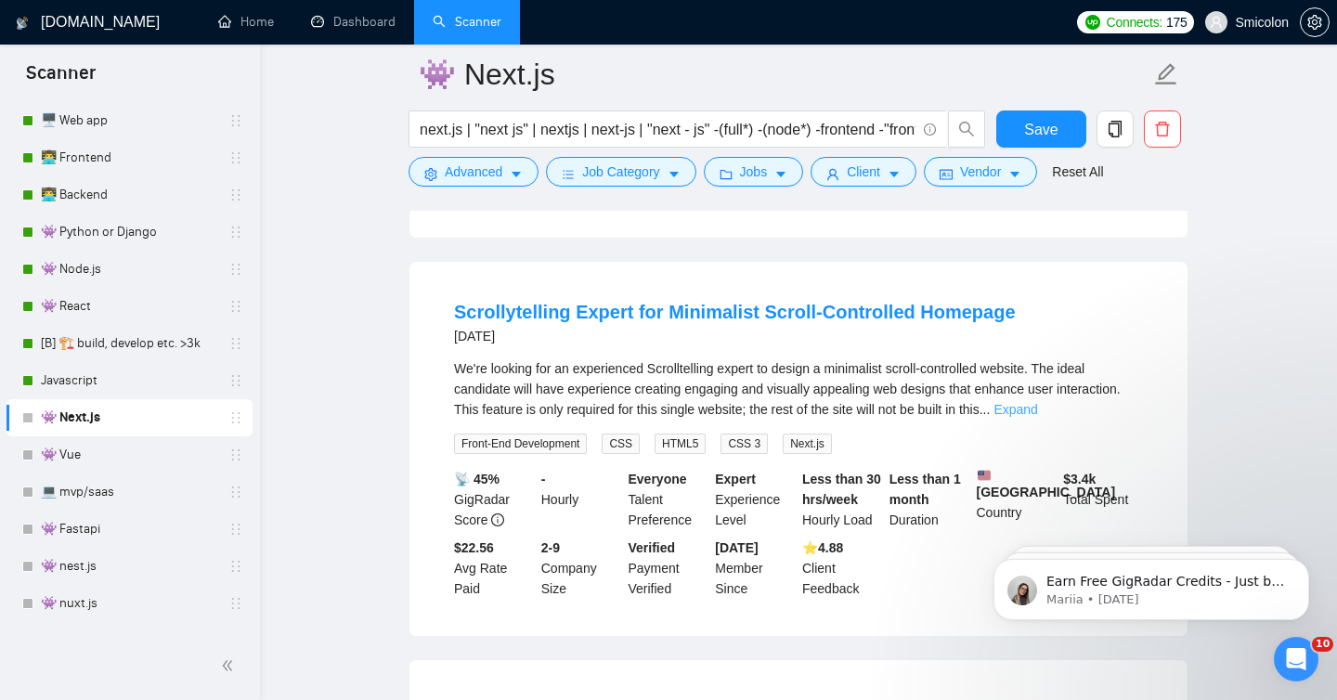
click at [1037, 407] on link "Expand" at bounding box center [1016, 409] width 44 height 15
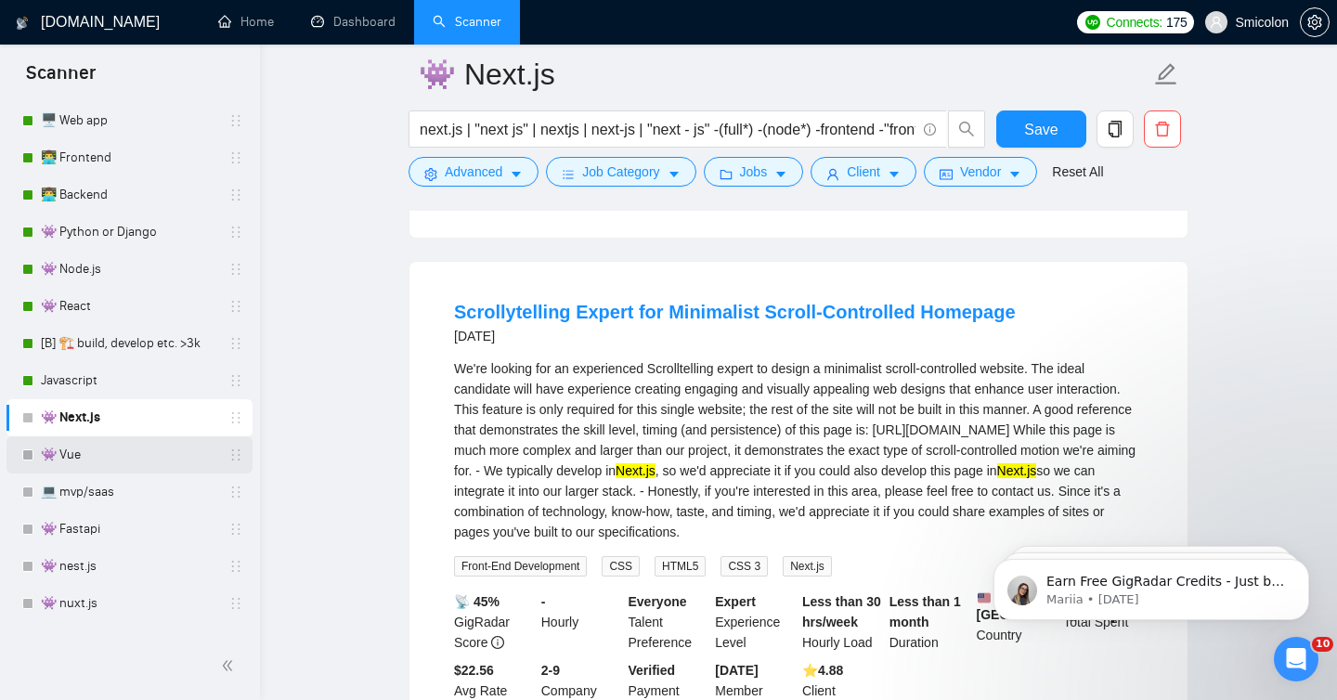
click at [84, 455] on link "👾 Vue" at bounding box center [129, 454] width 176 height 37
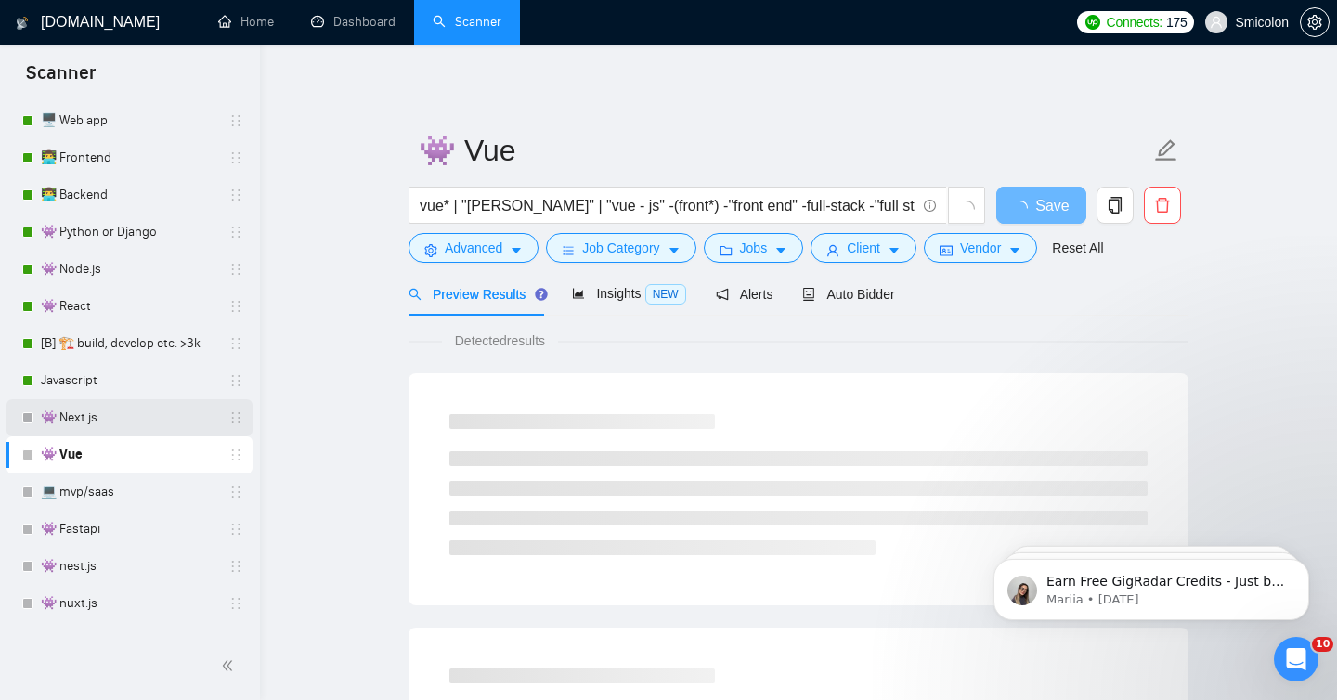
click at [197, 402] on link "👾 Next.js" at bounding box center [129, 417] width 176 height 37
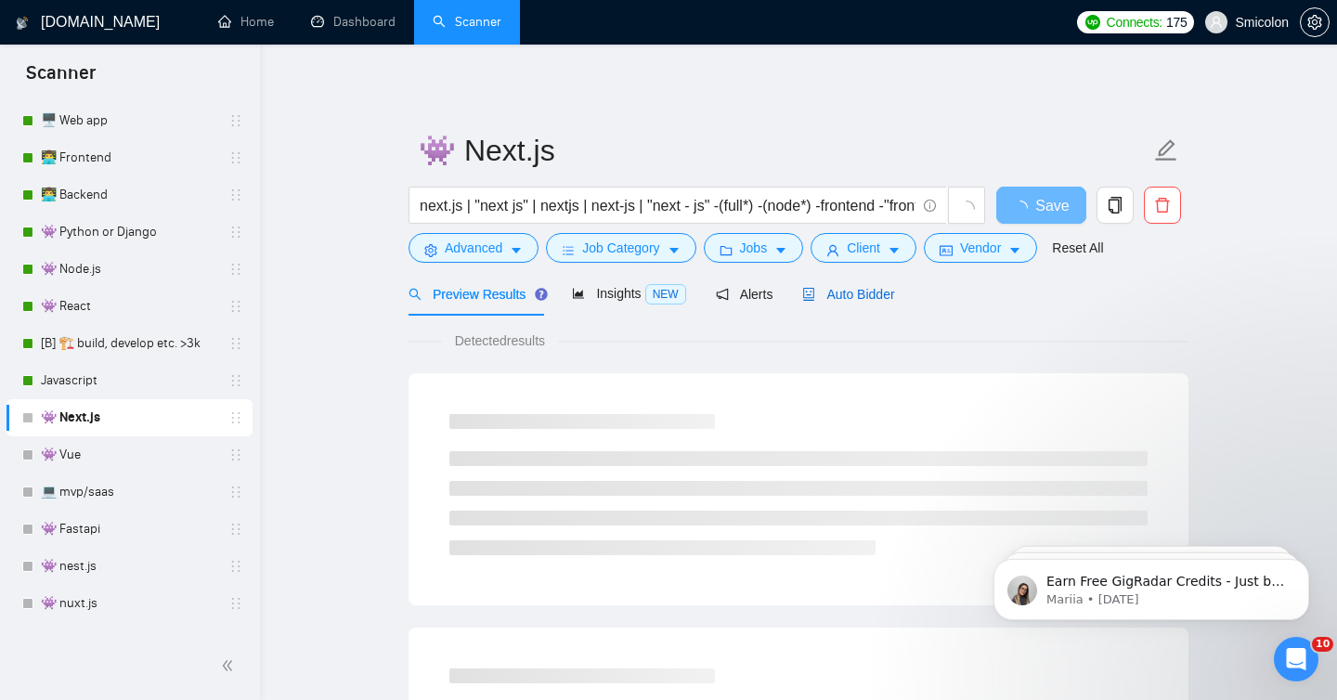
click at [854, 300] on span "Auto Bidder" at bounding box center [848, 294] width 92 height 15
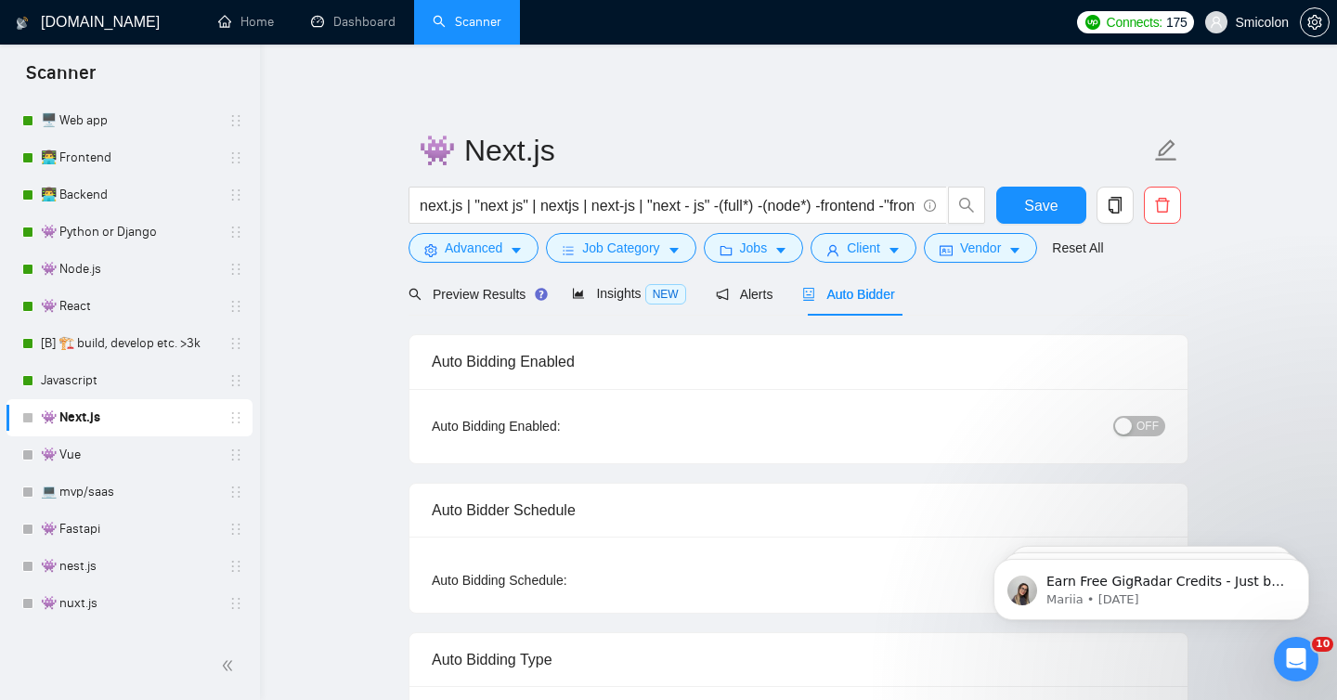
click at [1144, 423] on span "OFF" at bounding box center [1148, 426] width 22 height 20
click at [1046, 199] on span "Save" at bounding box center [1040, 205] width 33 height 23
click at [768, 209] on input "next.js | "next js" | nextjs | next-js | "next - js" -(full*) -(node*) -fronten…" at bounding box center [668, 205] width 496 height 23
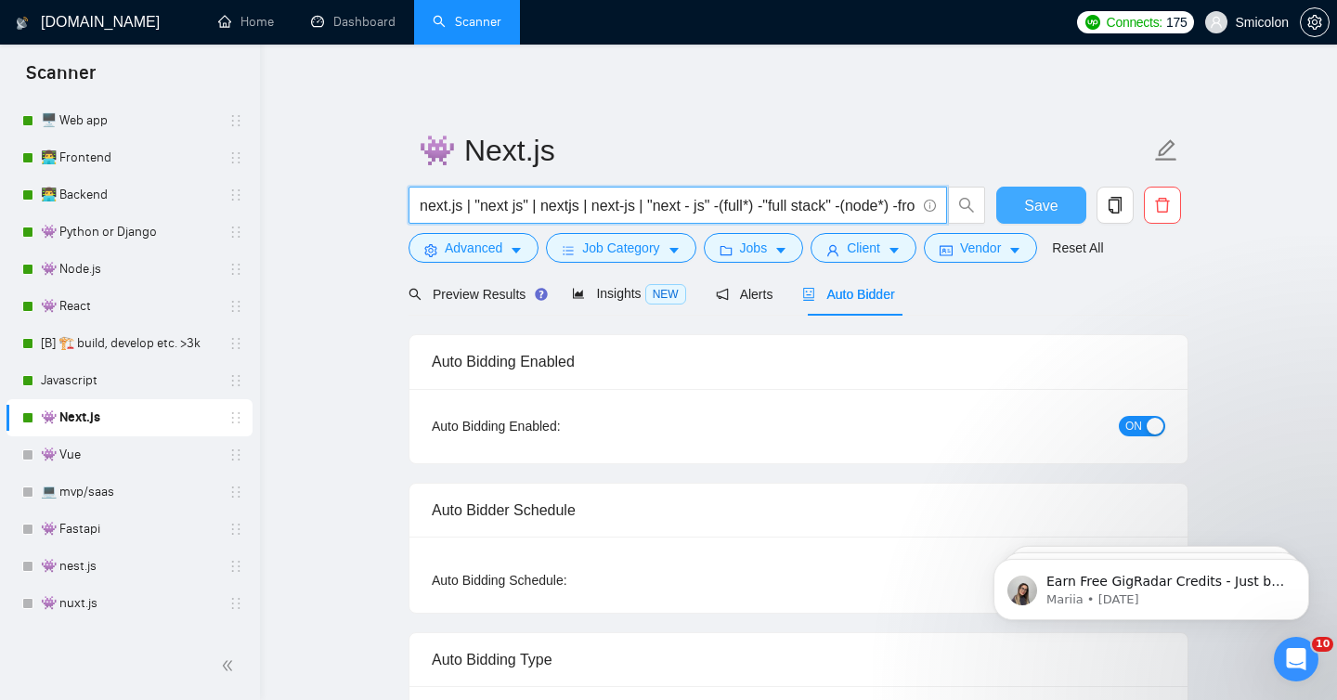
type input "next.js | "next js" | nextjs | next-js | "next - js" -(full*) -"full stack" -(n…"
click at [1045, 205] on span "Save" at bounding box center [1040, 205] width 33 height 23
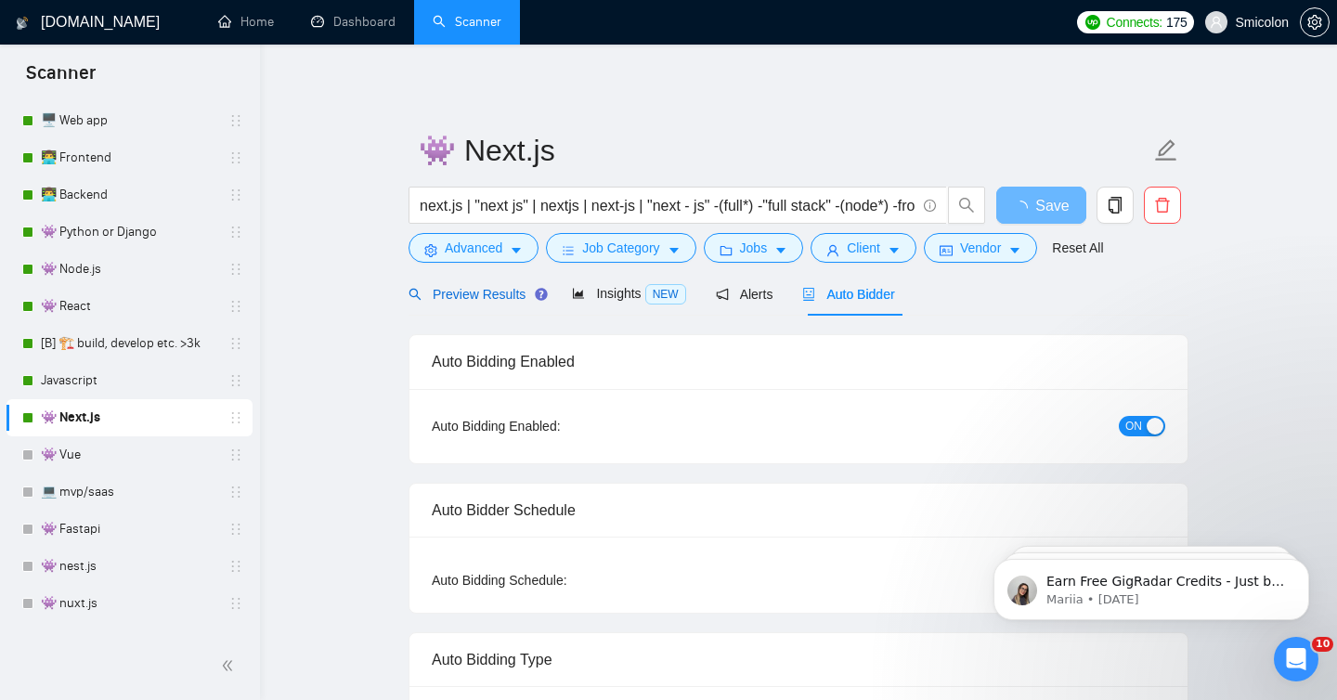
click at [493, 303] on div "Preview Results" at bounding box center [476, 294] width 134 height 20
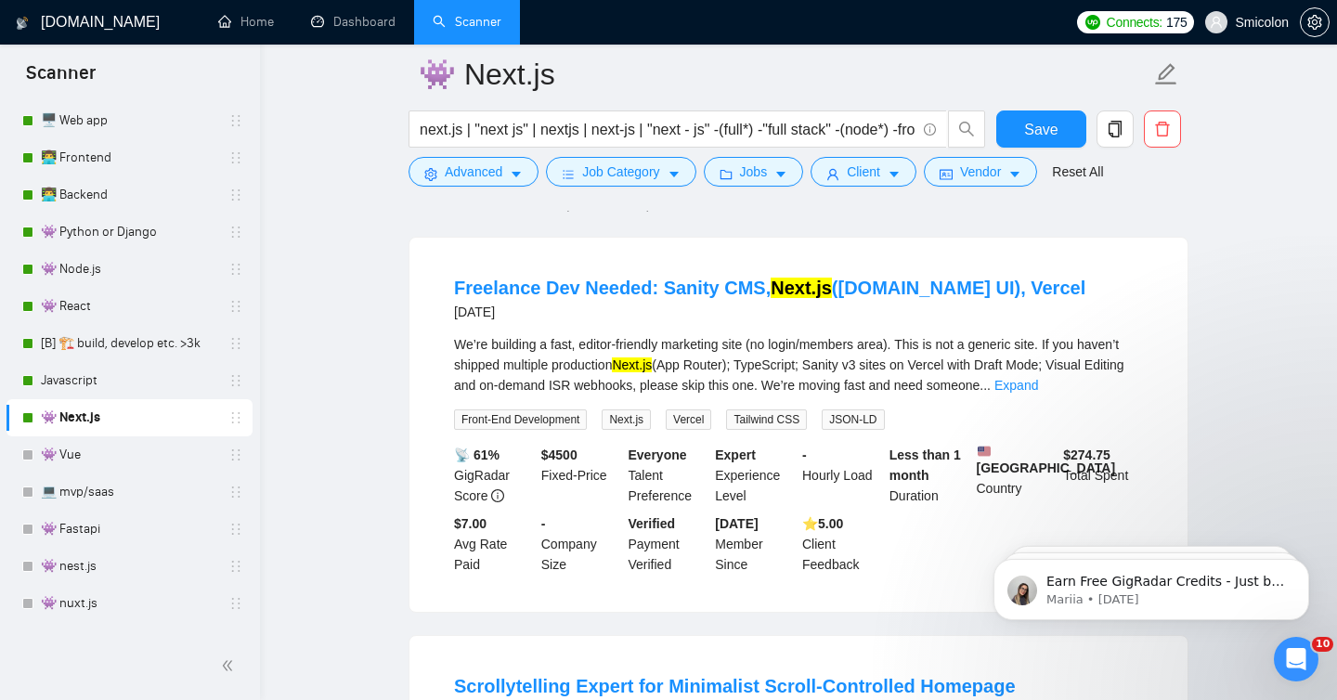
scroll to position [158, 0]
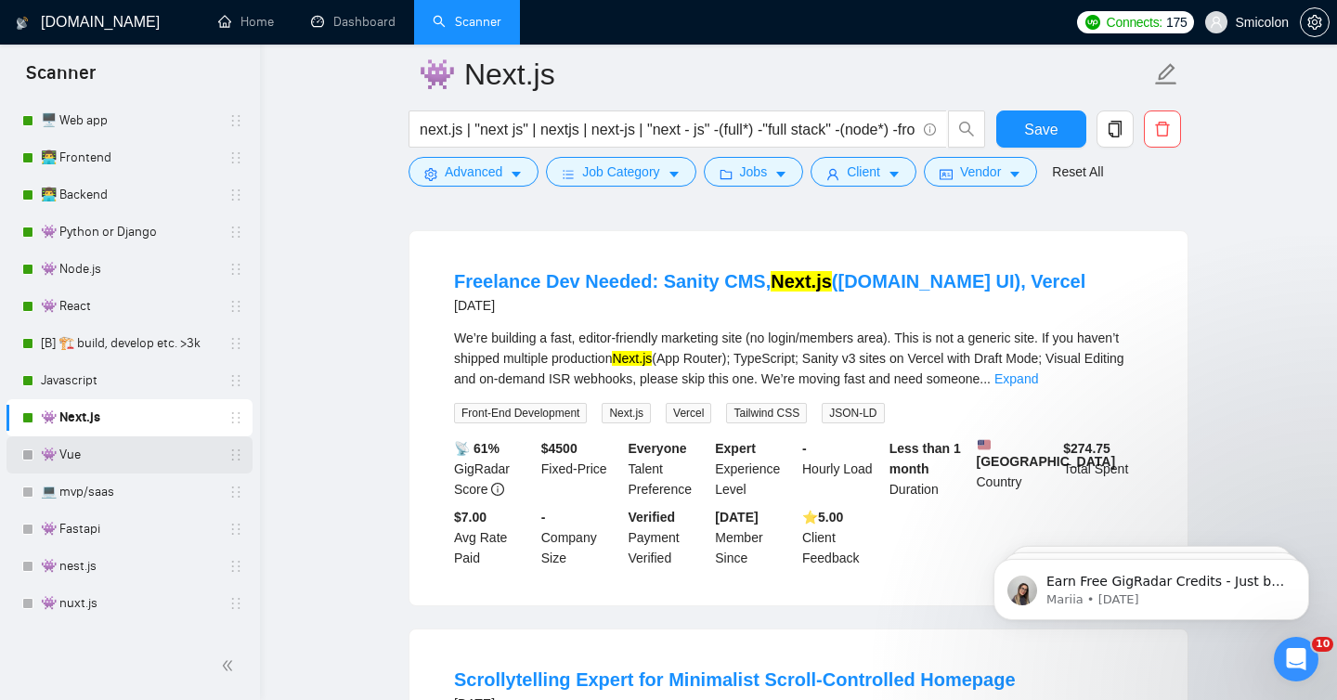
click at [130, 472] on link "👾 Vue" at bounding box center [129, 454] width 176 height 37
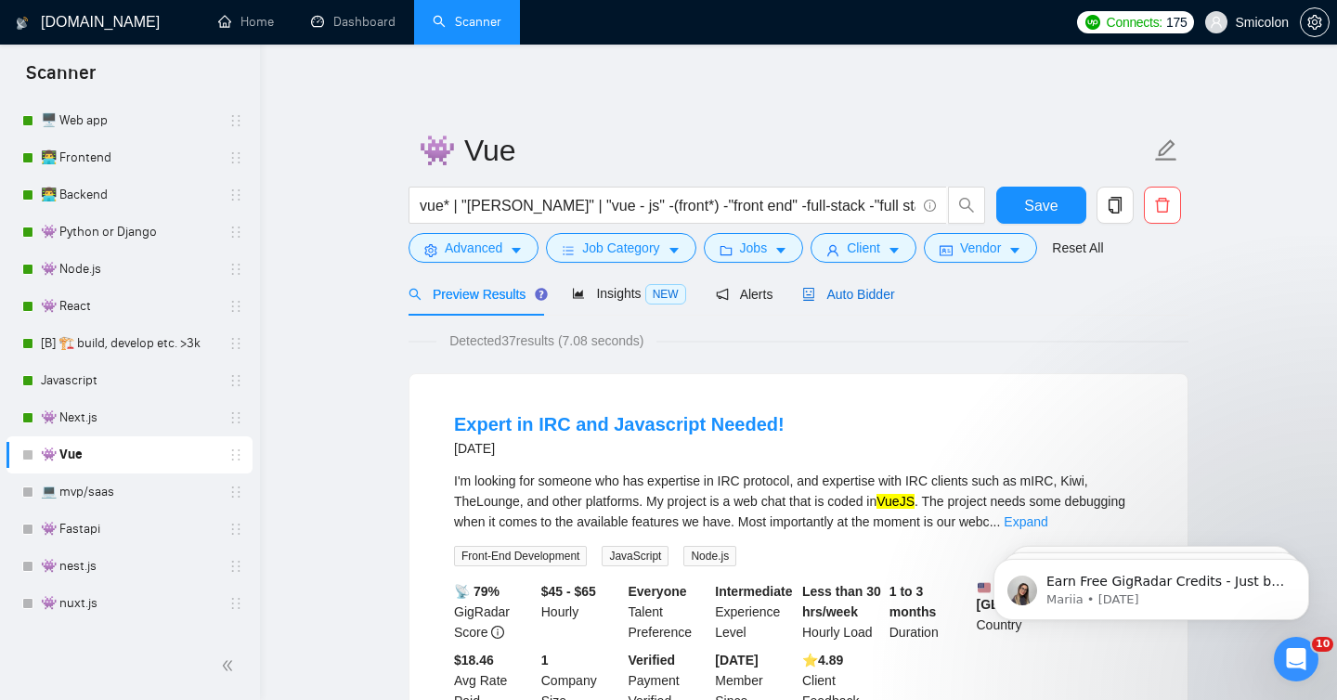
click at [866, 288] on span "Auto Bidder" at bounding box center [848, 294] width 92 height 15
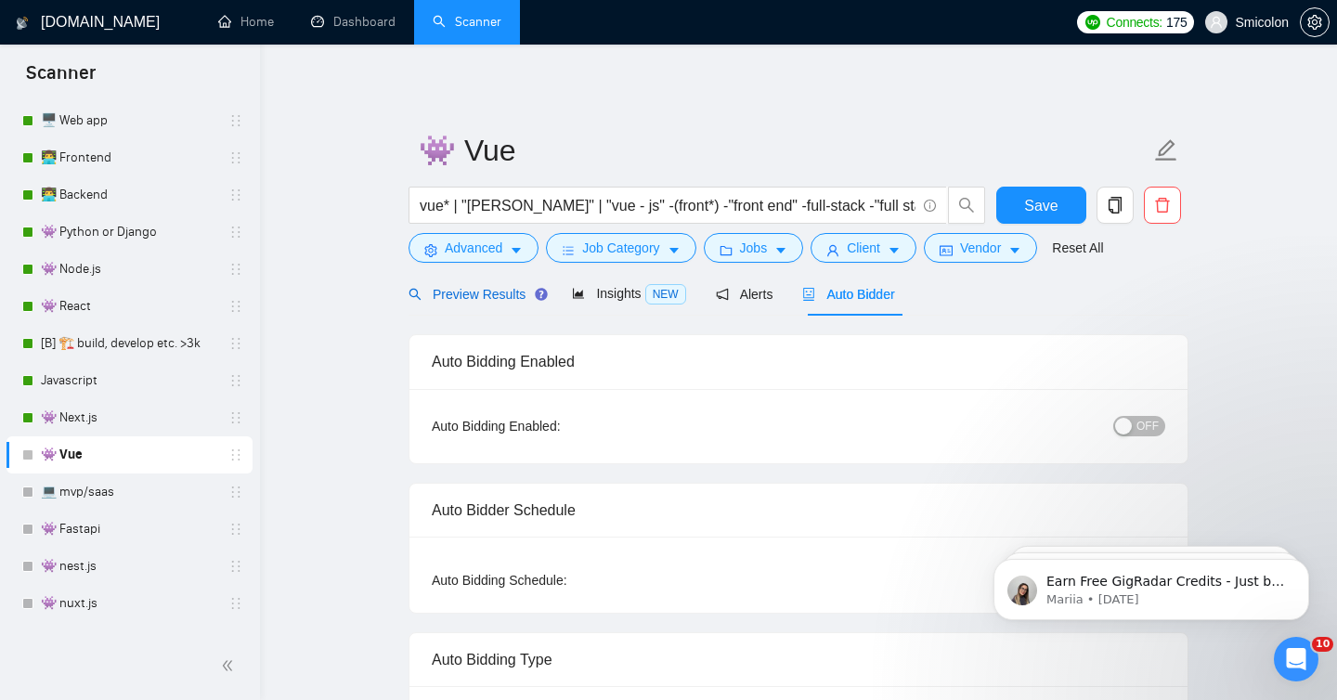
click at [488, 287] on span "Preview Results" at bounding box center [476, 294] width 134 height 15
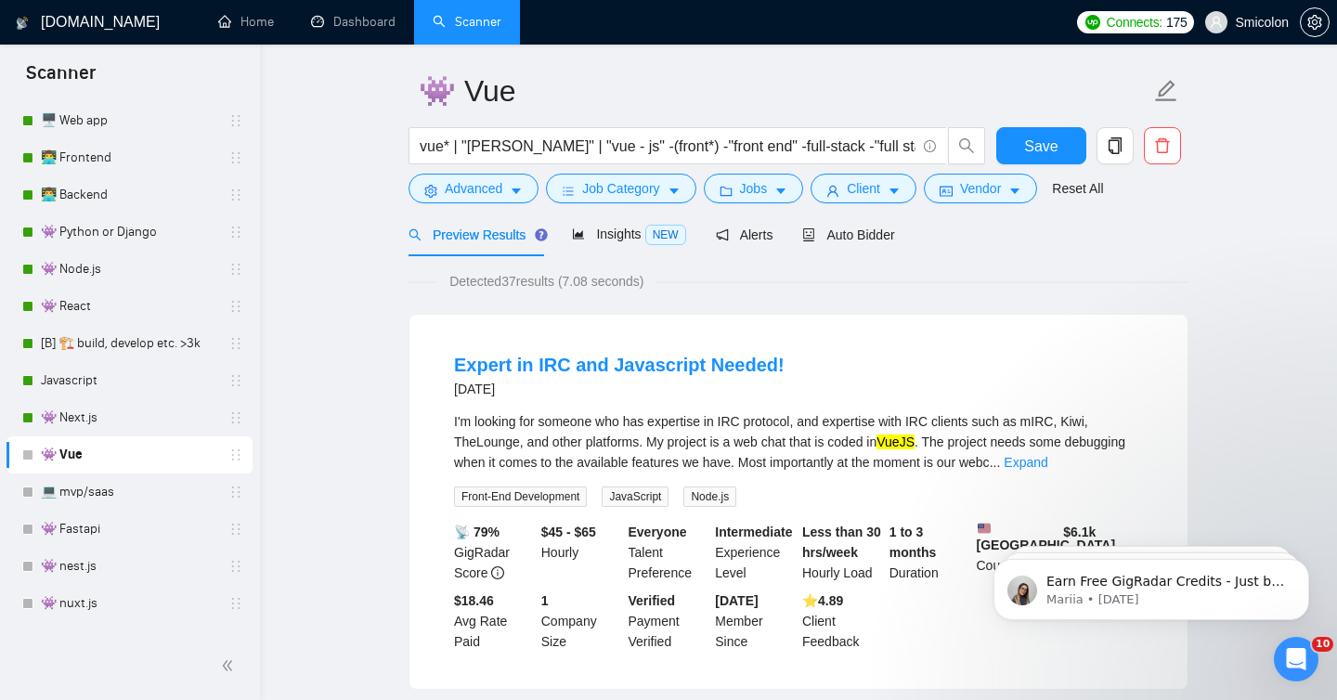
scroll to position [64, 0]
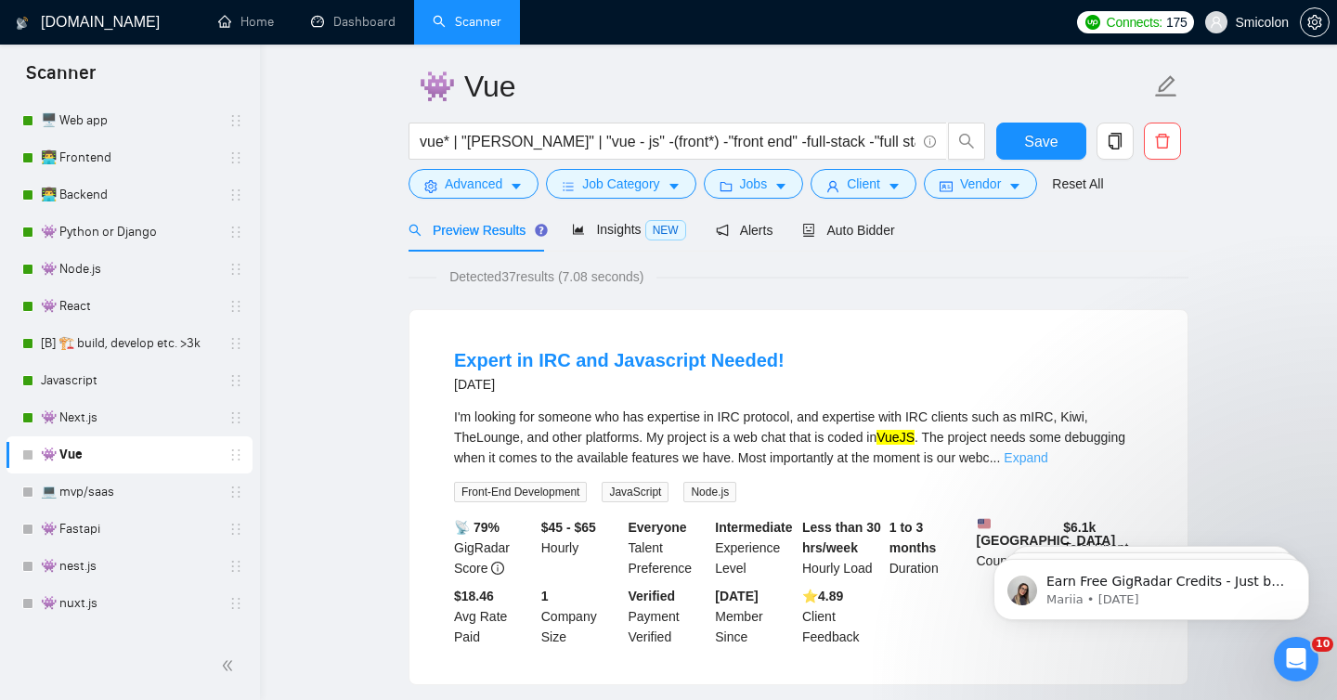
click at [1047, 460] on link "Expand" at bounding box center [1026, 457] width 44 height 15
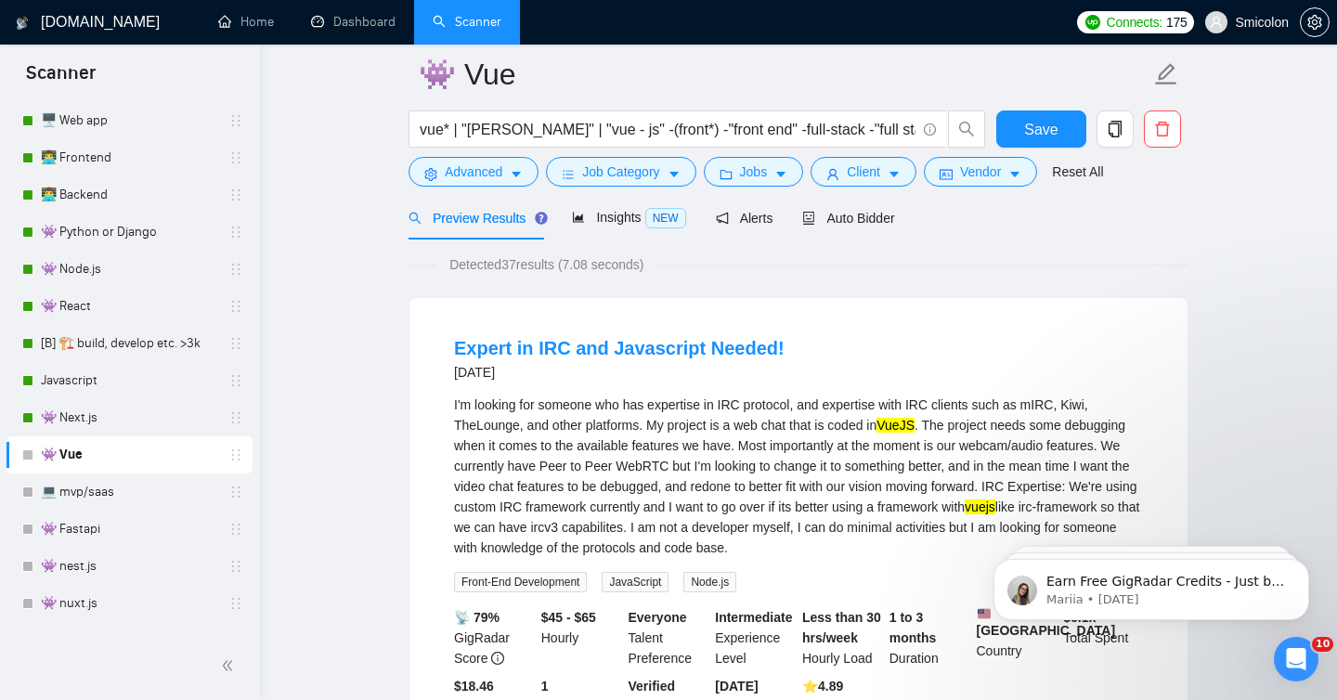
scroll to position [0, 0]
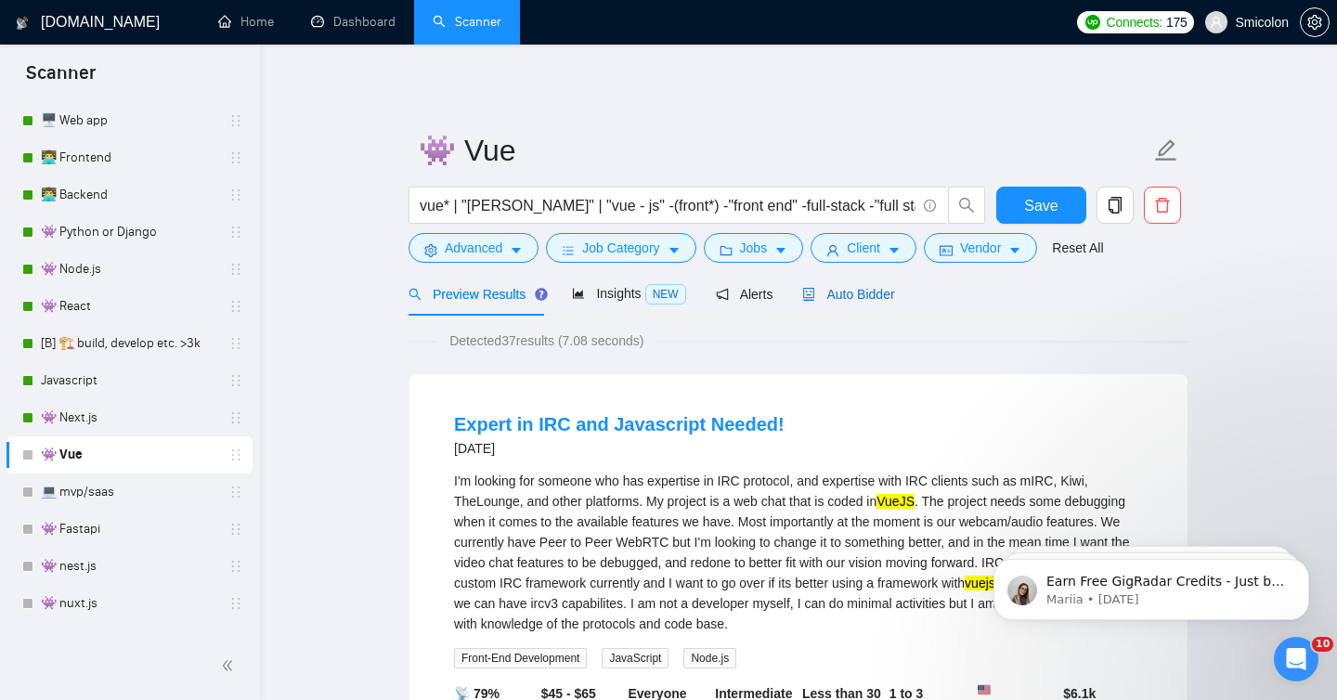
click at [868, 294] on span "Auto Bidder" at bounding box center [848, 294] width 92 height 15
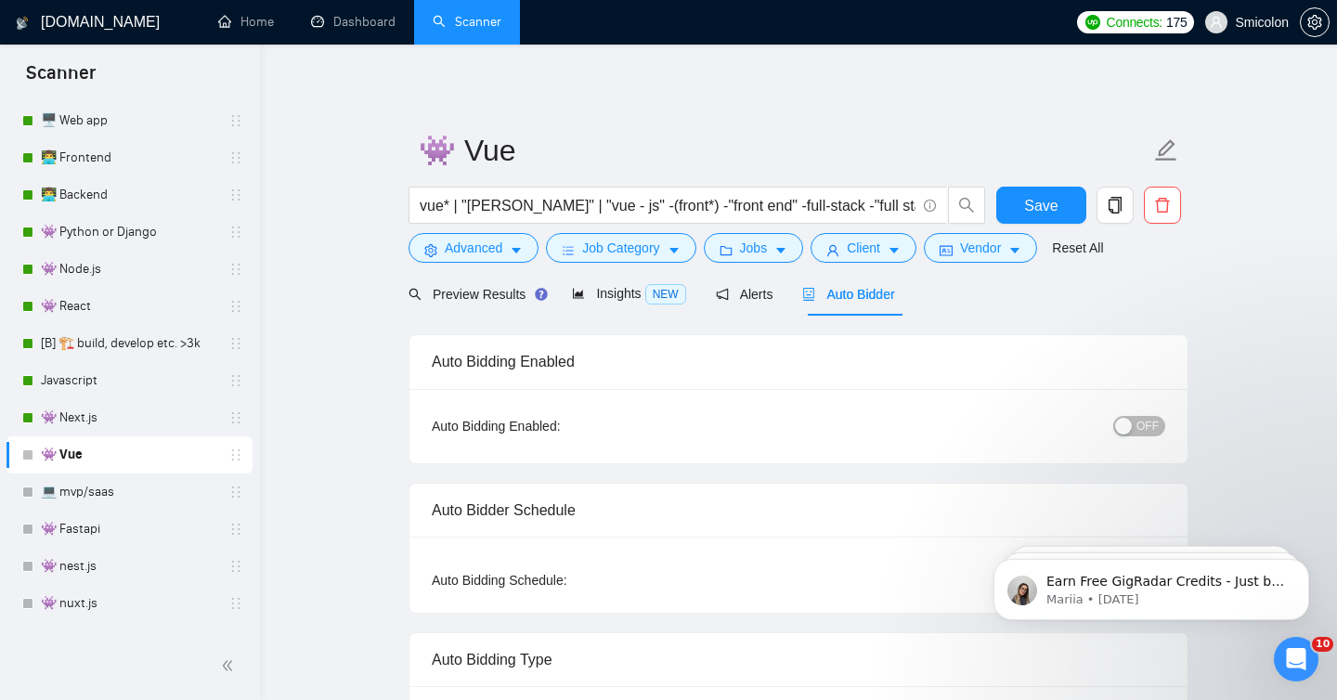
click at [1148, 431] on span "OFF" at bounding box center [1148, 426] width 22 height 20
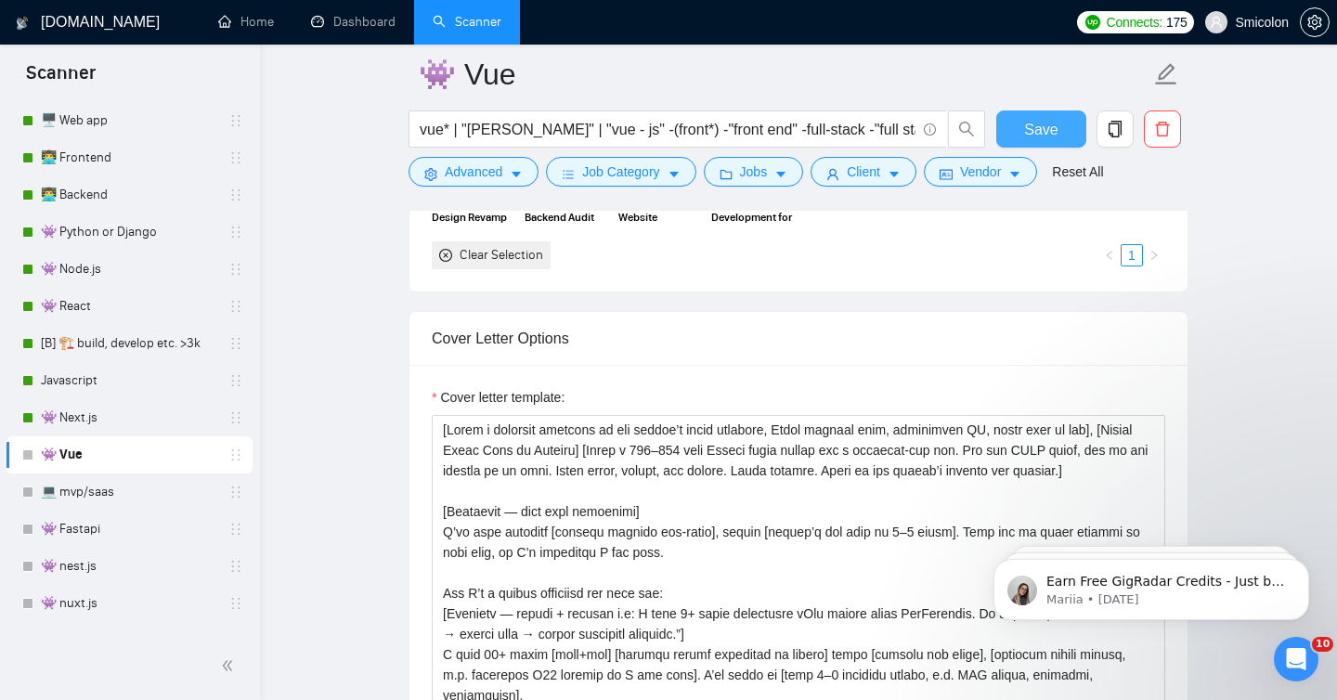
click at [1036, 132] on span "Save" at bounding box center [1040, 129] width 33 height 23
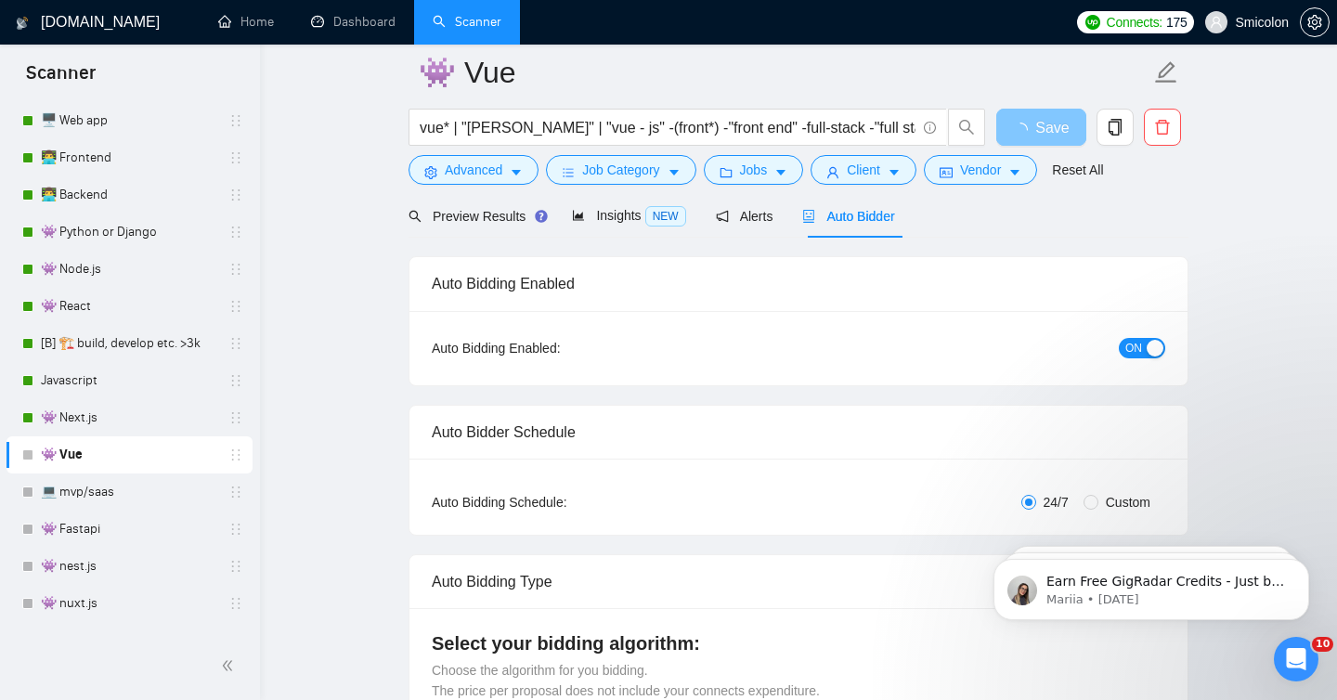
scroll to position [61, 0]
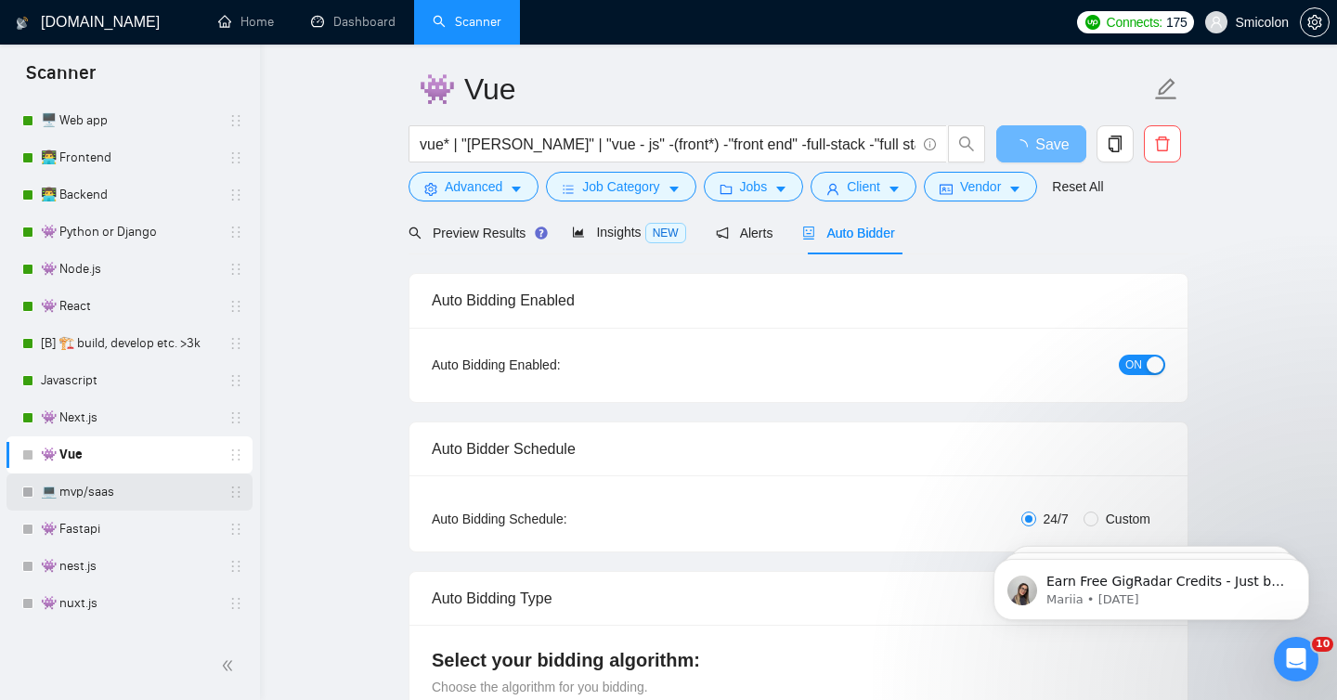
click at [126, 494] on link "💻 mvp/saas" at bounding box center [129, 492] width 176 height 37
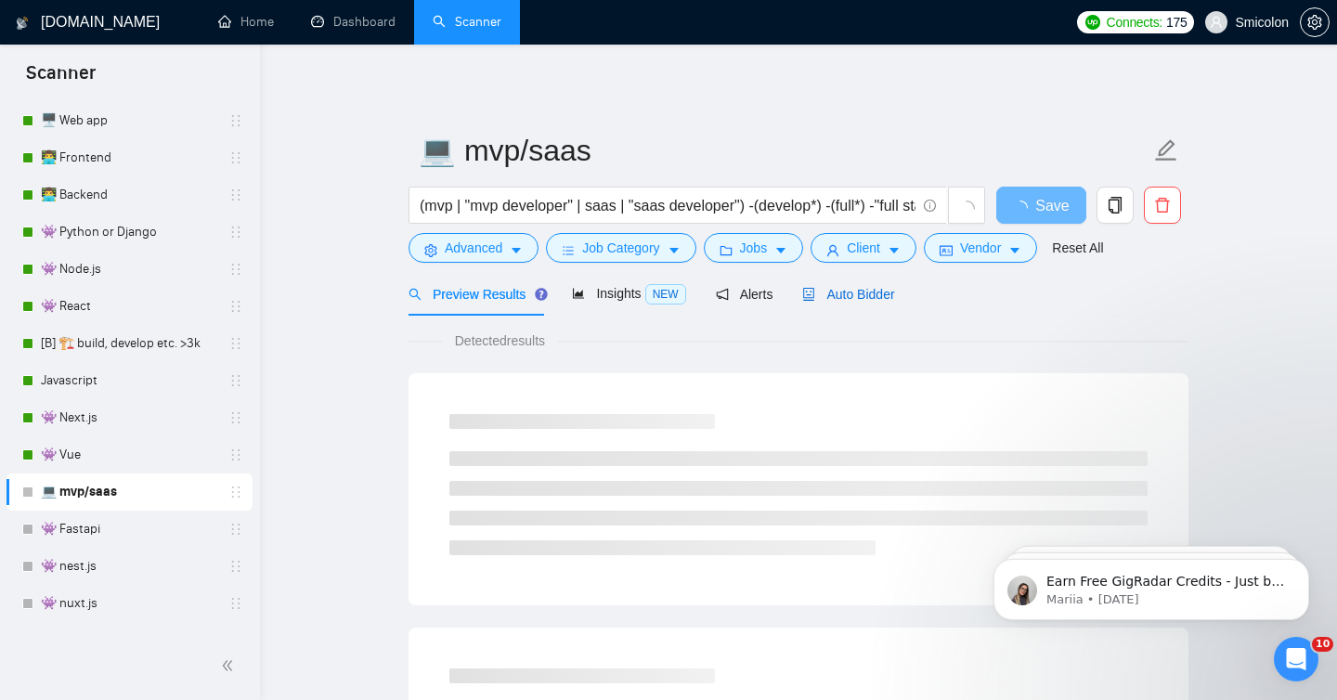
click at [874, 289] on span "Auto Bidder" at bounding box center [848, 294] width 92 height 15
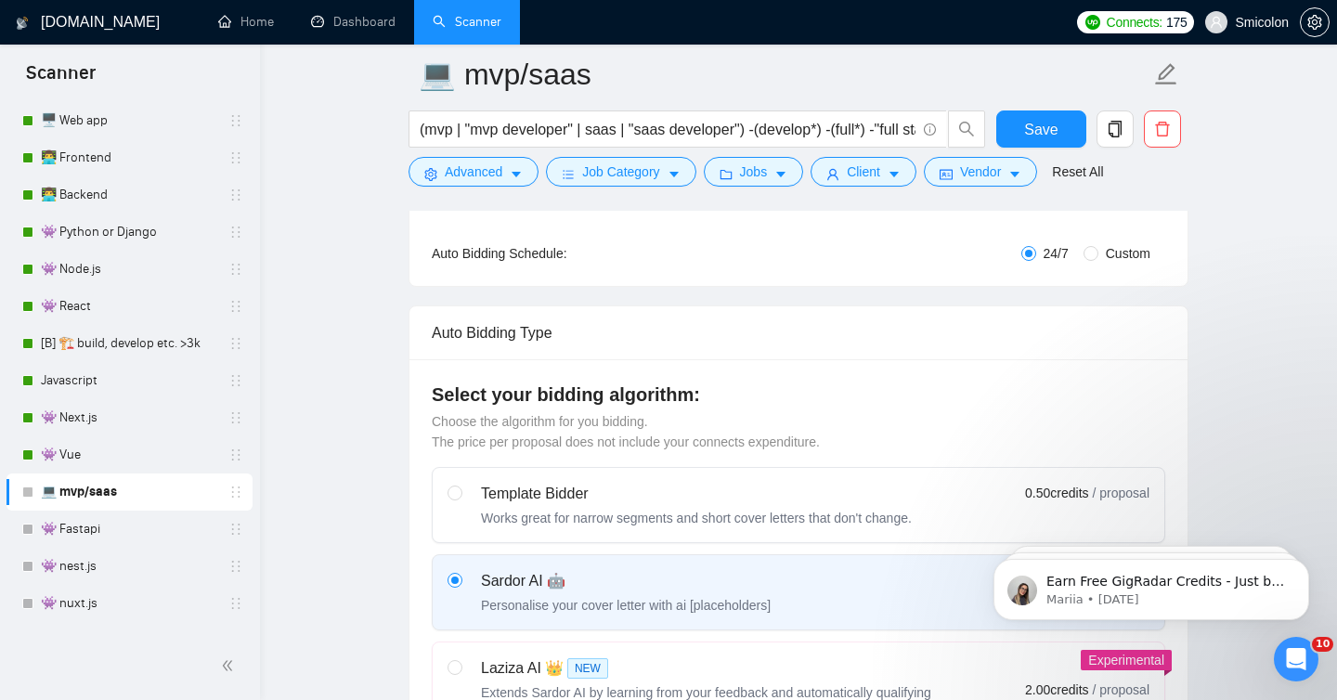
scroll to position [91, 0]
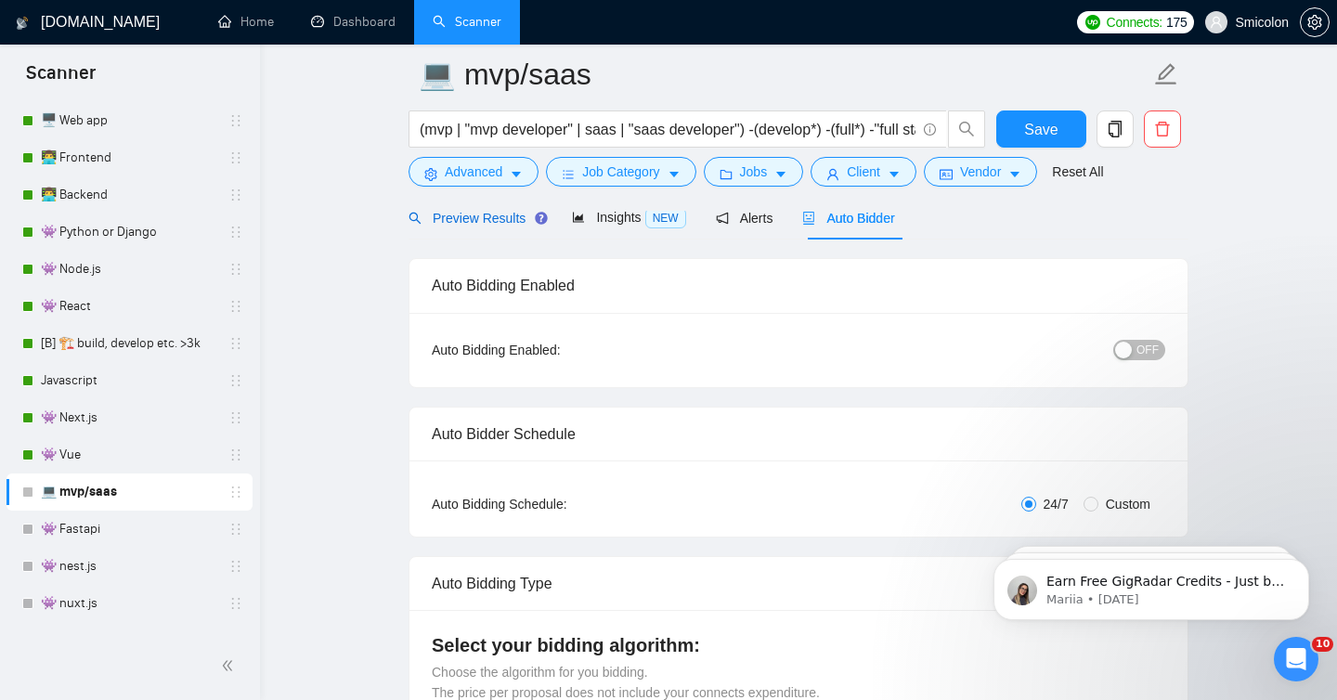
click at [474, 213] on span "Preview Results" at bounding box center [476, 218] width 134 height 15
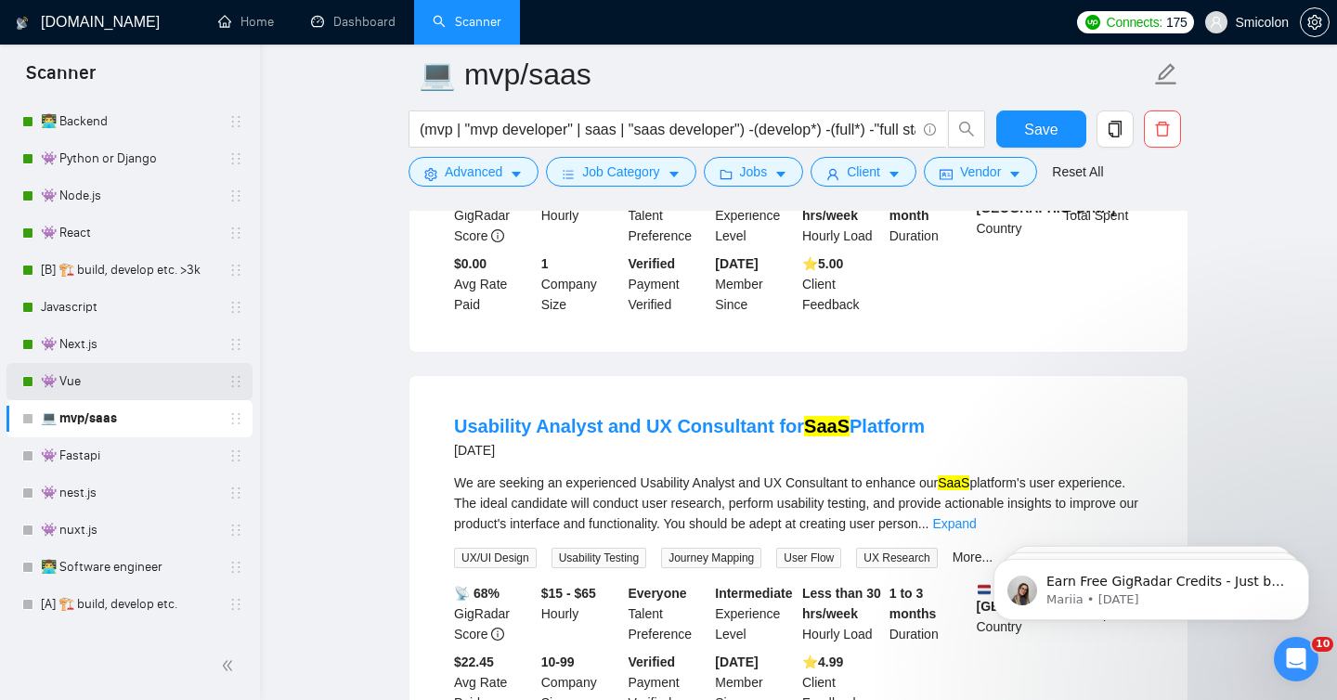
scroll to position [676, 0]
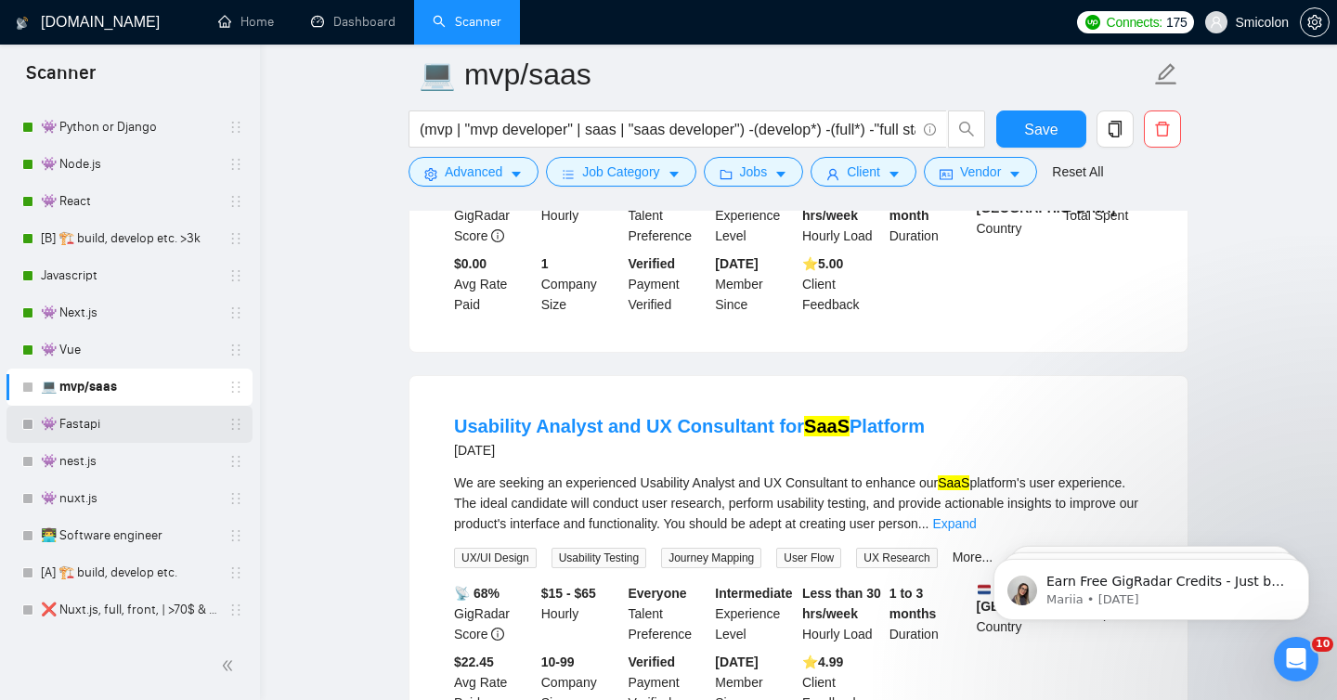
click at [114, 427] on link "👾 Fastapi" at bounding box center [129, 424] width 176 height 37
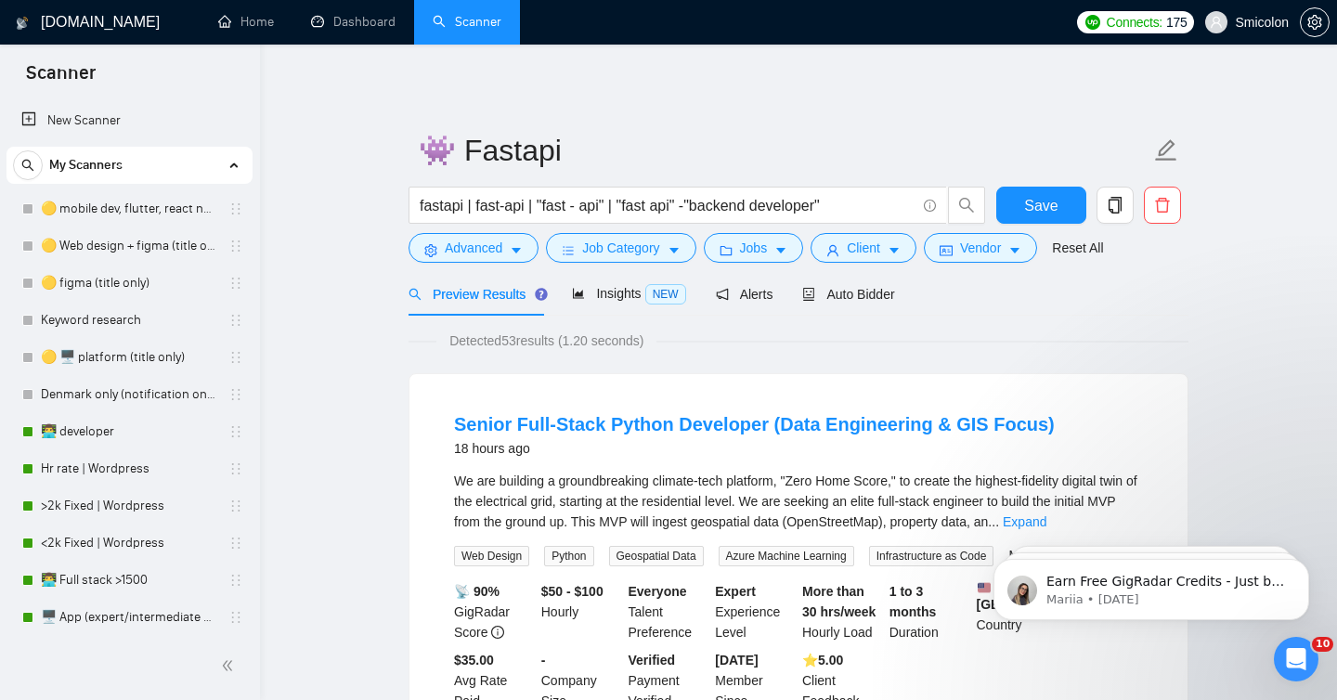
scroll to position [676, 0]
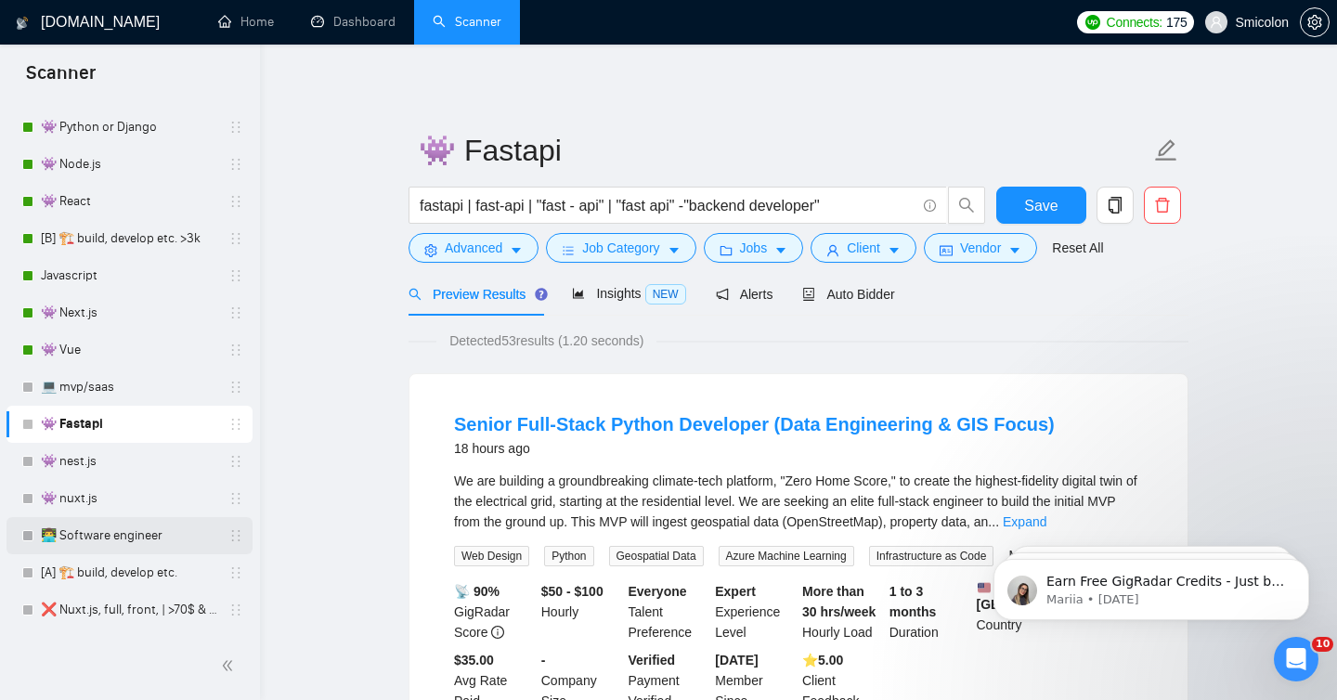
click at [161, 535] on link "👨‍💻 Software engineer" at bounding box center [129, 535] width 176 height 37
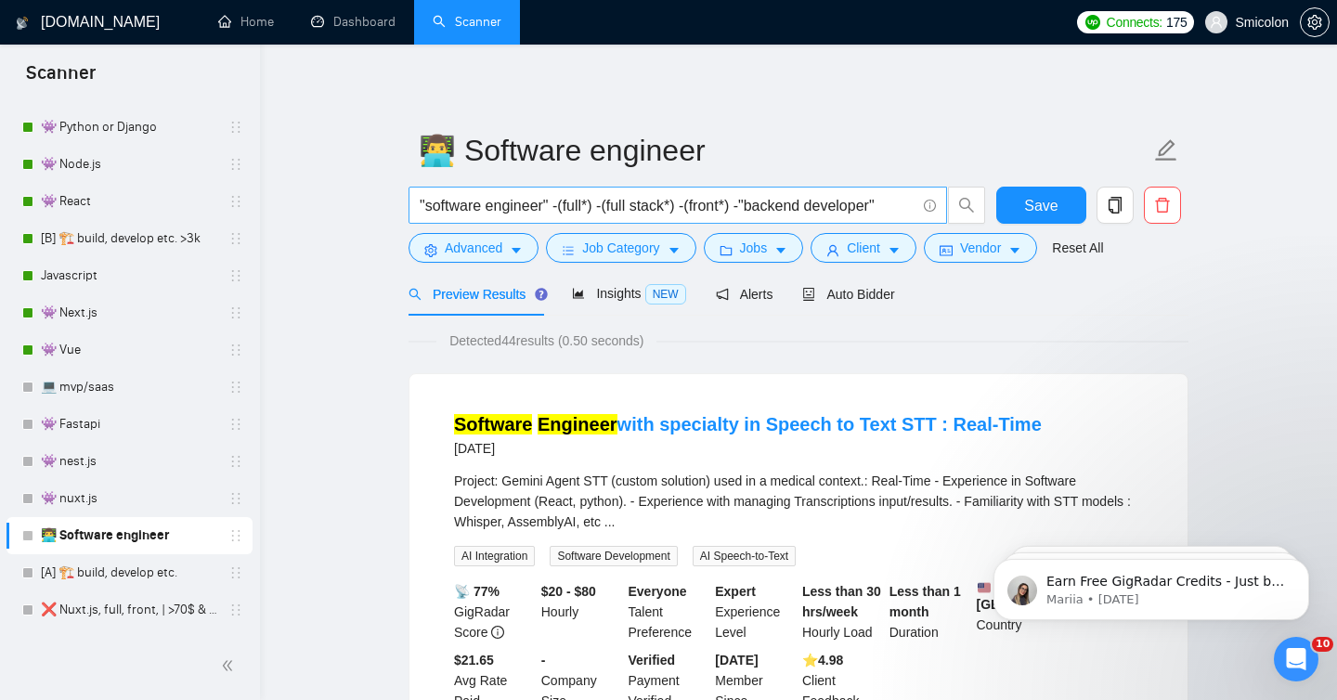
click at [647, 206] on input ""software engineer" -(full*) -(full stack*) -(front*) -"backend developer"" at bounding box center [668, 205] width 496 height 23
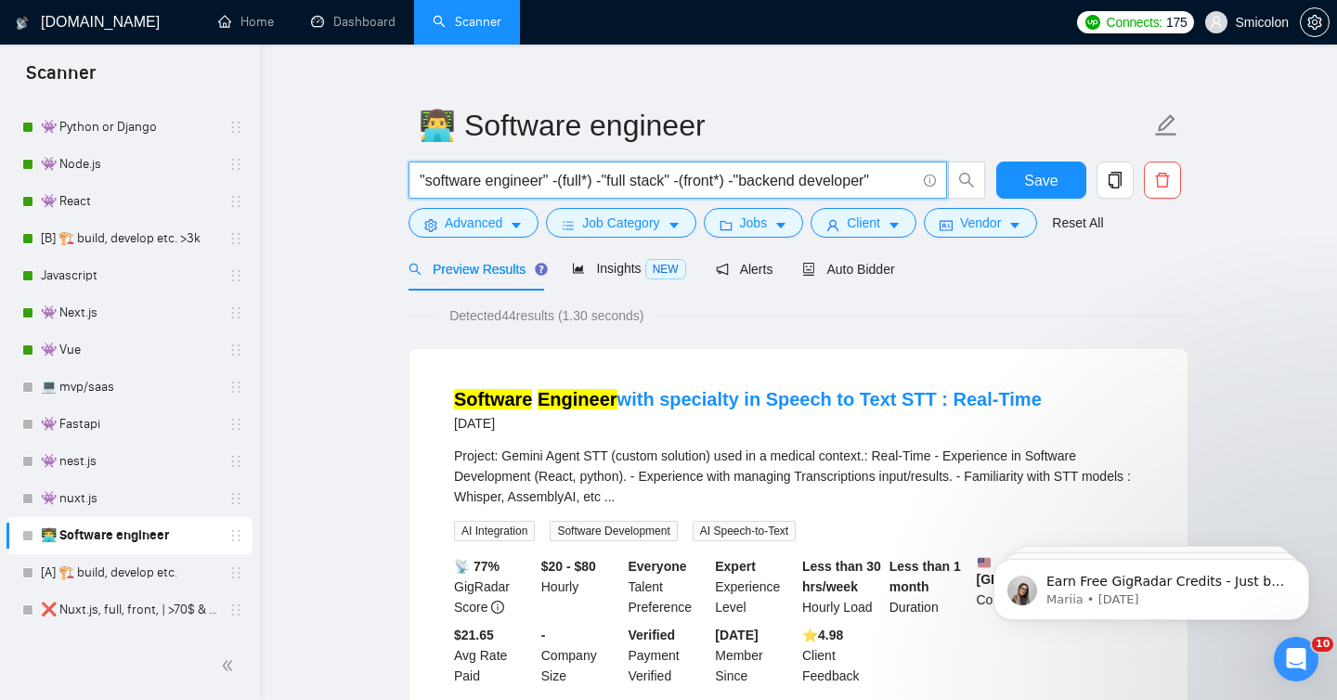
scroll to position [18, 0]
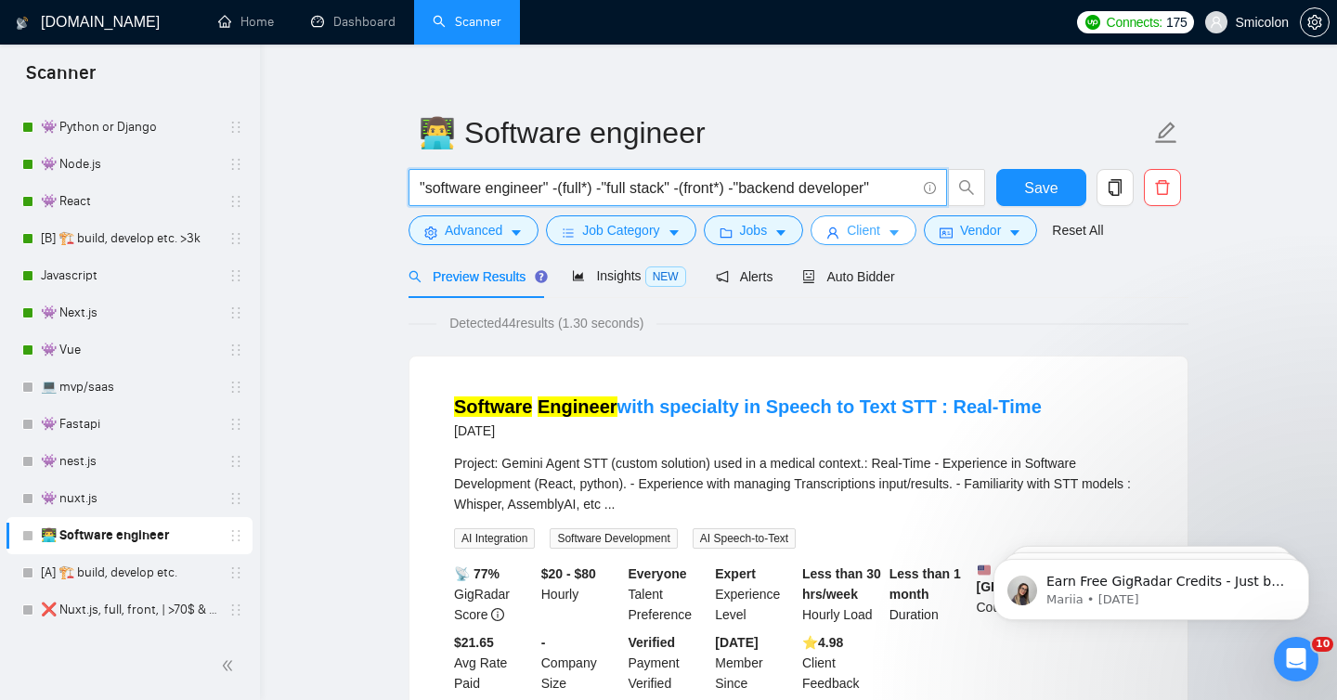
type input ""software engineer" -(full*) -"full stack" -(front*) -"backend developer""
click at [865, 226] on span "Client" at bounding box center [863, 230] width 33 height 20
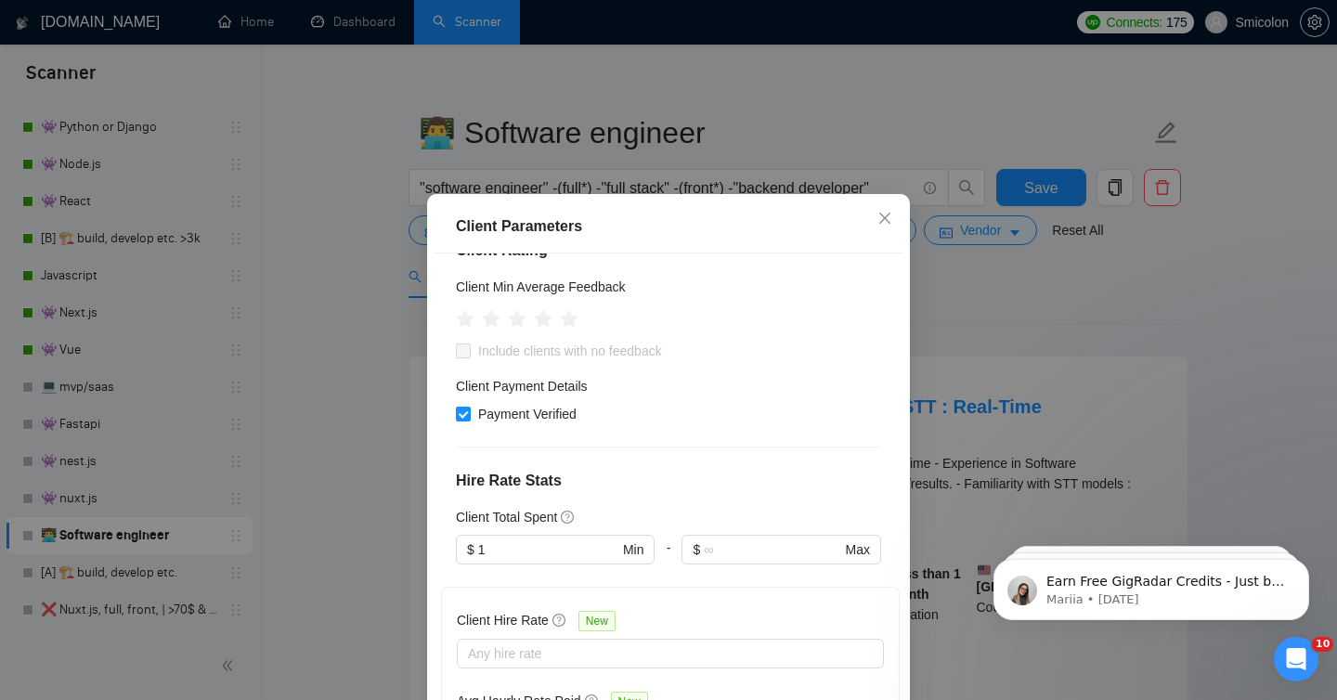
scroll to position [641, 0]
click at [881, 209] on span "Close" at bounding box center [885, 219] width 50 height 50
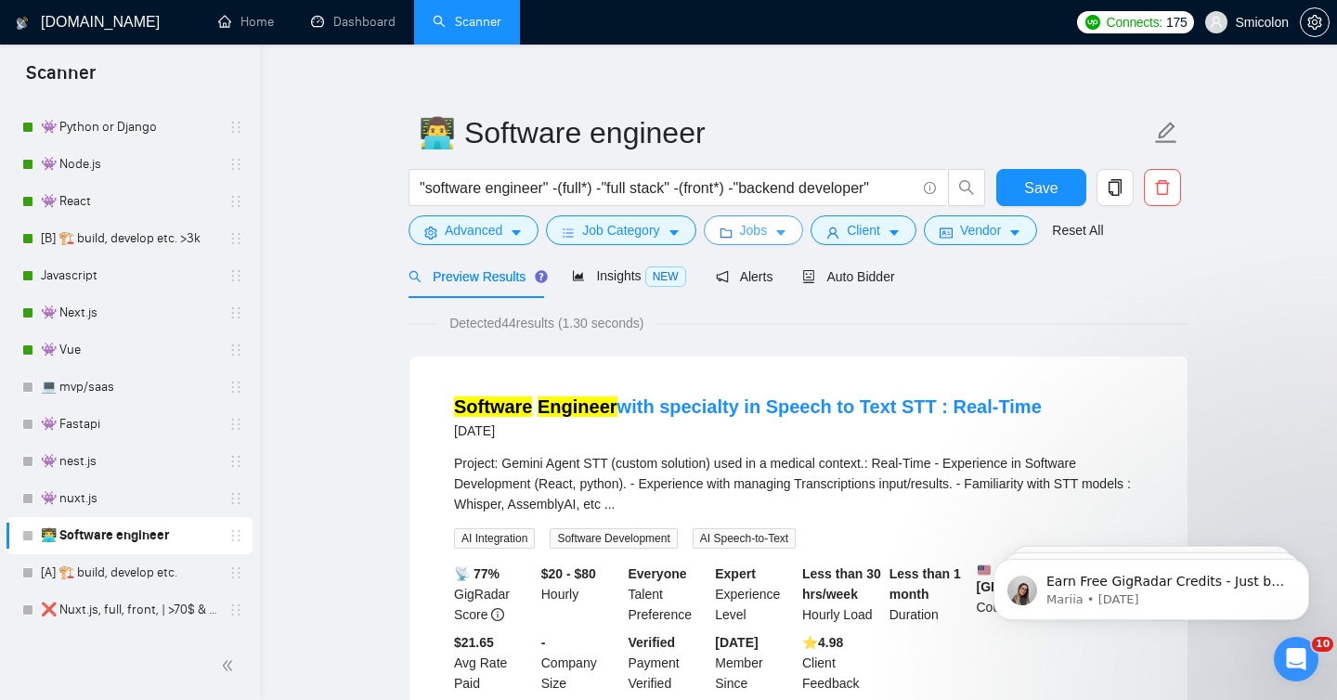
click at [750, 231] on span "Jobs" at bounding box center [754, 230] width 28 height 20
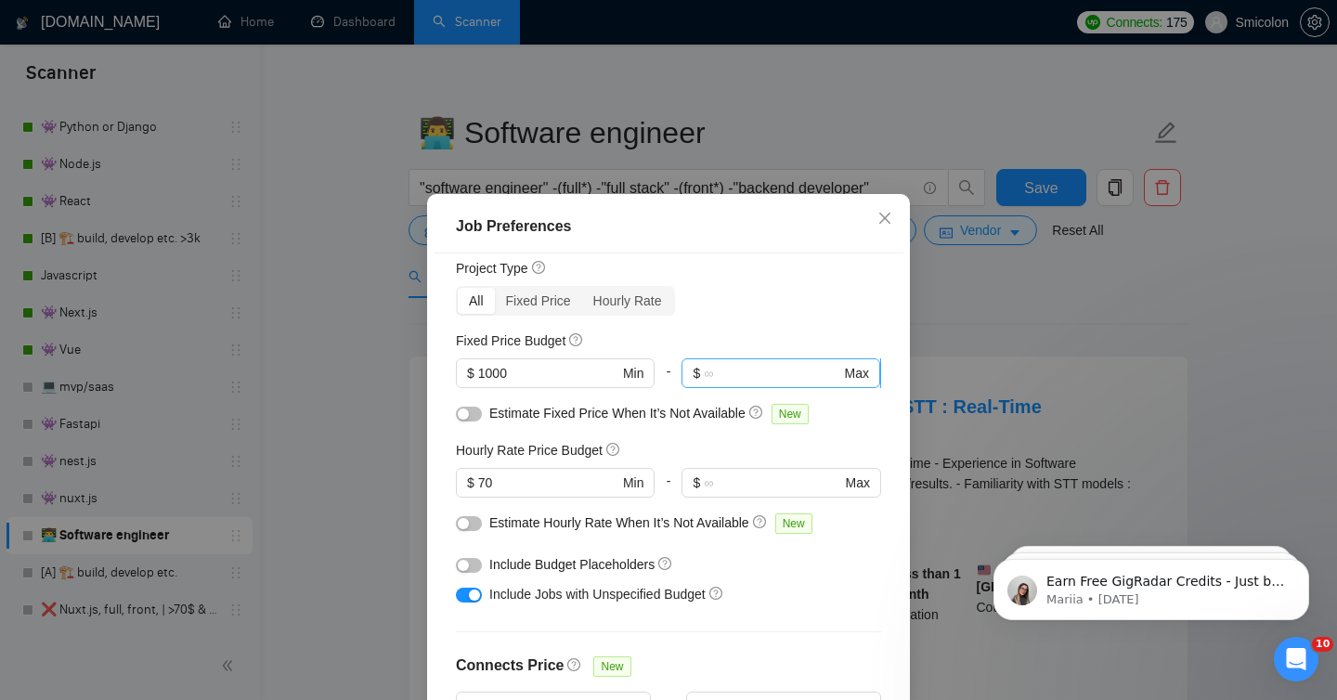
scroll to position [44, 0]
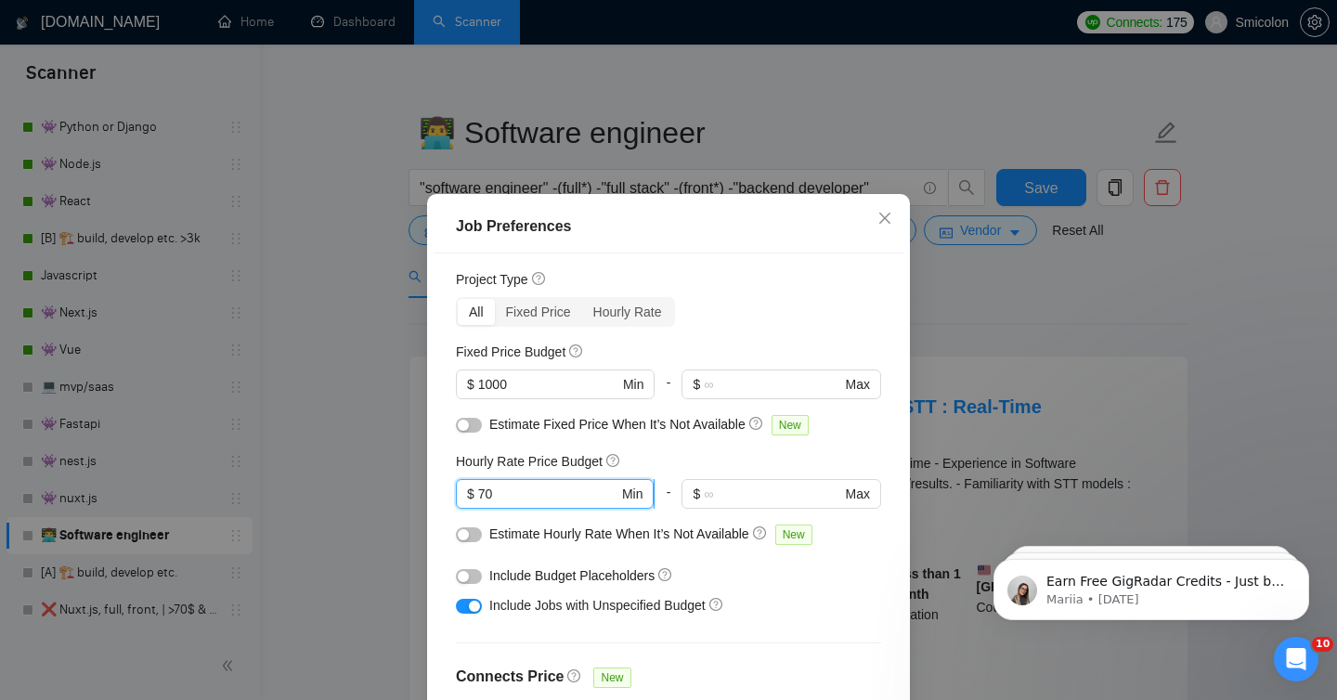
drag, startPoint x: 500, startPoint y: 487, endPoint x: 472, endPoint y: 484, distance: 28.0
click at [472, 484] on span "$ 70 Min" at bounding box center [555, 494] width 198 height 30
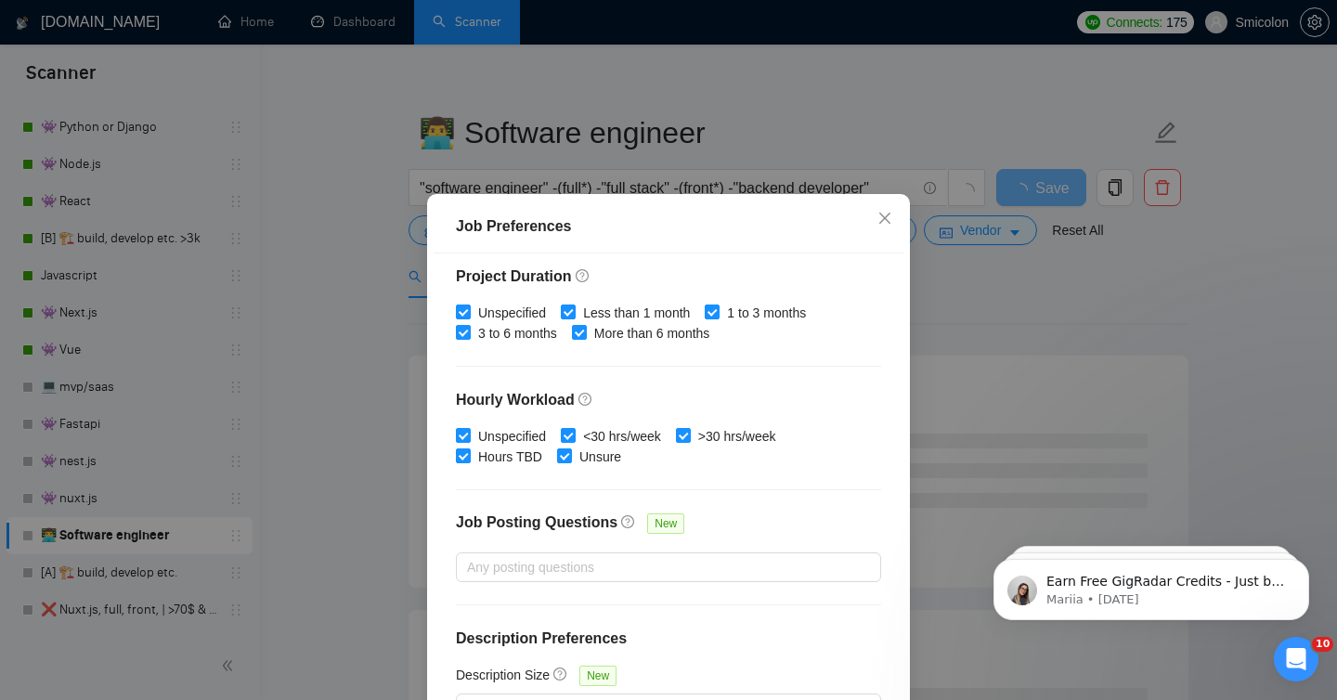
scroll to position [124, 0]
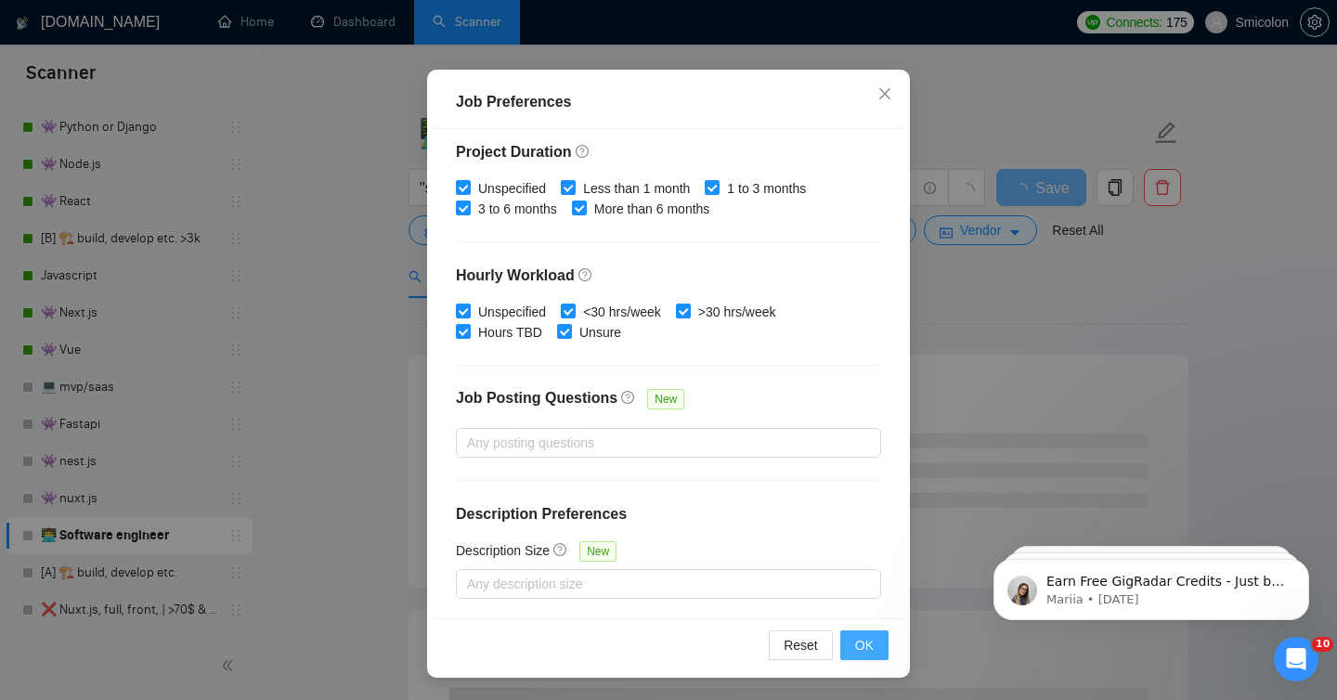
type input "50"
click at [864, 648] on span "OK" at bounding box center [864, 645] width 19 height 20
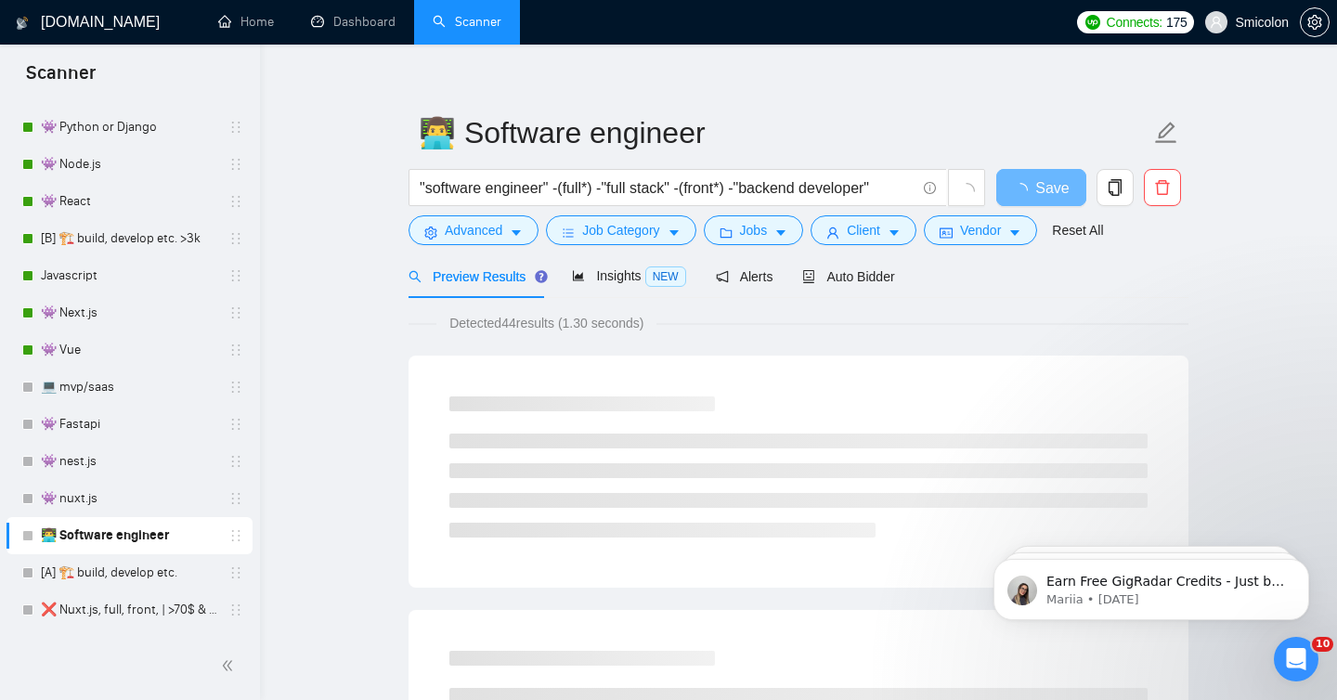
scroll to position [43, 0]
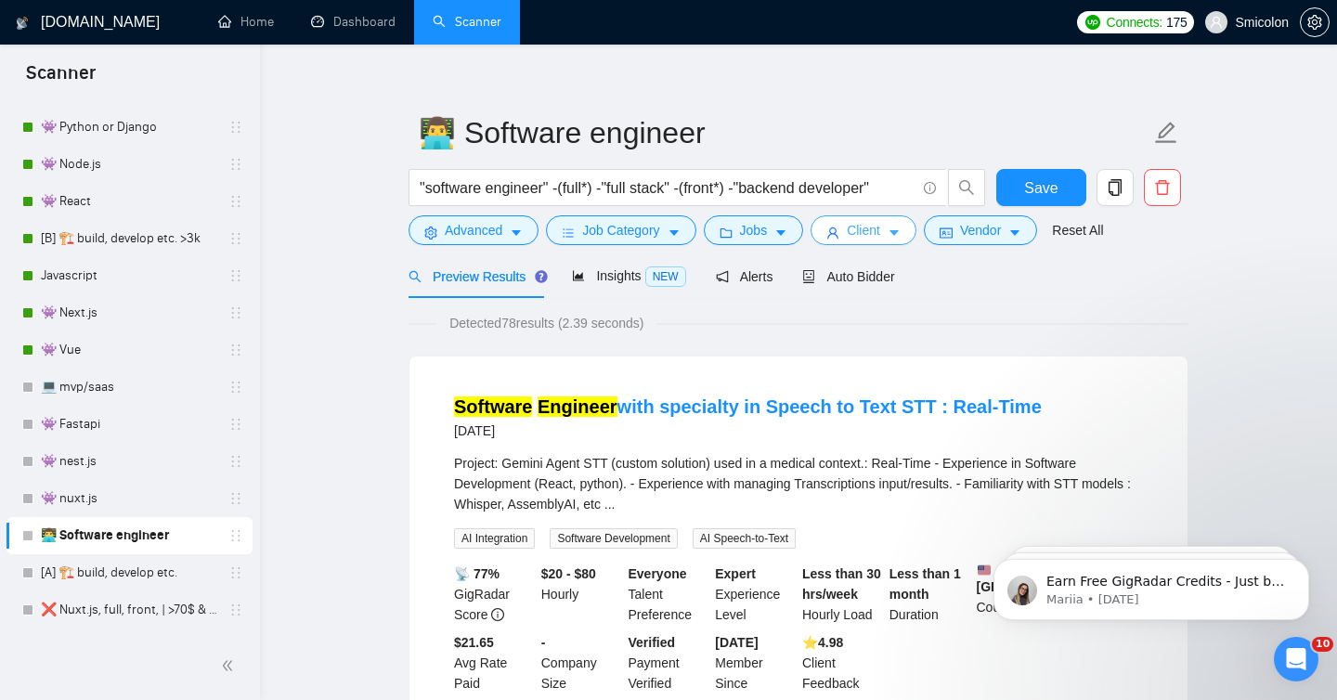
click at [856, 223] on span "Client" at bounding box center [863, 230] width 33 height 20
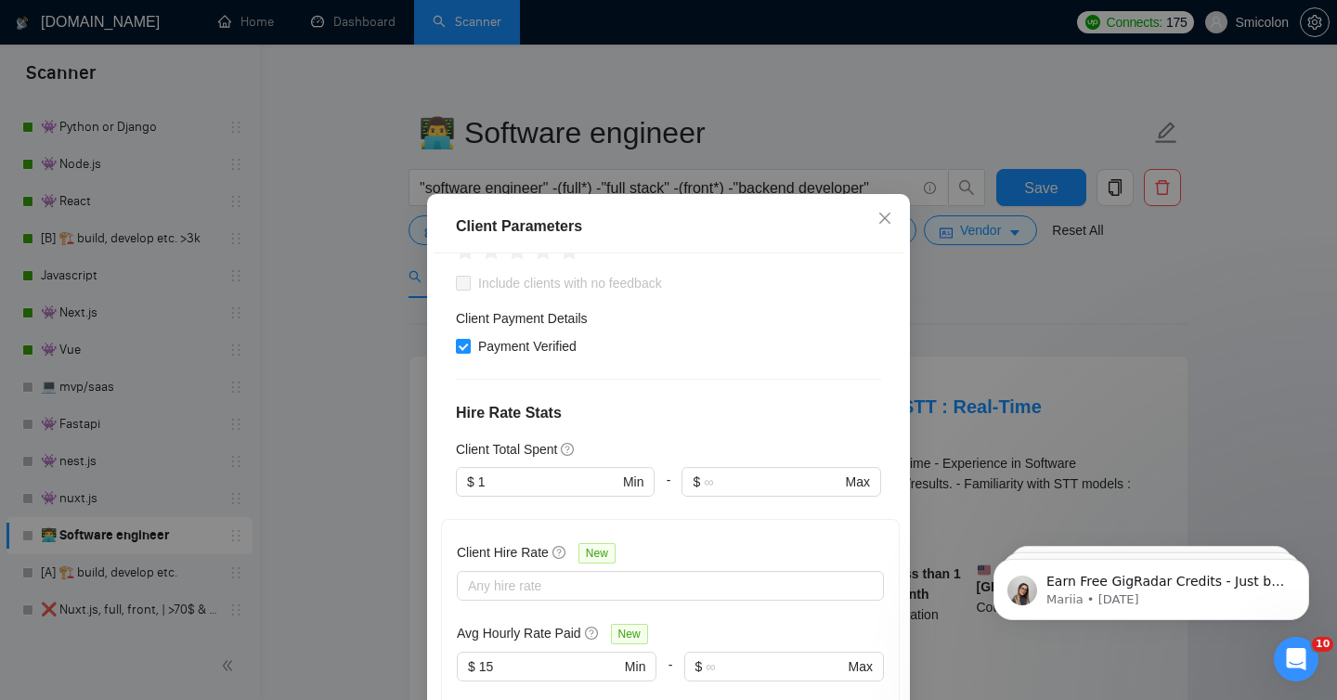
scroll to position [715, 0]
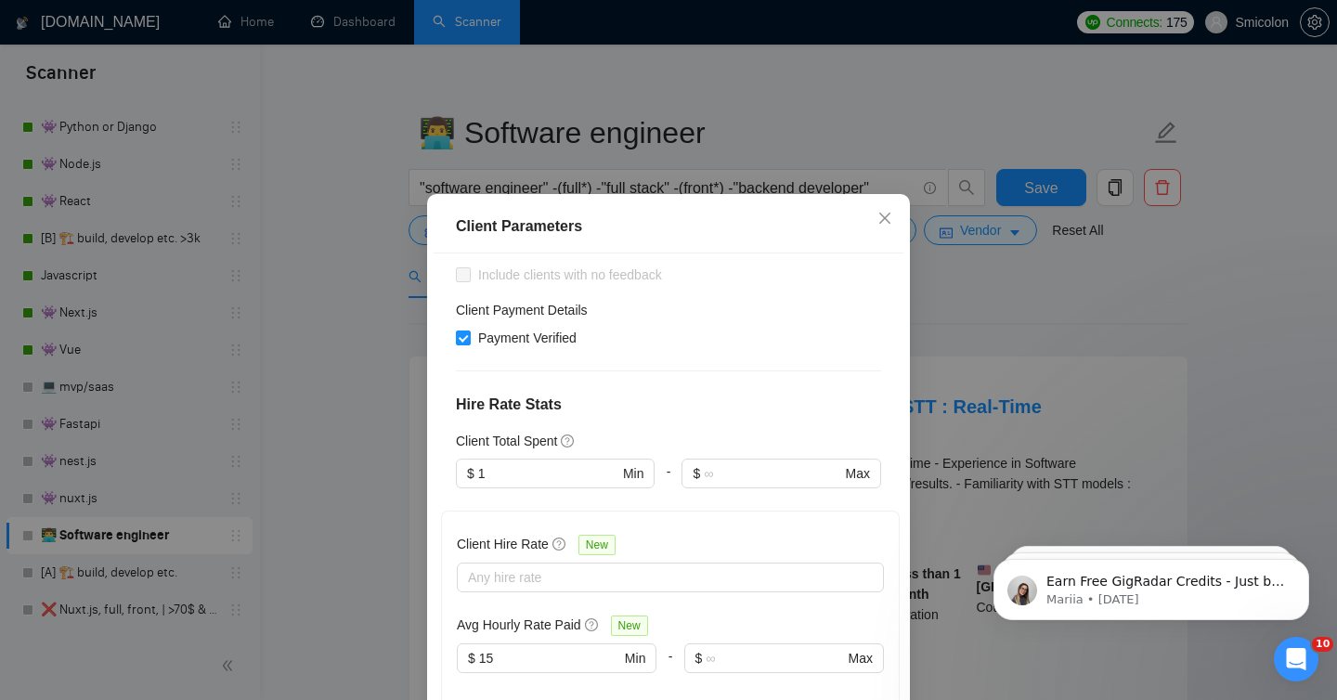
click at [495, 699] on button "button" at bounding box center [477, 711] width 41 height 20
click at [886, 208] on span "Close" at bounding box center [885, 219] width 50 height 50
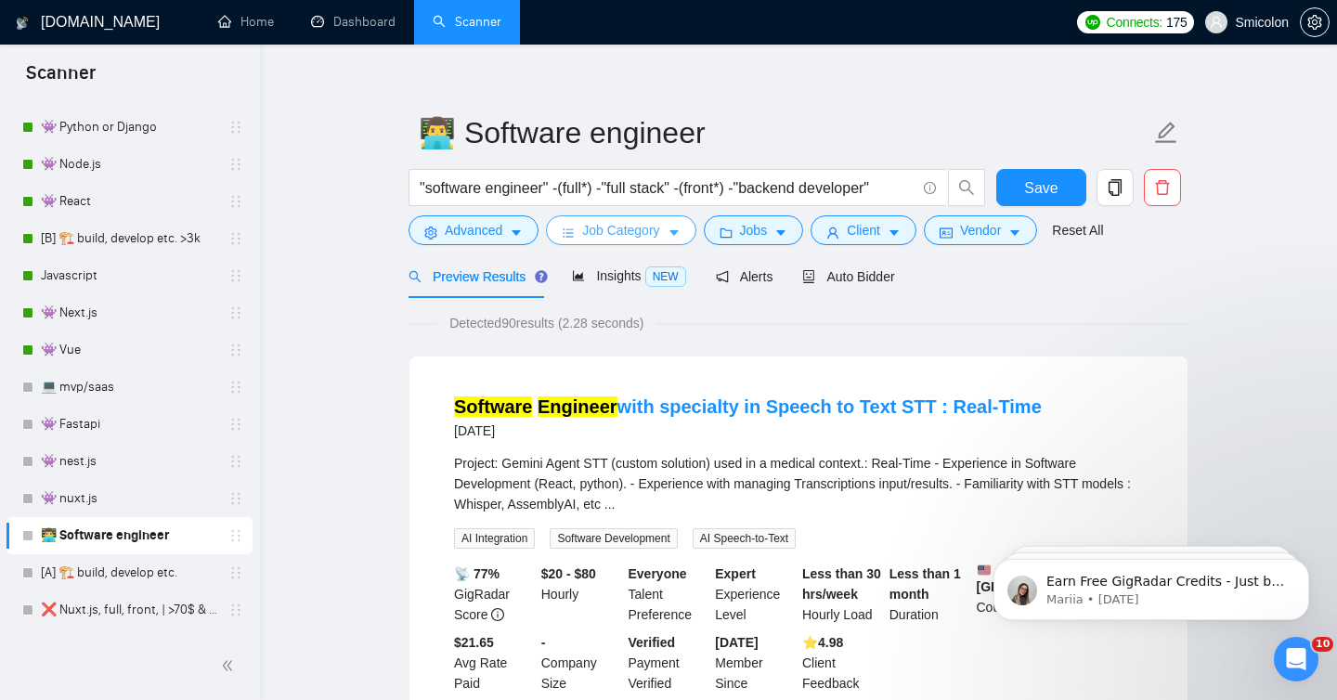
click at [629, 228] on span "Job Category" at bounding box center [620, 230] width 77 height 20
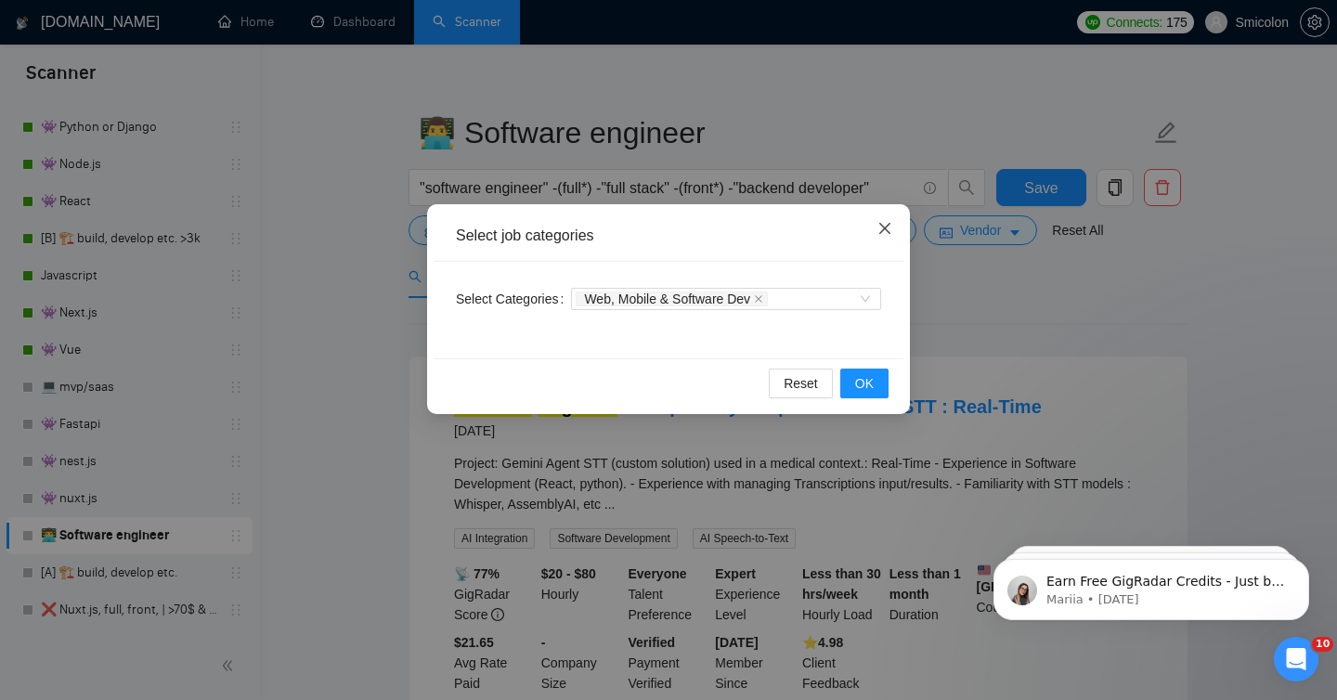
click at [886, 226] on icon "close" at bounding box center [885, 228] width 15 height 15
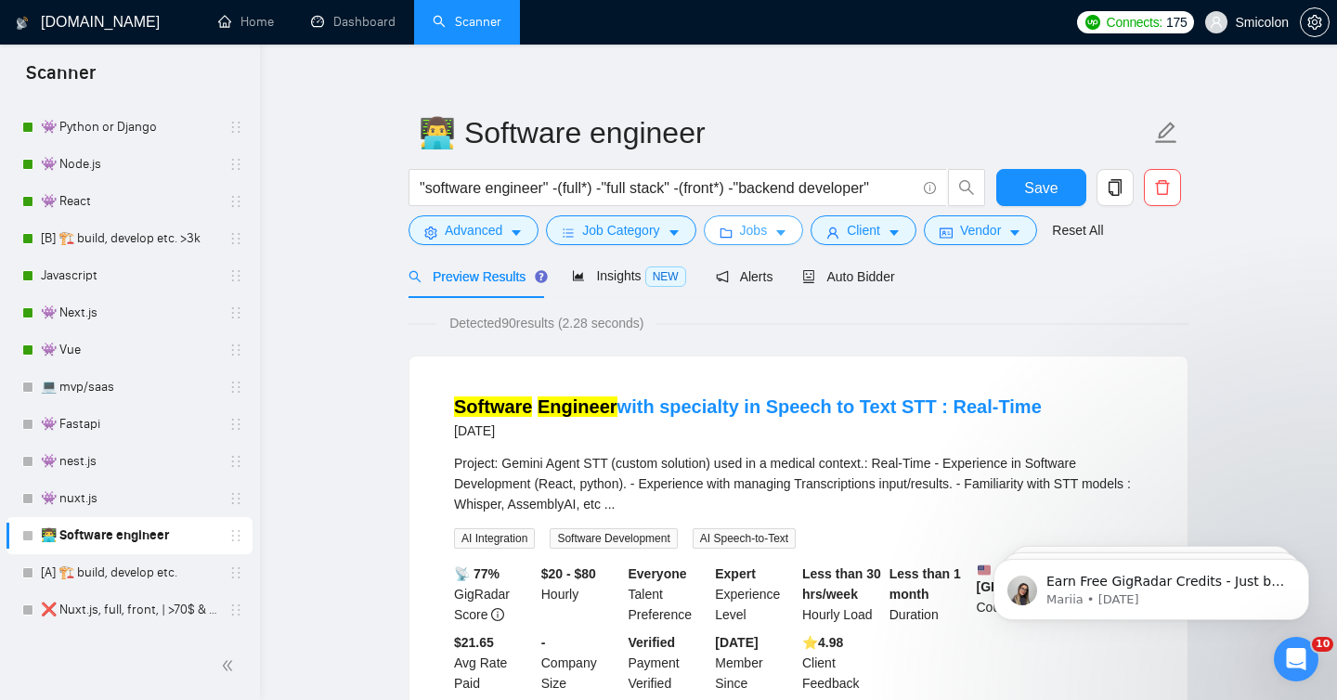
click at [768, 237] on span "Jobs" at bounding box center [754, 230] width 28 height 20
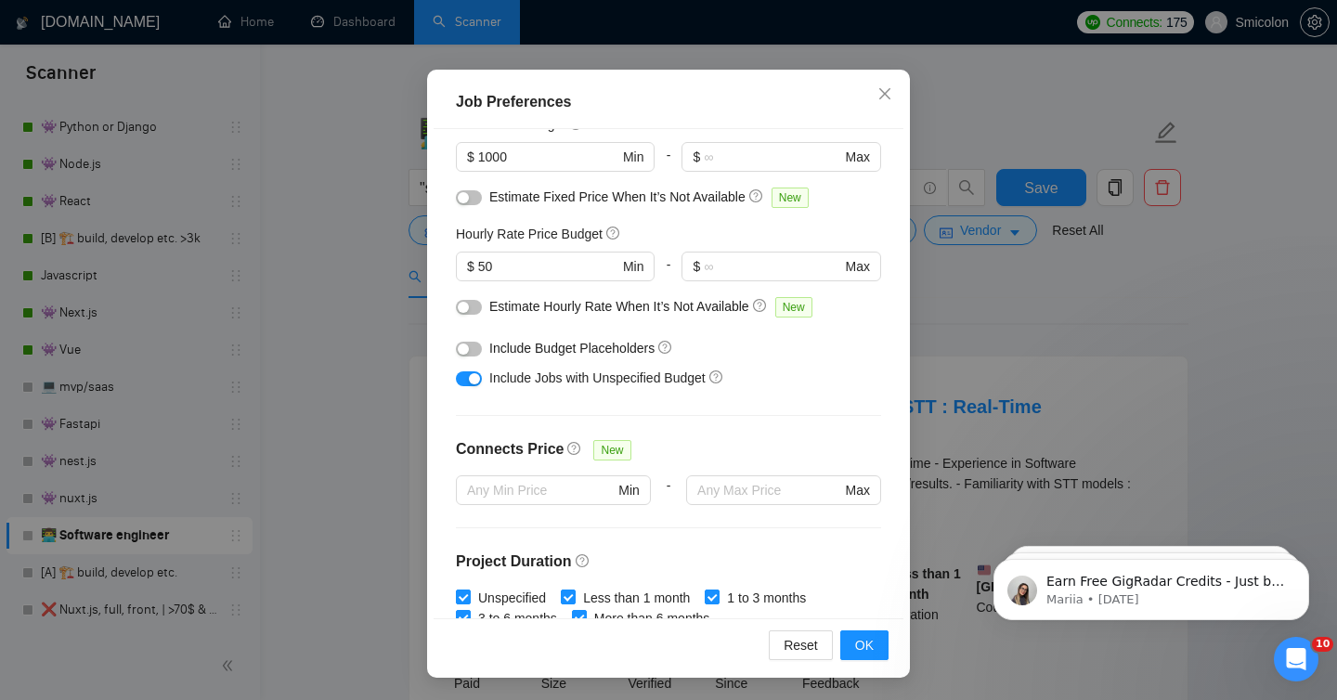
scroll to position [0, 0]
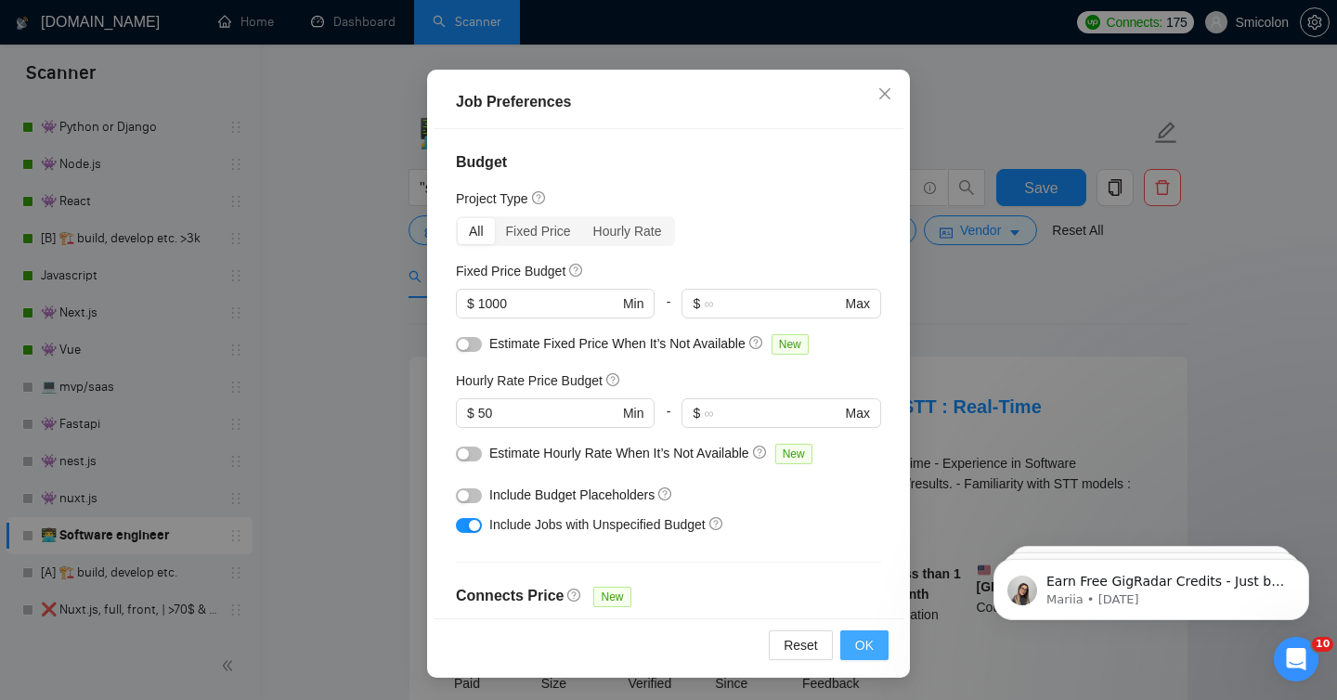
click at [874, 647] on button "OK" at bounding box center [864, 646] width 48 height 30
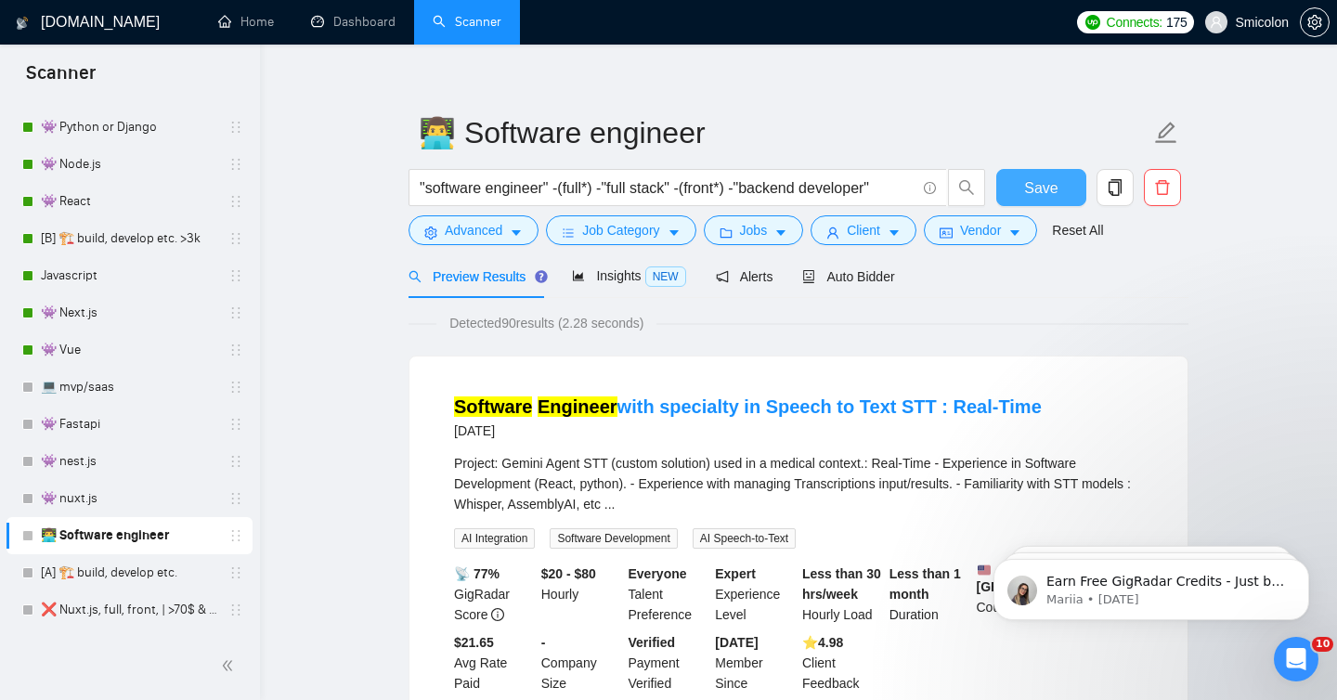
click at [1044, 190] on span "Save" at bounding box center [1040, 187] width 33 height 23
click at [877, 281] on span "Auto Bidder" at bounding box center [848, 276] width 92 height 15
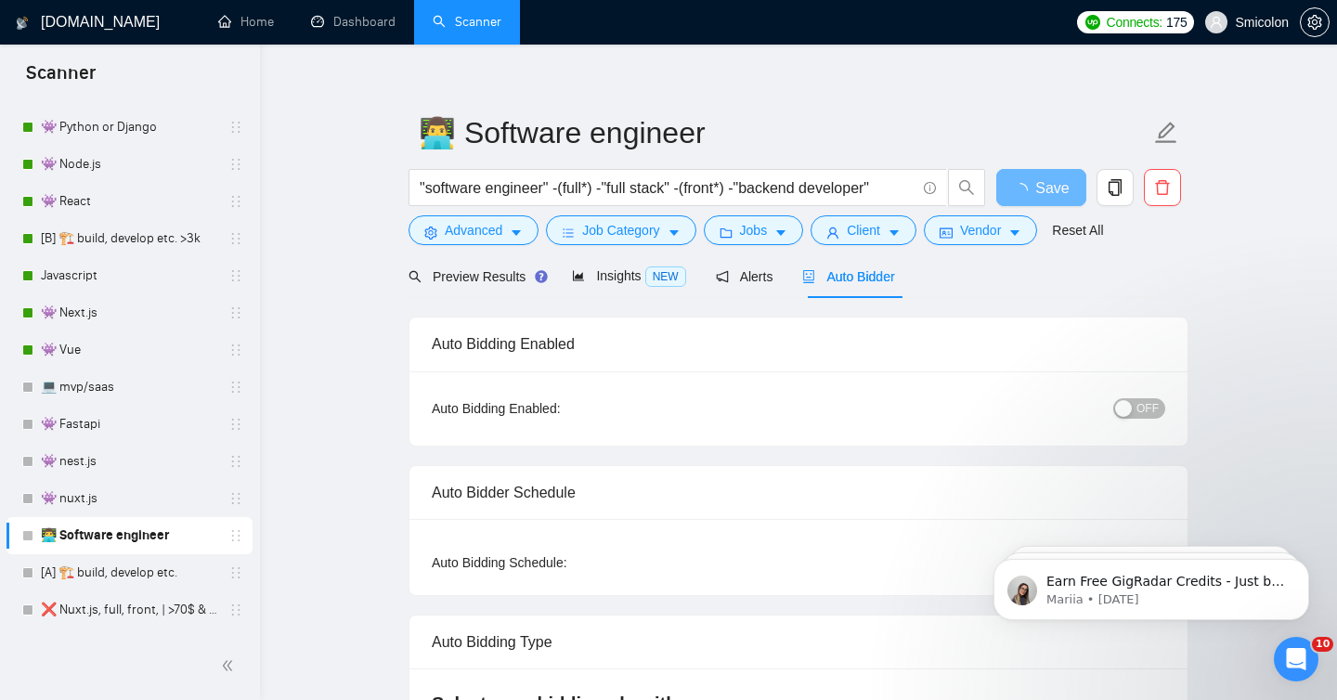
click at [1164, 409] on button "OFF" at bounding box center [1139, 408] width 52 height 20
click at [1146, 420] on div "OFF" at bounding box center [1043, 409] width 244 height 30
click at [1146, 415] on span "OFF" at bounding box center [1148, 408] width 22 height 20
click at [1052, 192] on span "Save" at bounding box center [1040, 187] width 33 height 23
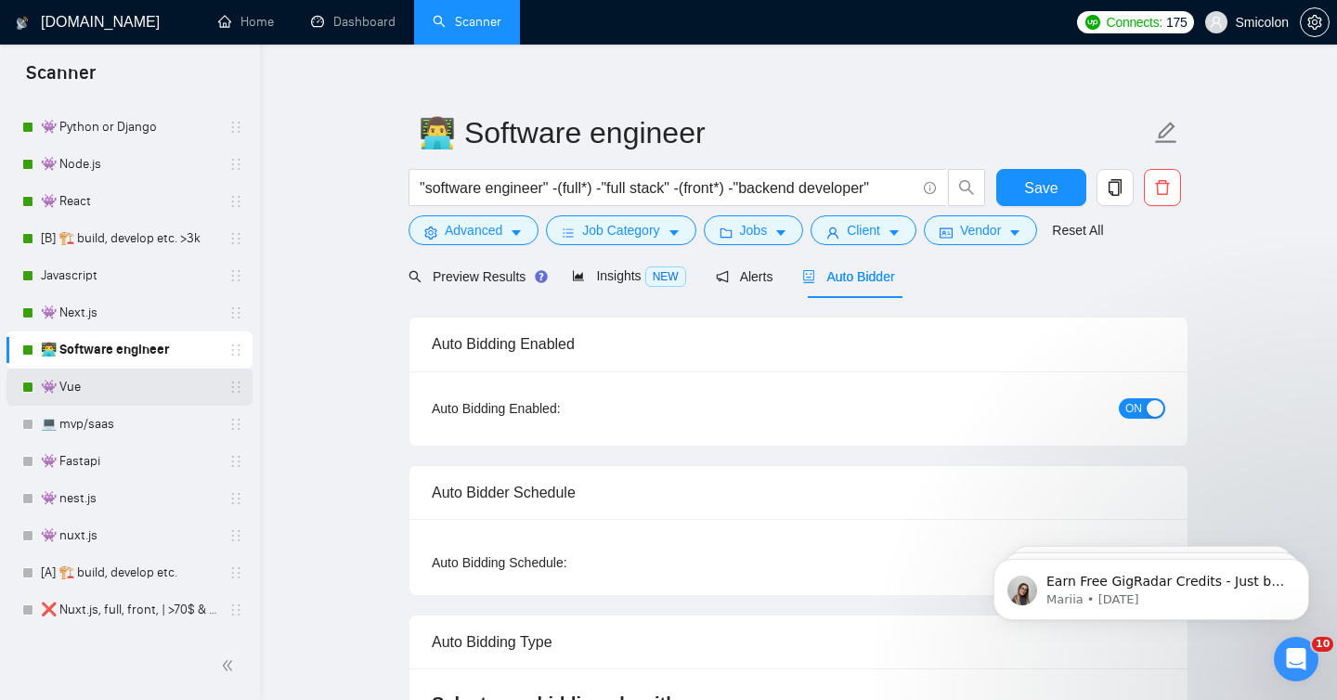
click at [78, 385] on link "👾 Vue" at bounding box center [129, 387] width 176 height 37
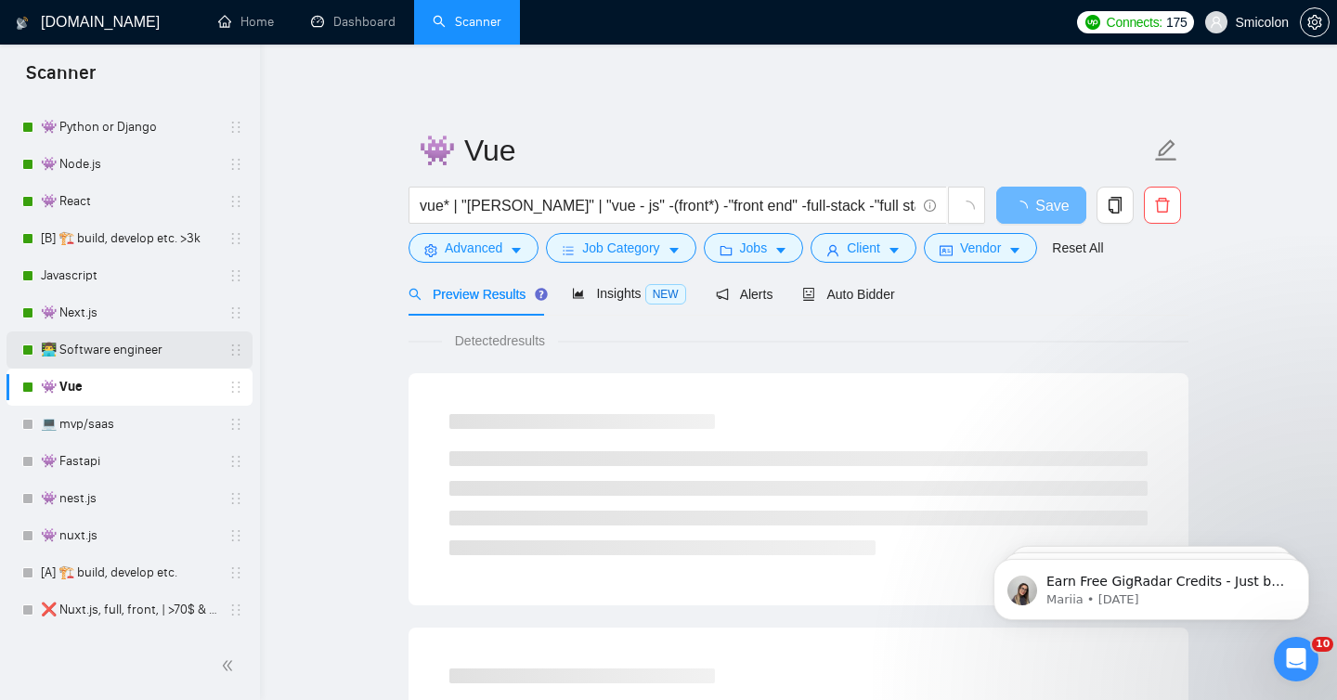
click at [111, 348] on link "👨‍💻 Software engineer" at bounding box center [129, 350] width 176 height 37
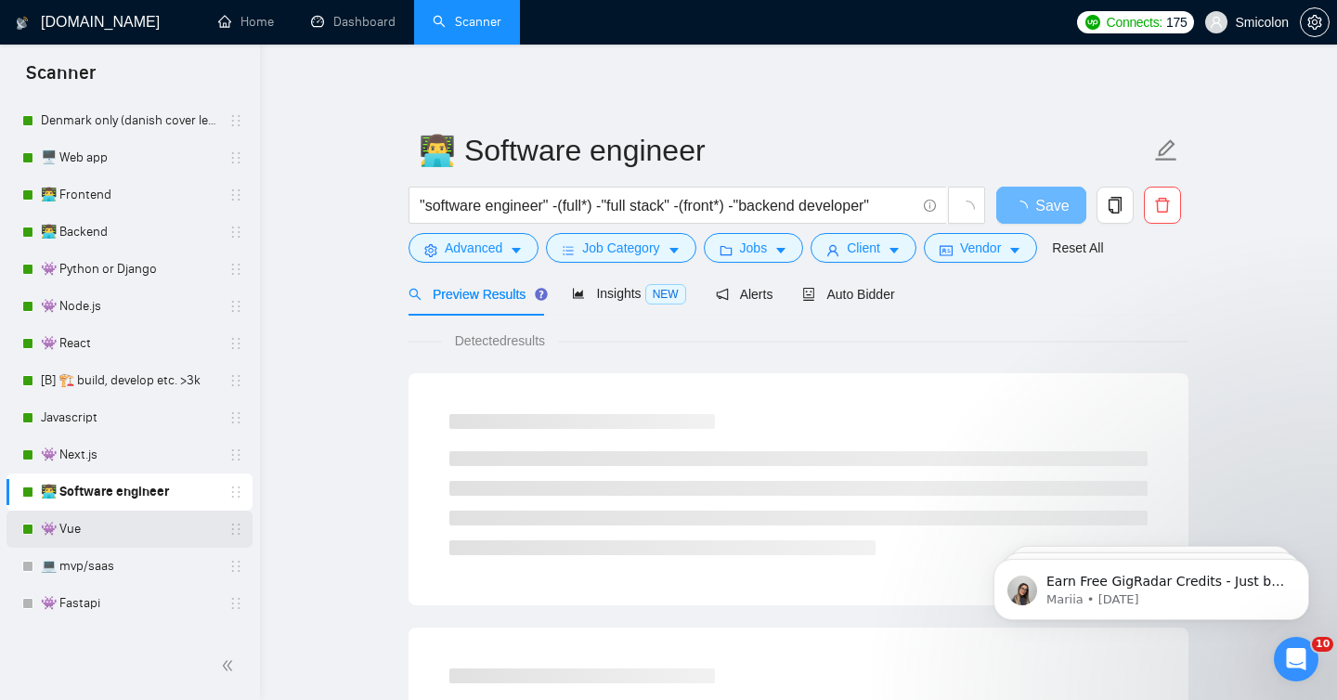
scroll to position [516, 0]
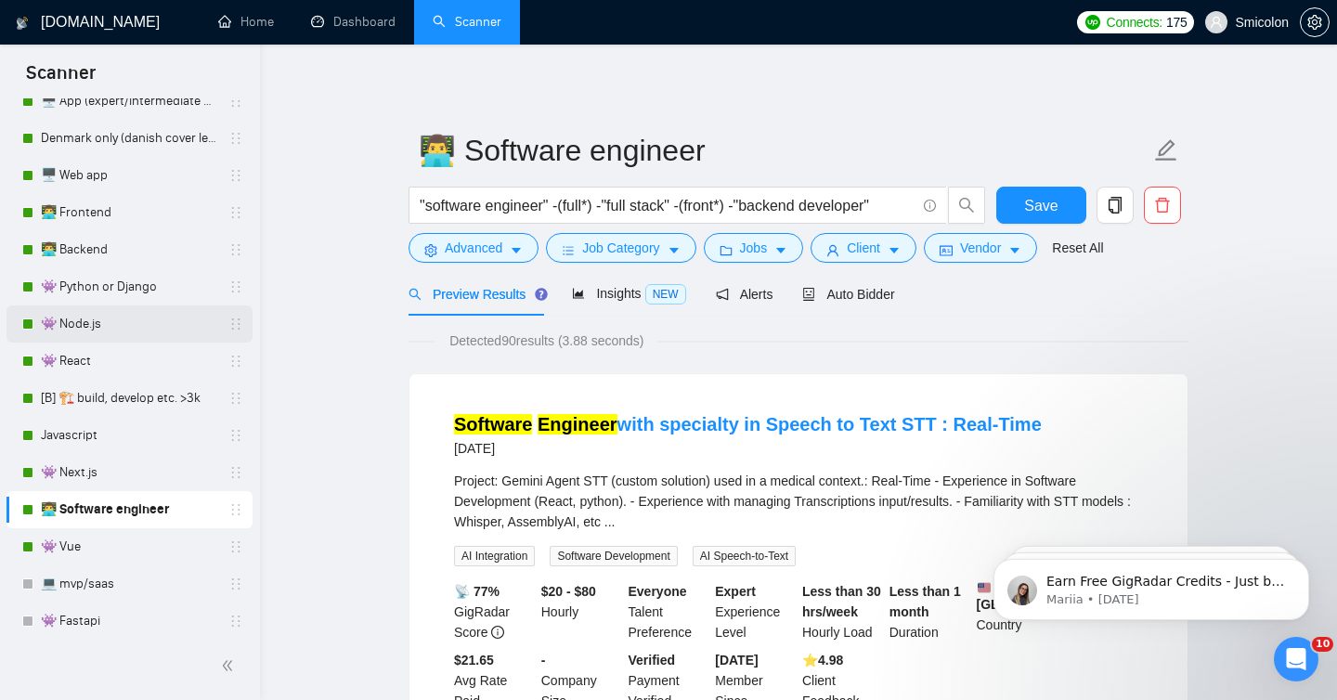
click at [141, 314] on link "👾 Node.js" at bounding box center [129, 324] width 176 height 37
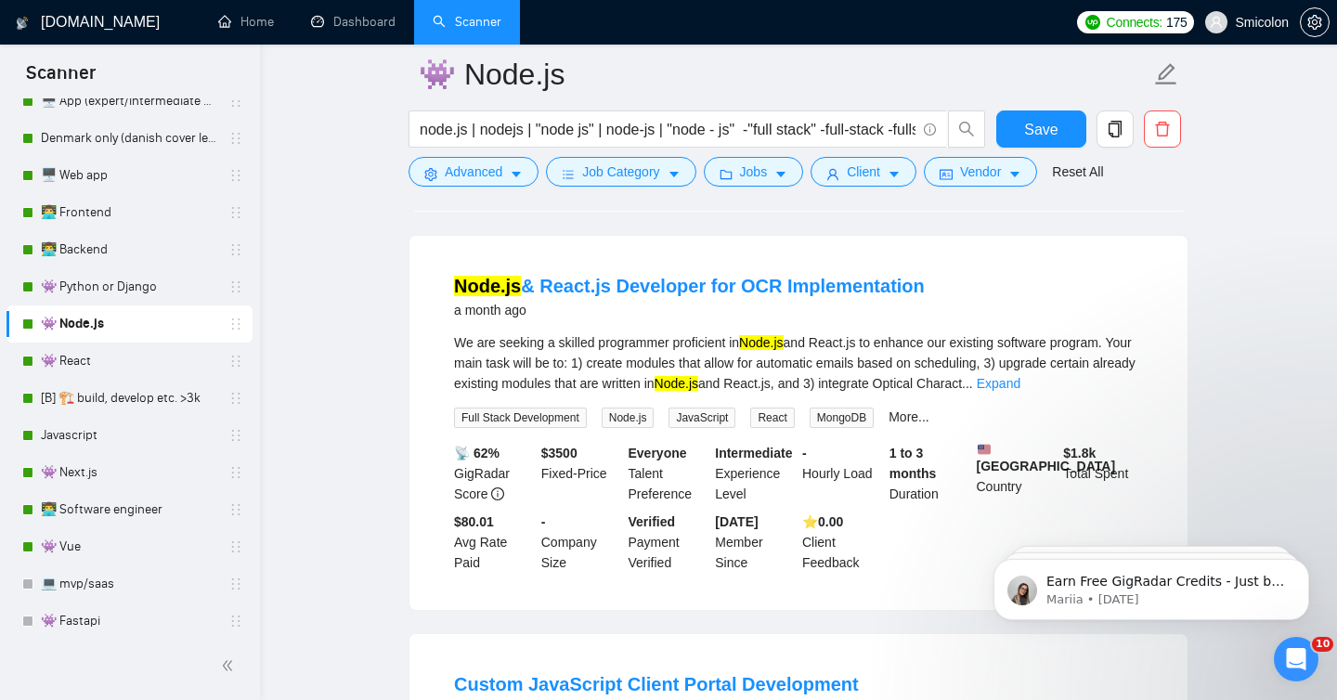
scroll to position [977, 0]
click at [1021, 375] on link "Expand" at bounding box center [999, 382] width 44 height 15
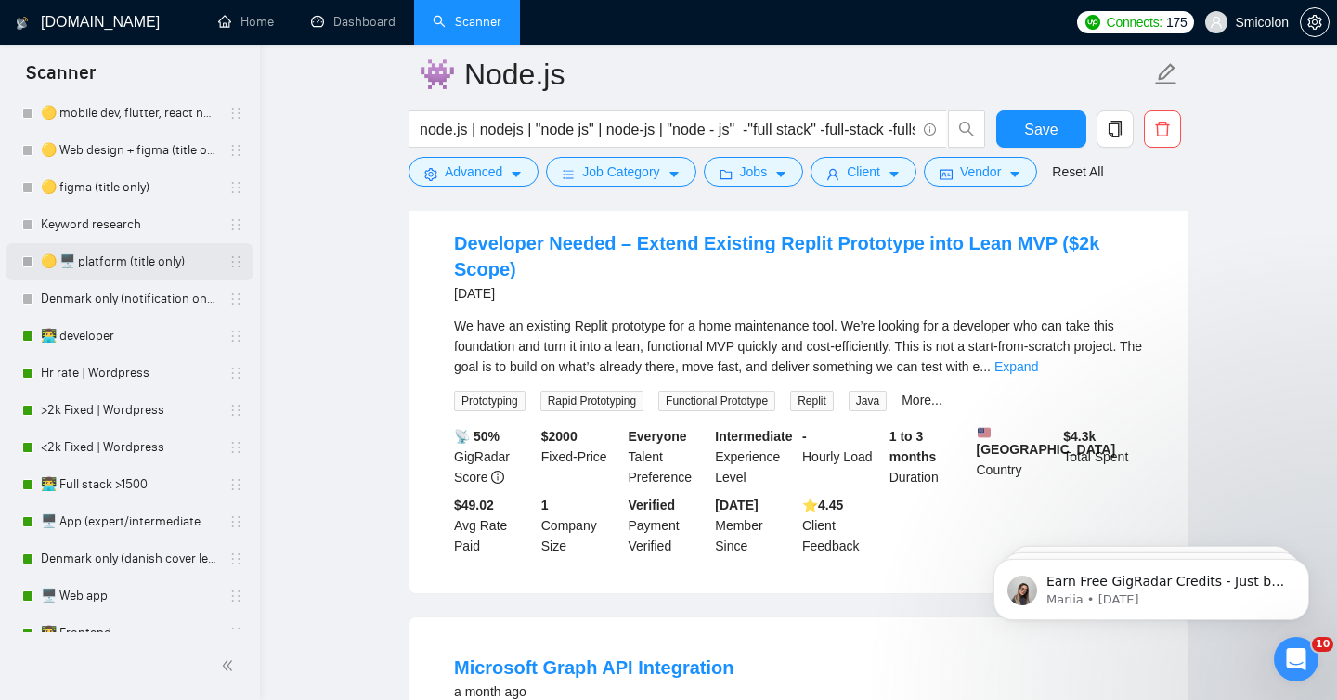
scroll to position [97, 0]
click at [121, 342] on link "👨‍💻 developer" at bounding box center [129, 335] width 176 height 37
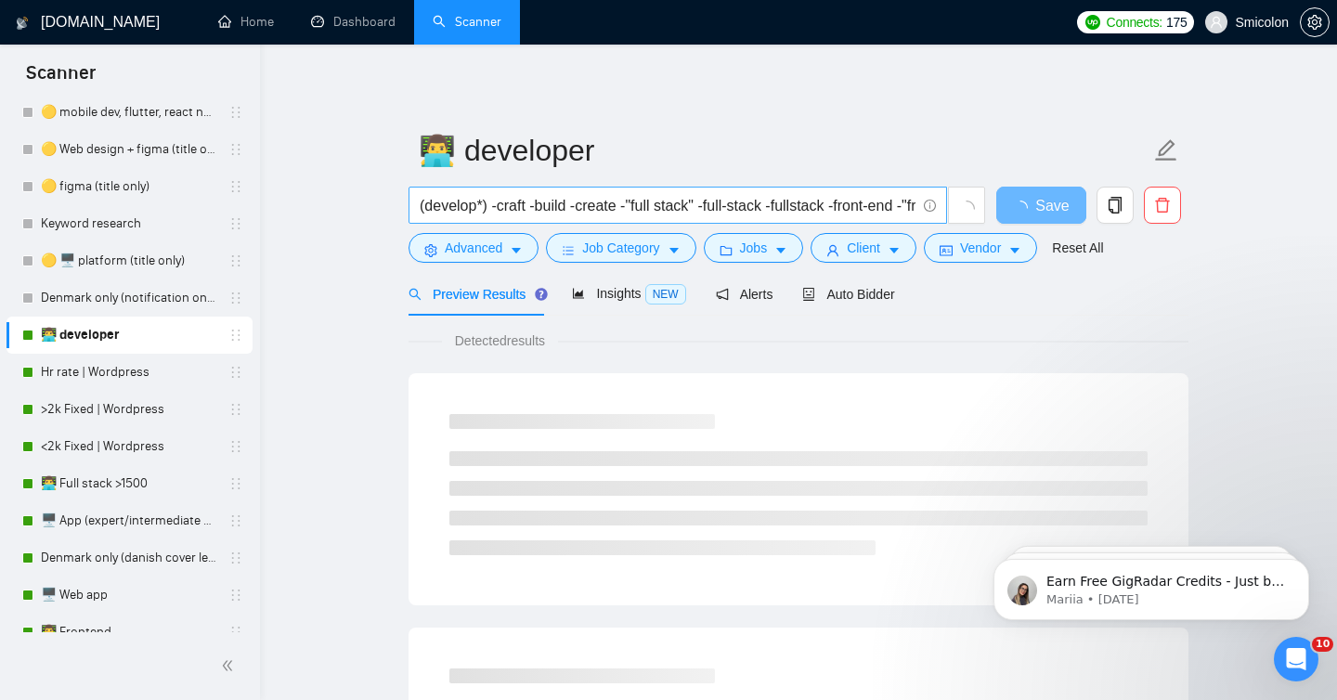
click at [684, 201] on input "(develop*) -craft -build -create -"full stack" -full-stack -fullstack -front-en…" at bounding box center [668, 205] width 496 height 23
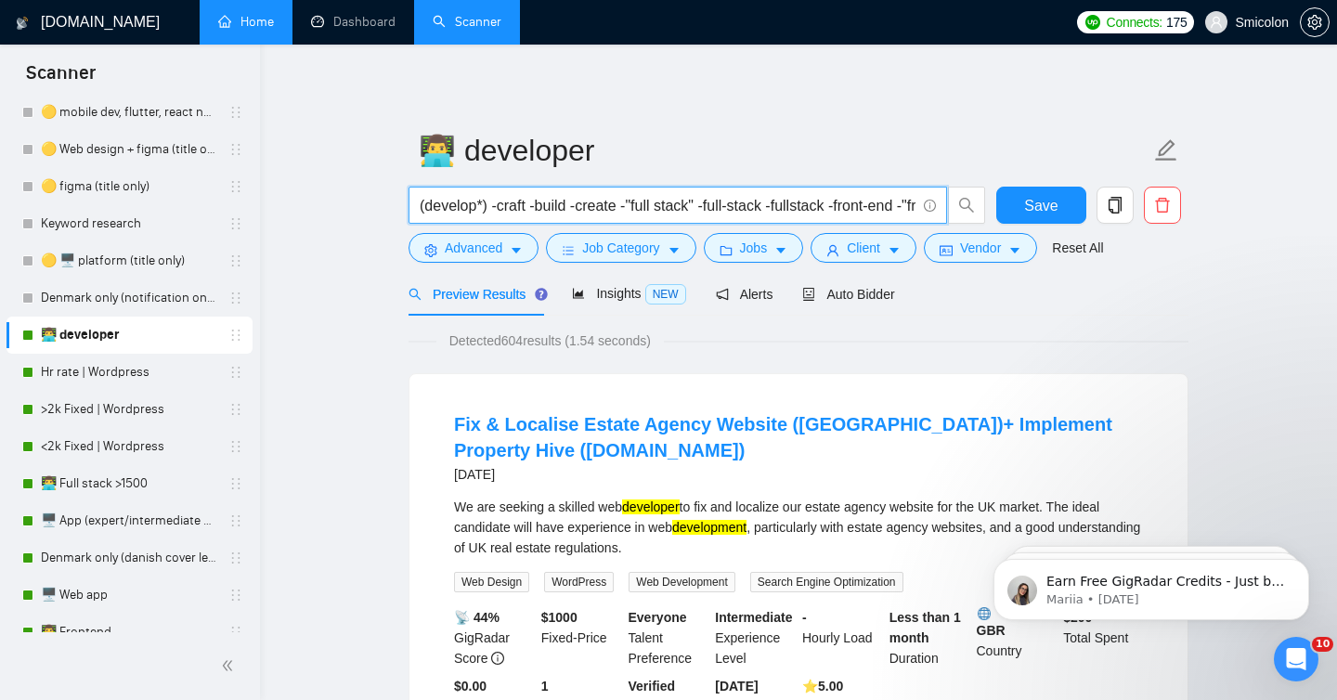
click at [250, 26] on link "Home" at bounding box center [246, 22] width 56 height 16
